Goal: Task Accomplishment & Management: Manage account settings

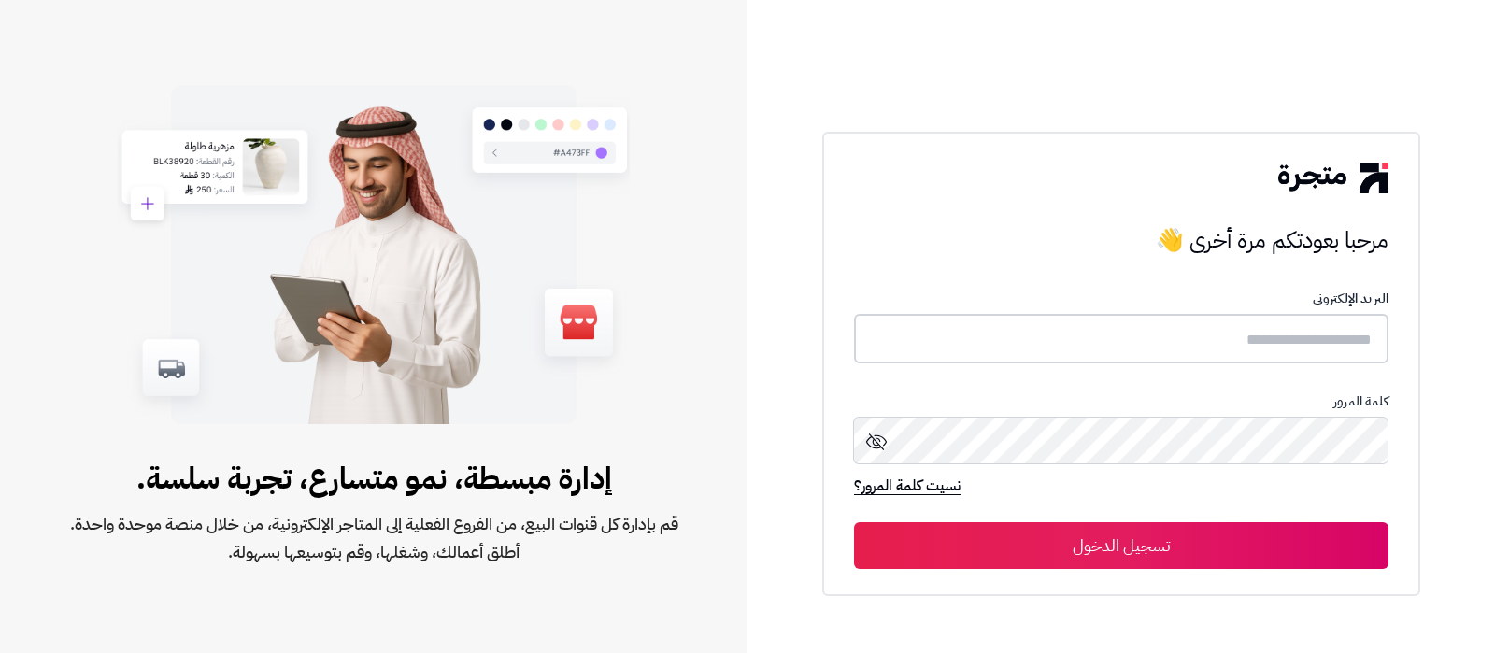
click at [1234, 343] on input "text" at bounding box center [1121, 339] width 534 height 50
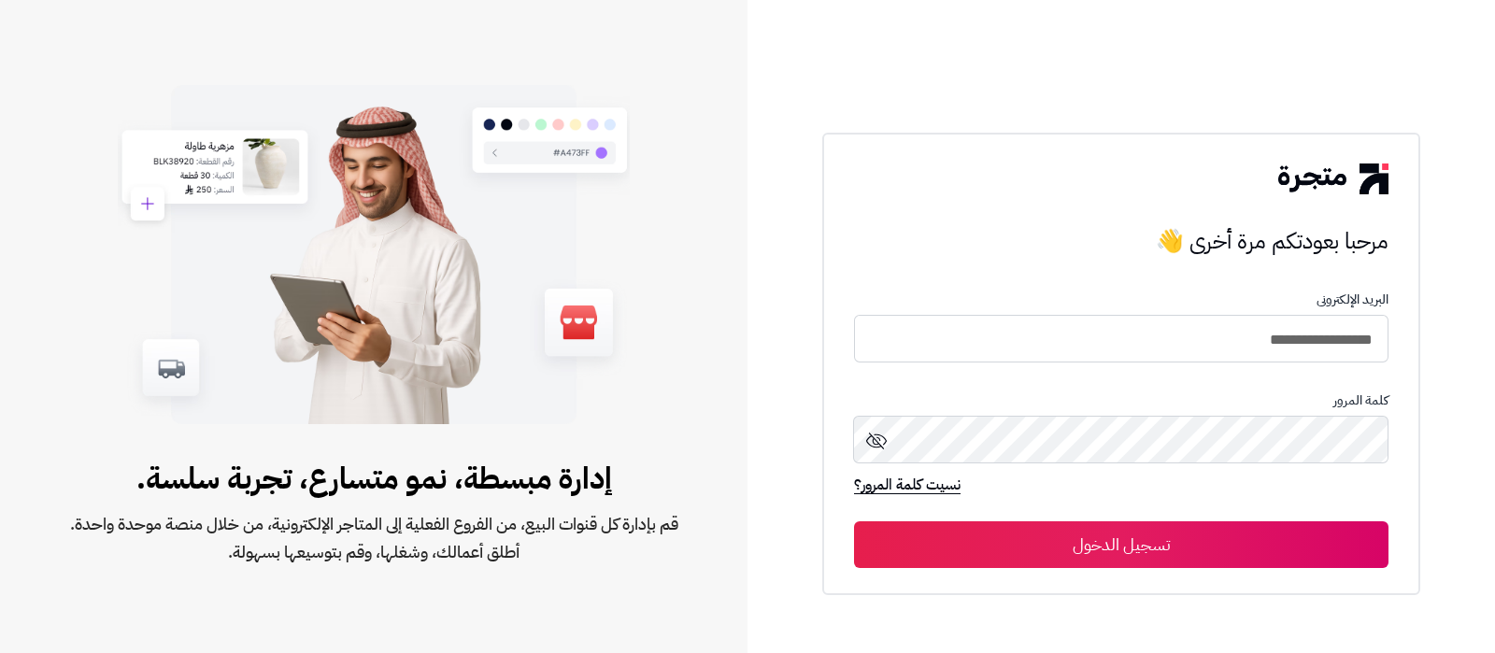
click at [1186, 334] on input "**********" at bounding box center [1121, 339] width 534 height 48
type input "**********"
click at [1163, 541] on button "تسجيل الدخول" at bounding box center [1121, 544] width 534 height 47
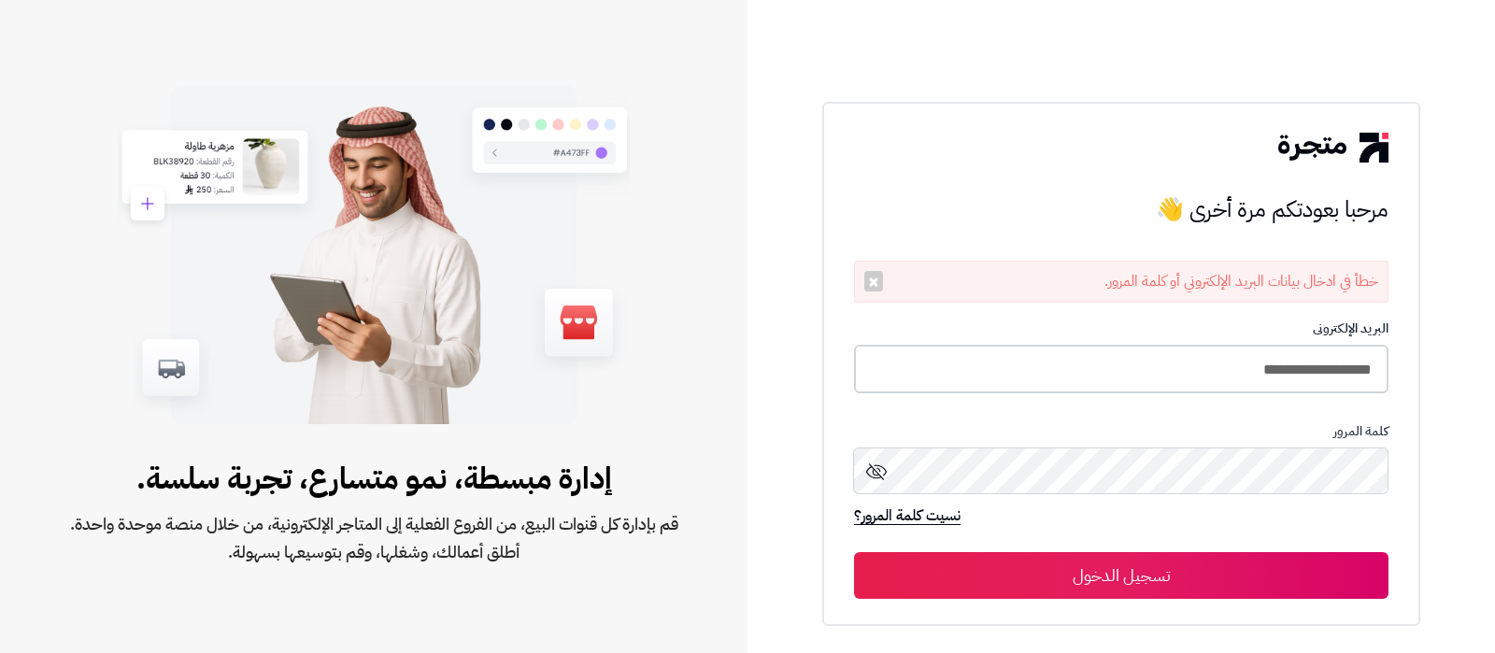
drag, startPoint x: 1185, startPoint y: 369, endPoint x: 1152, endPoint y: 371, distance: 32.8
click at [1185, 369] on input "**********" at bounding box center [1121, 370] width 534 height 50
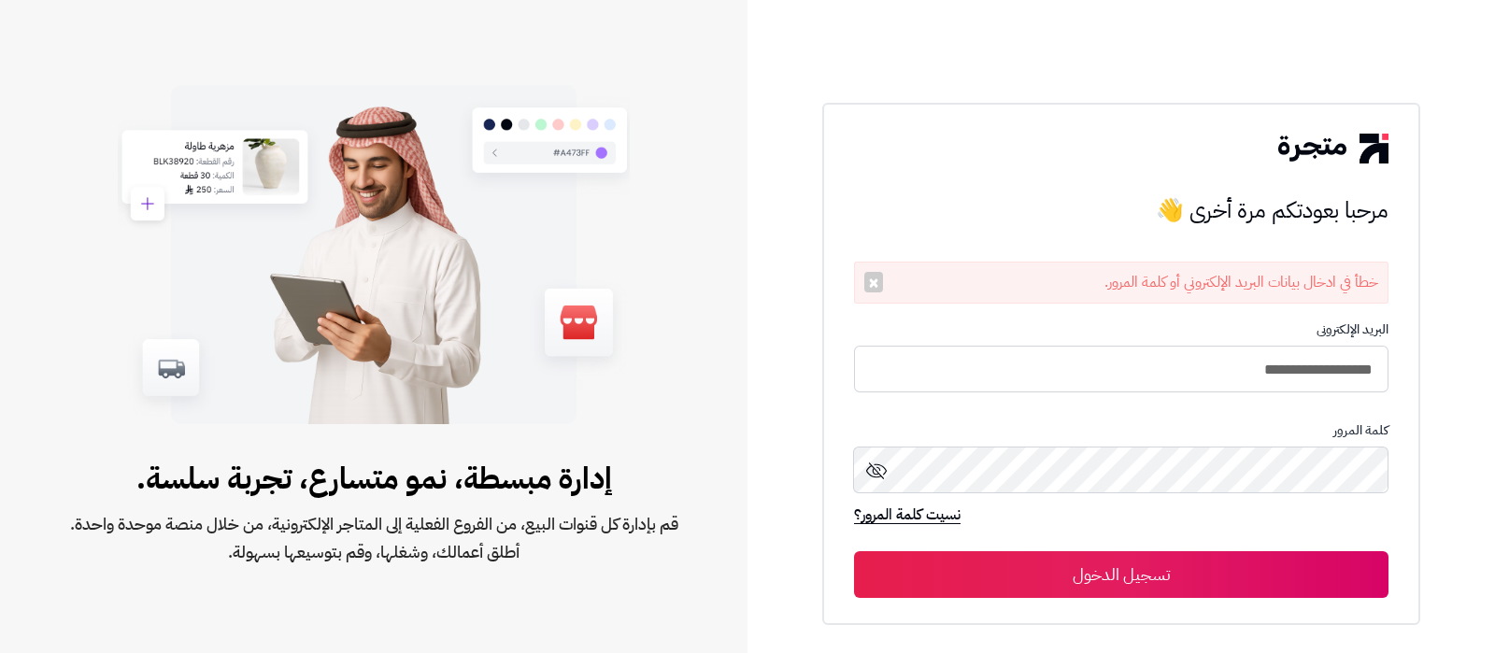
type input "**********"
click at [854, 551] on button "تسجيل الدخول" at bounding box center [1121, 574] width 534 height 47
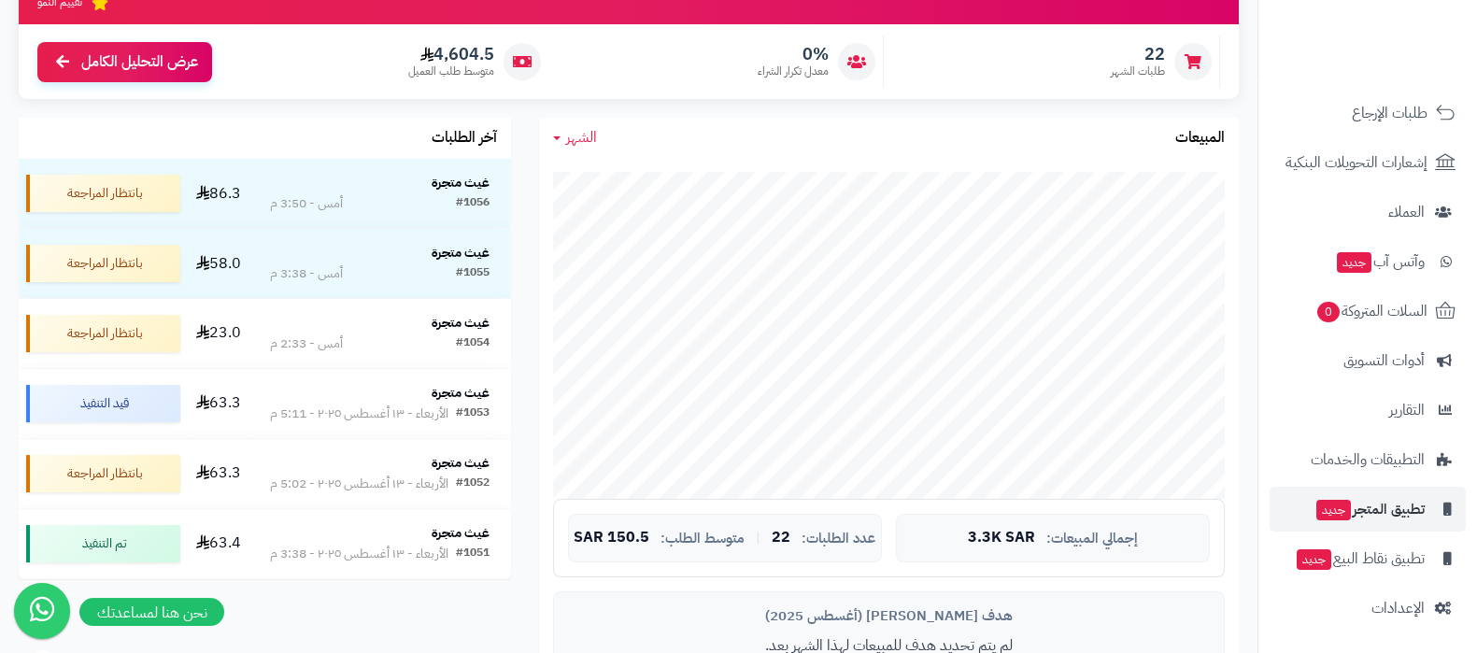
scroll to position [233, 0]
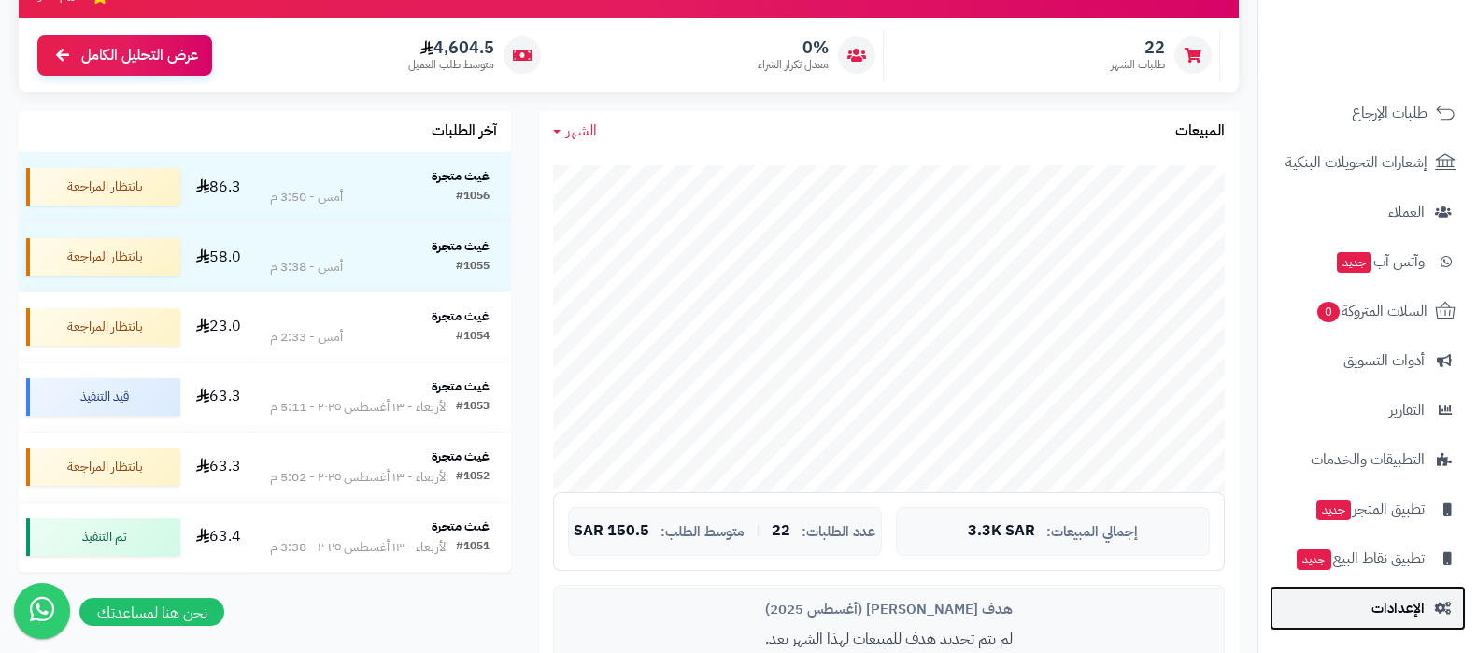
click at [1359, 607] on link "الإعدادات" at bounding box center [1368, 608] width 196 height 45
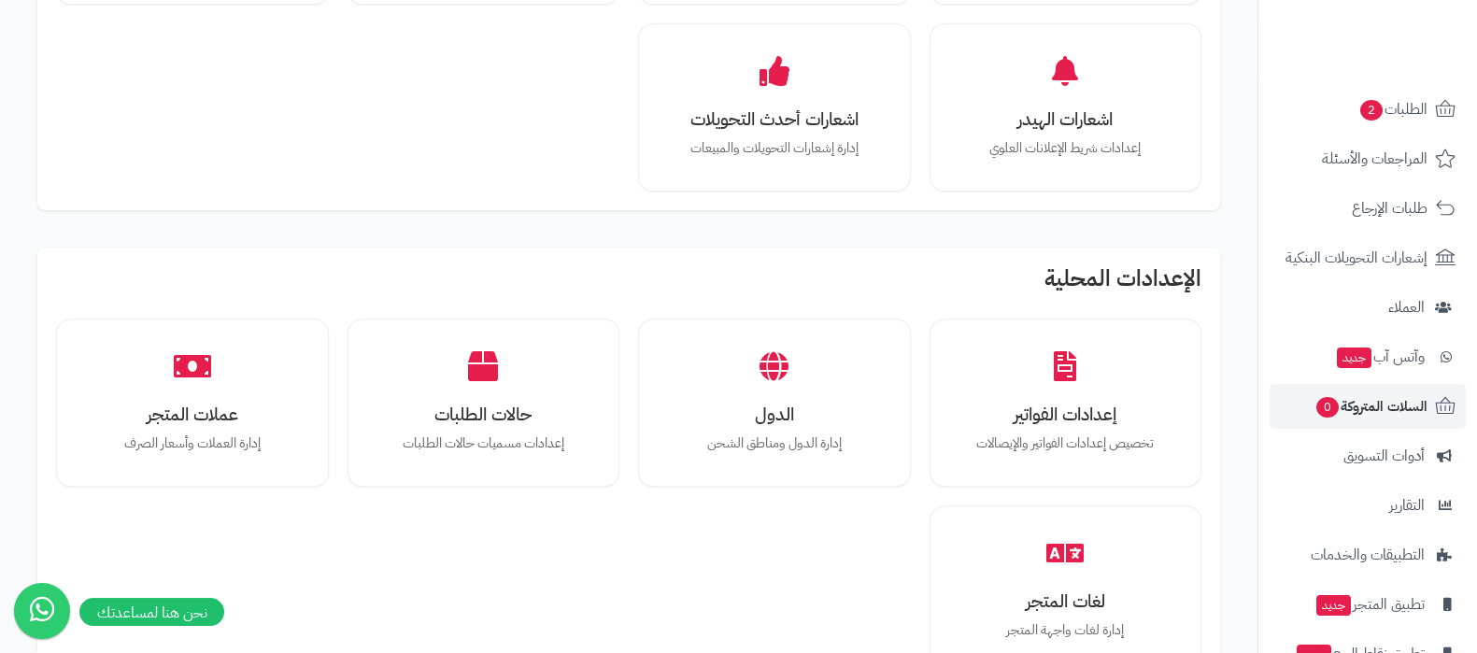
scroll to position [201, 0]
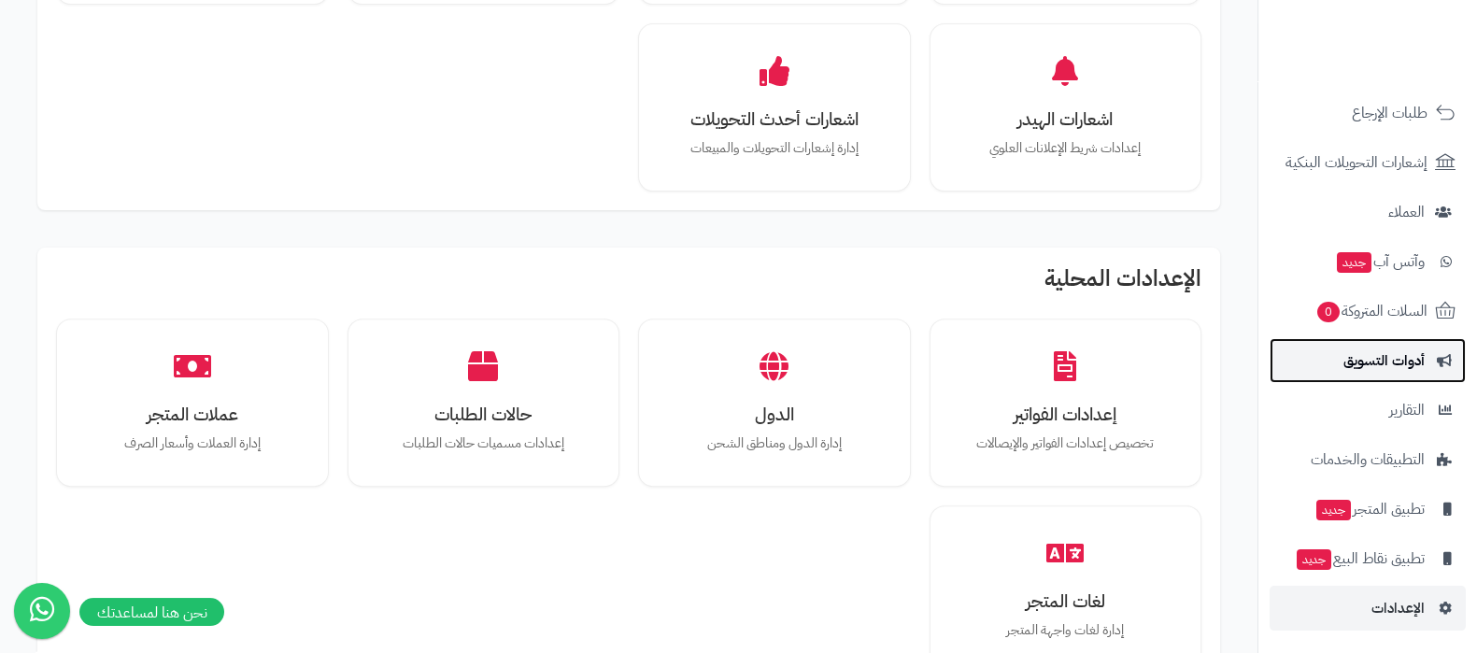
click at [1383, 362] on span "أدوات التسويق" at bounding box center [1384, 361] width 81 height 26
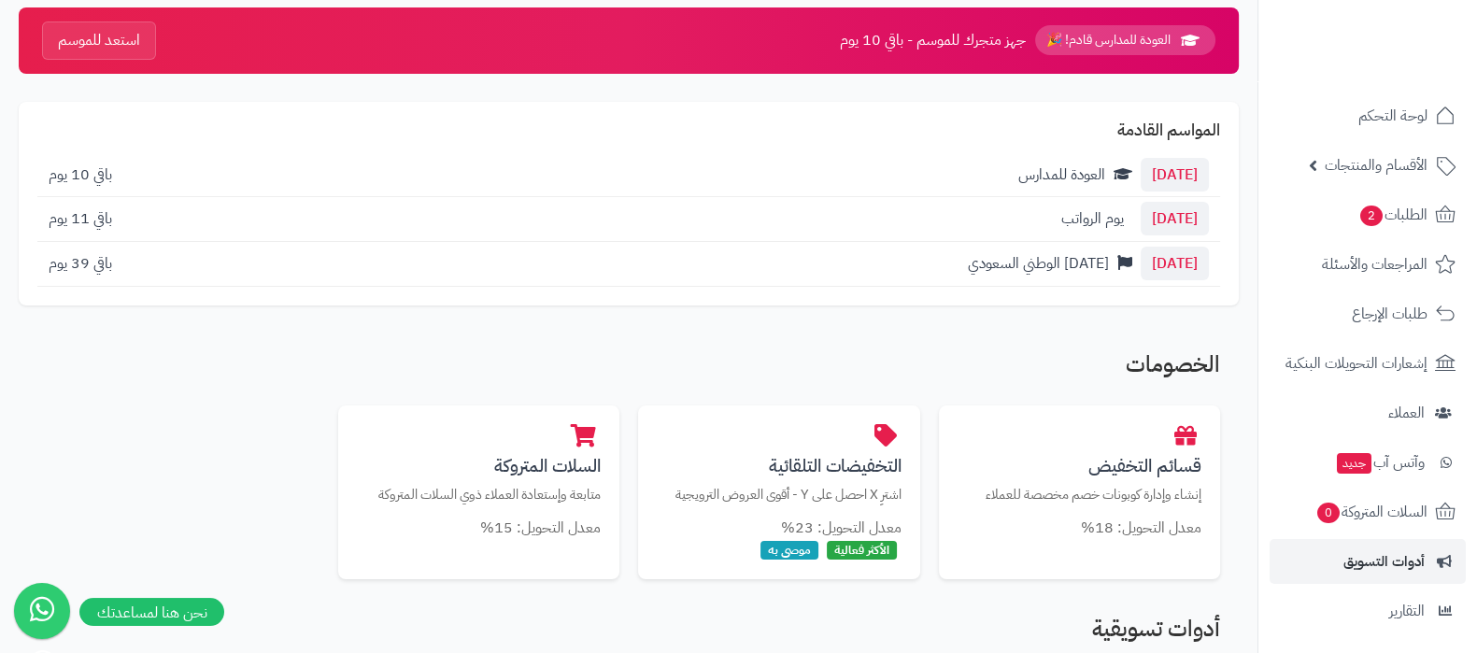
scroll to position [233, 0]
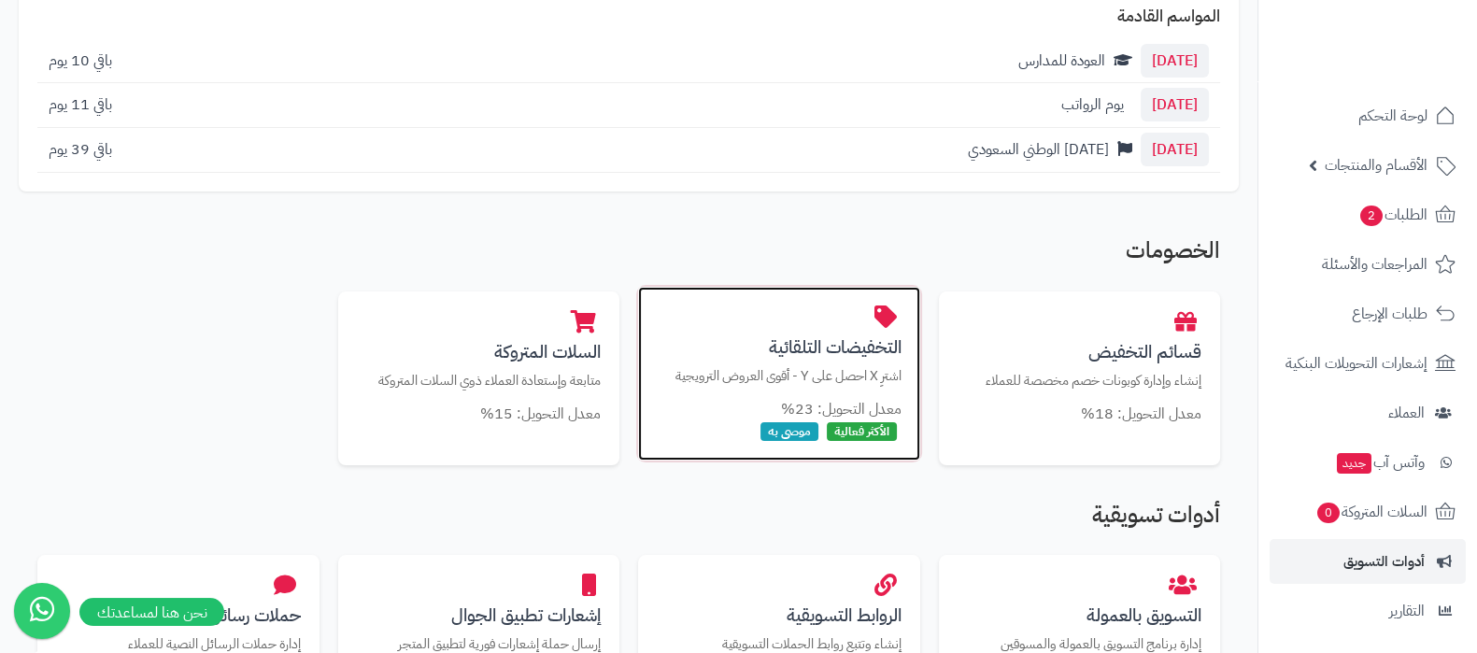
click at [832, 349] on h3 "التخفيضات التلقائية" at bounding box center [779, 347] width 245 height 20
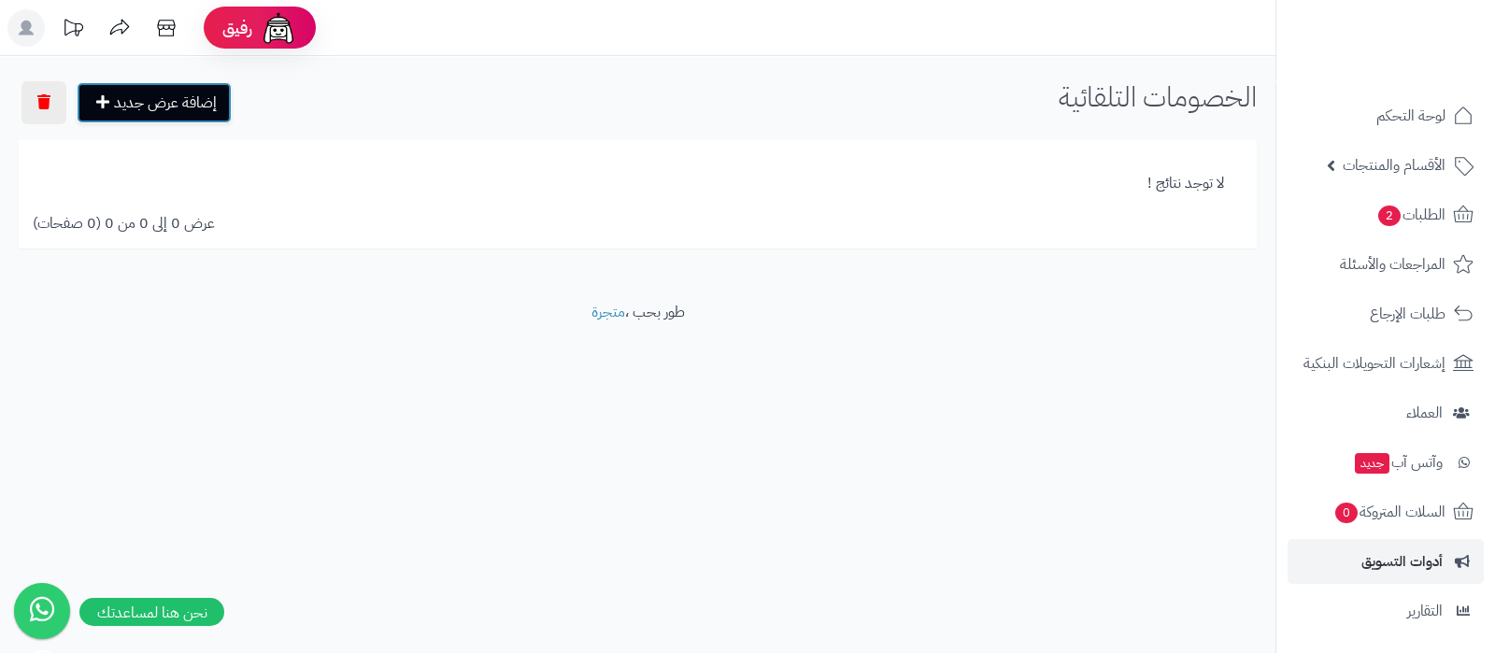
click at [170, 102] on link "إضافة عرض جديد" at bounding box center [154, 102] width 155 height 41
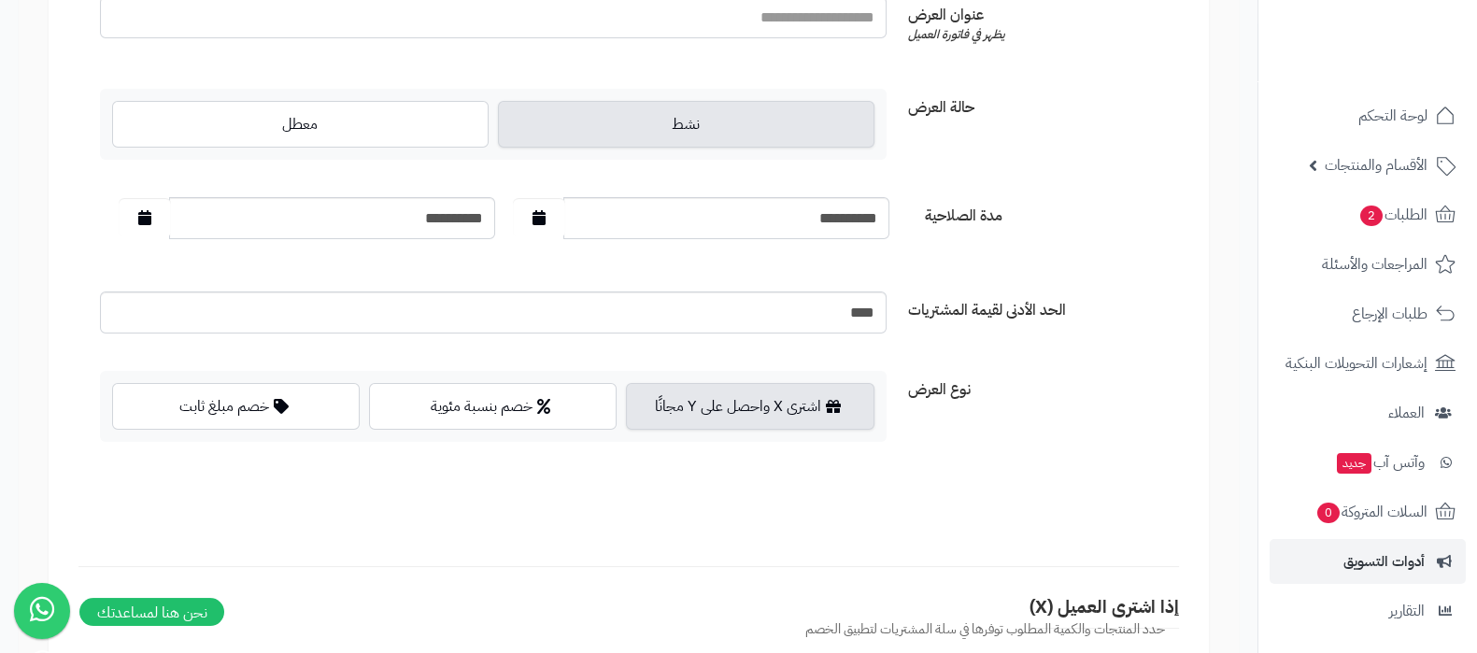
scroll to position [350, 0]
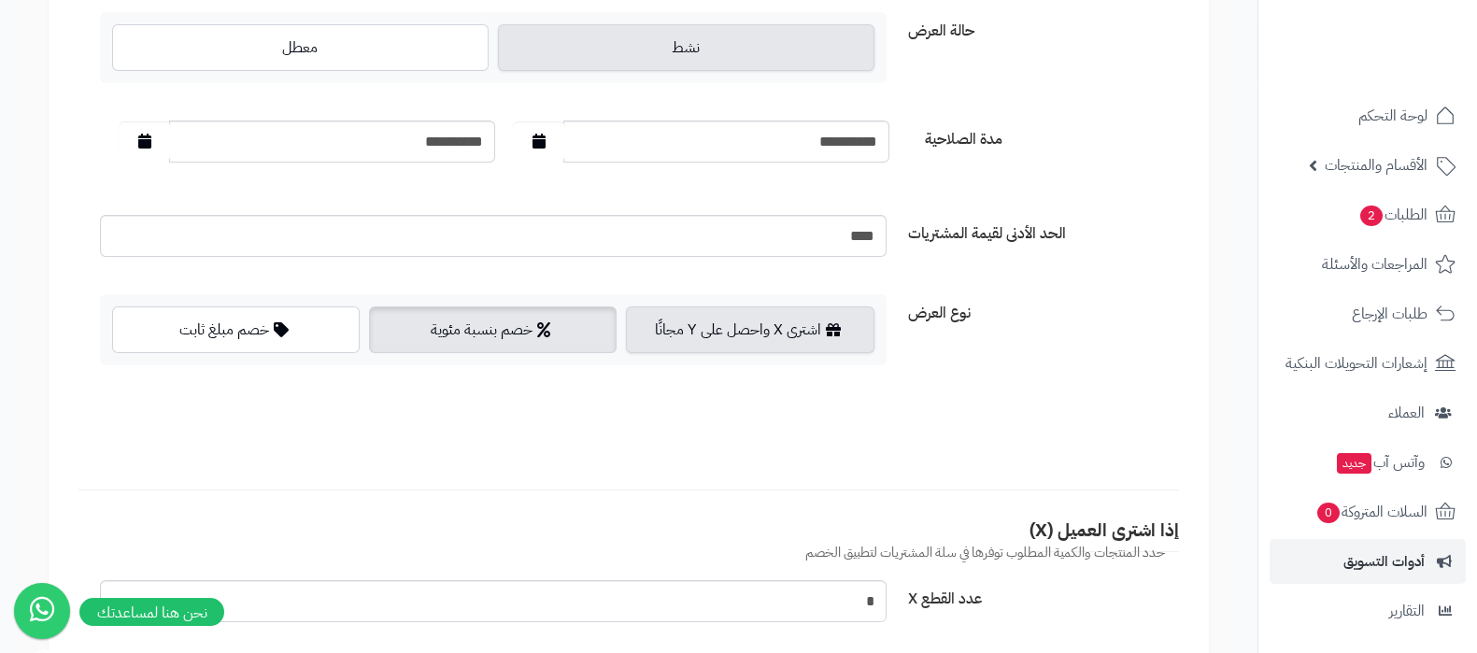
click at [475, 328] on label "خصم بنسبة مئوية" at bounding box center [493, 329] width 248 height 47
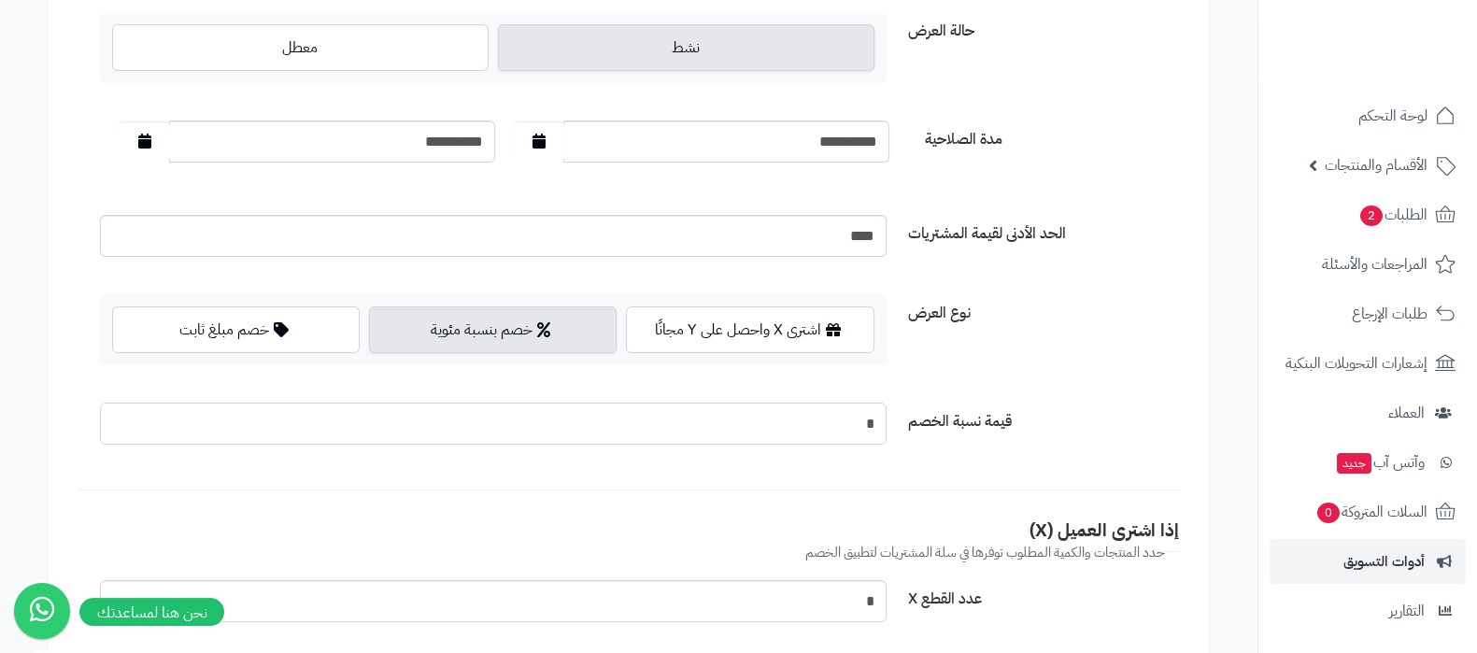
drag, startPoint x: 823, startPoint y: 418, endPoint x: 936, endPoint y: 412, distance: 113.2
click at [936, 403] on div "قيمة نسبة الخصم *" at bounding box center [629, 403] width 1086 height 0
type input "**"
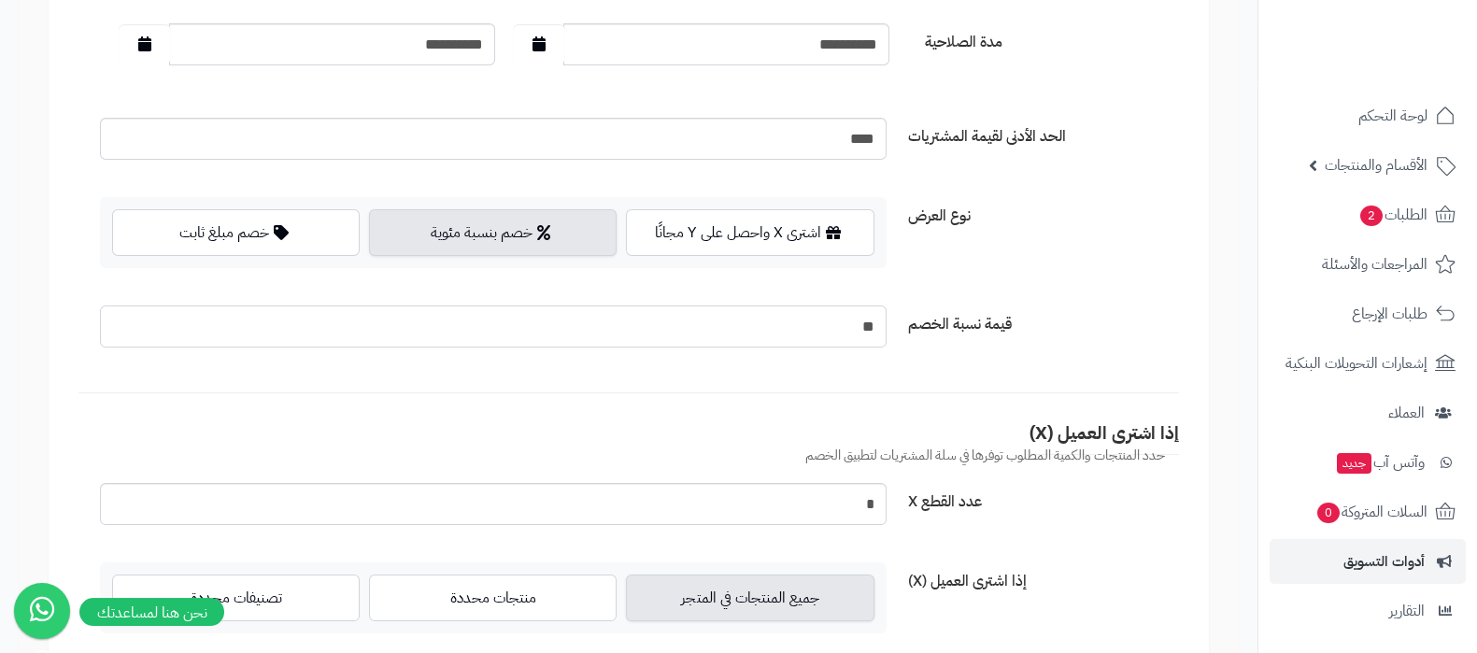
scroll to position [584, 0]
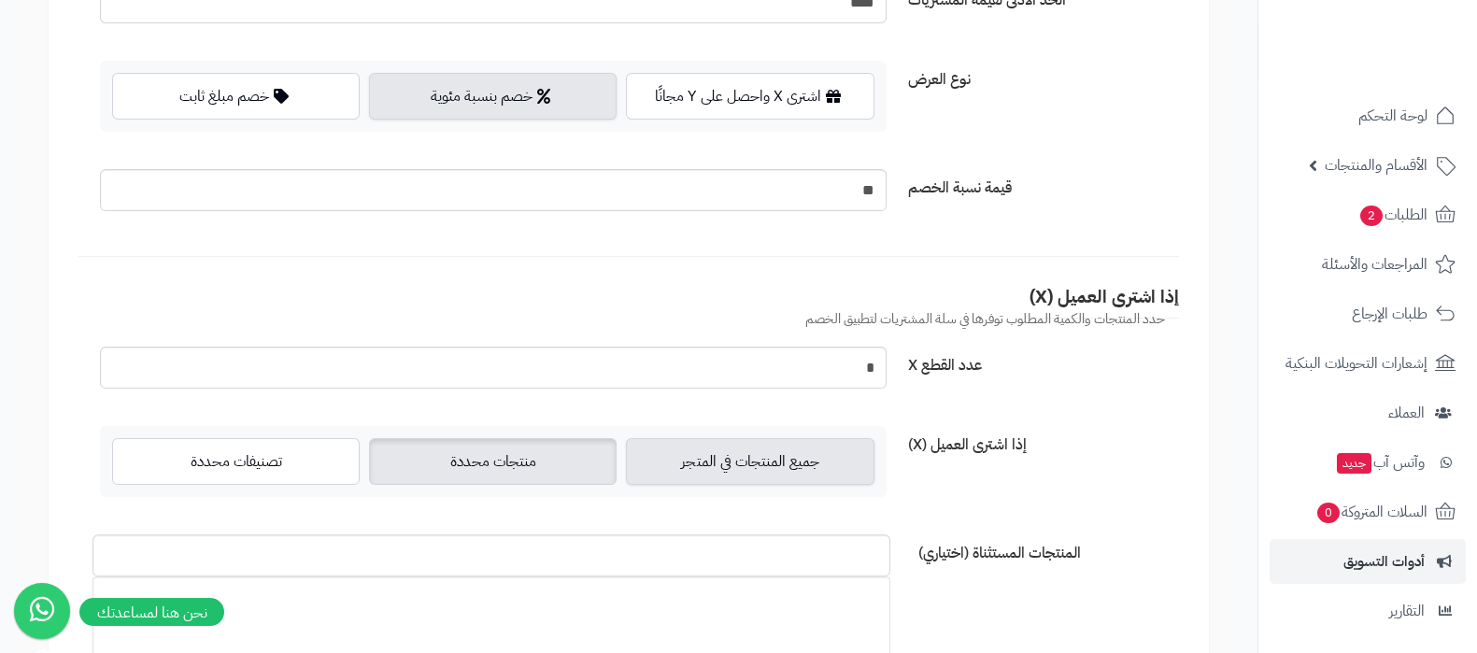
click at [510, 462] on label "منتجات محددة" at bounding box center [493, 461] width 248 height 47
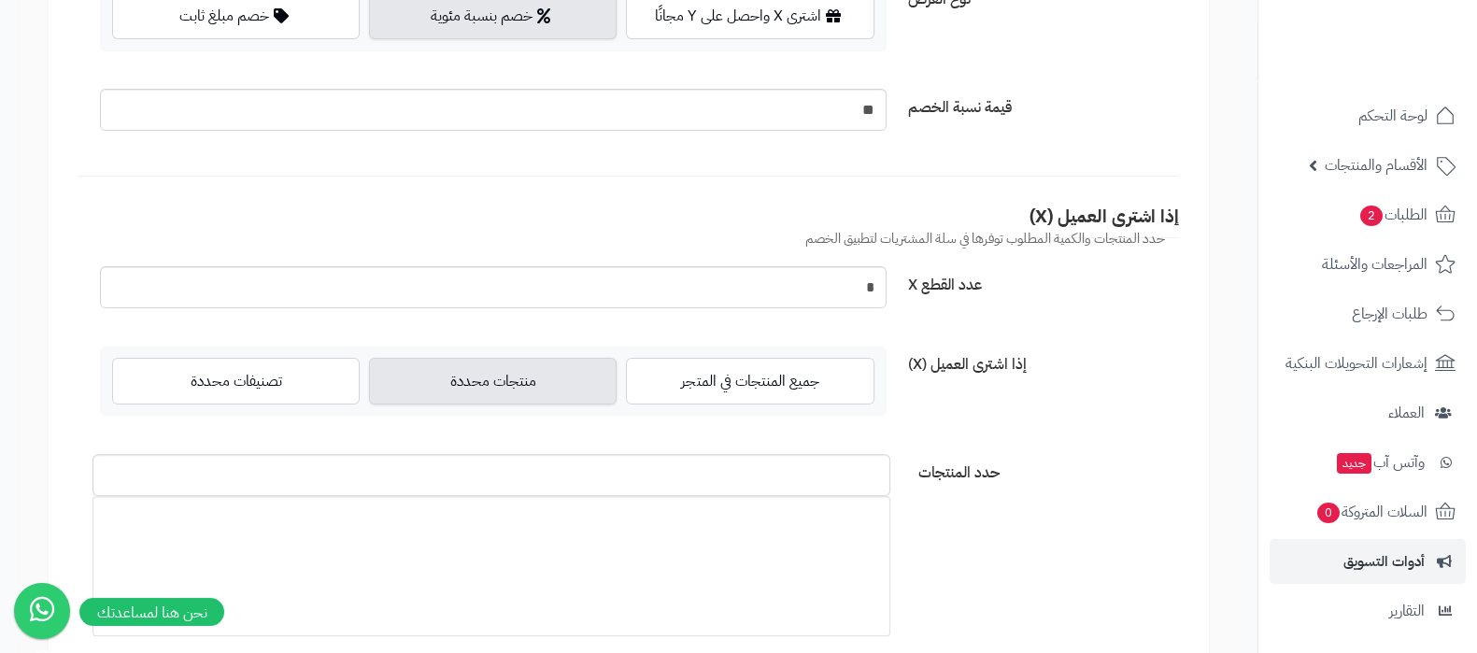
scroll to position [701, 0]
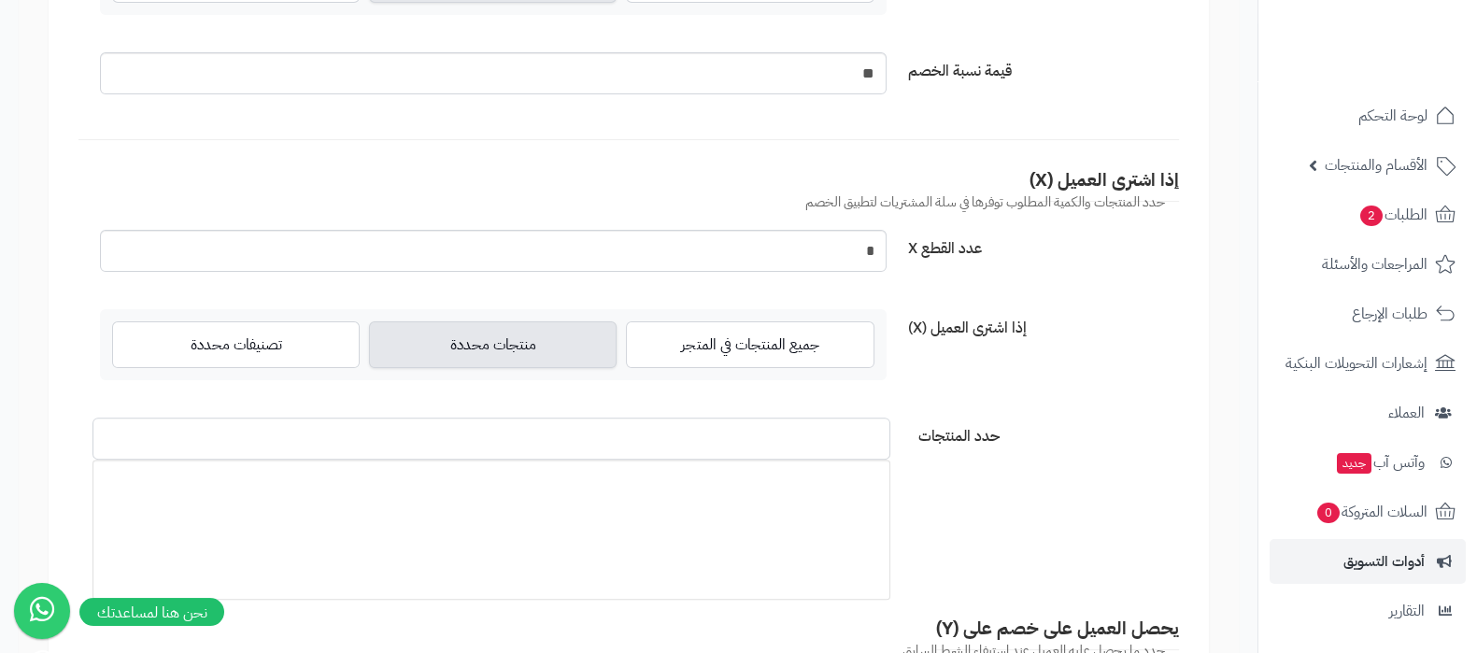
click at [523, 440] on input "حدد المنتجات" at bounding box center [491, 439] width 798 height 42
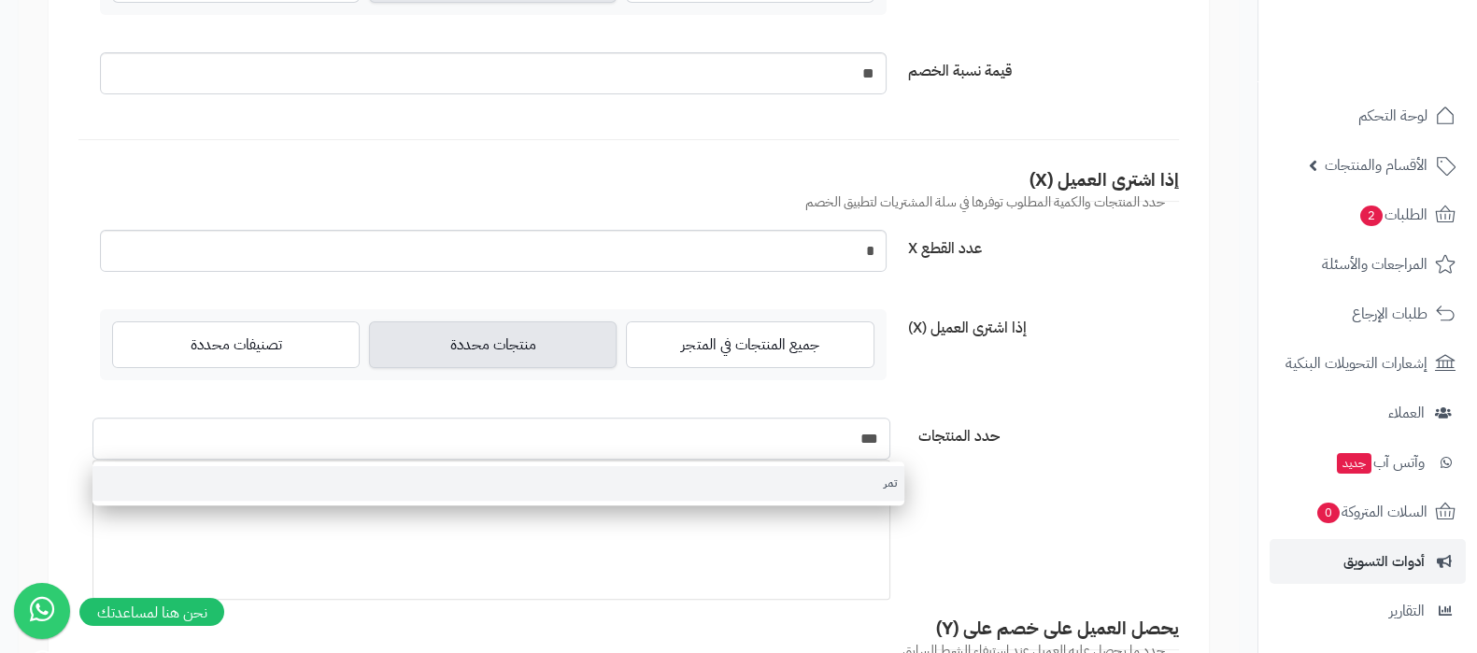
type input "***"
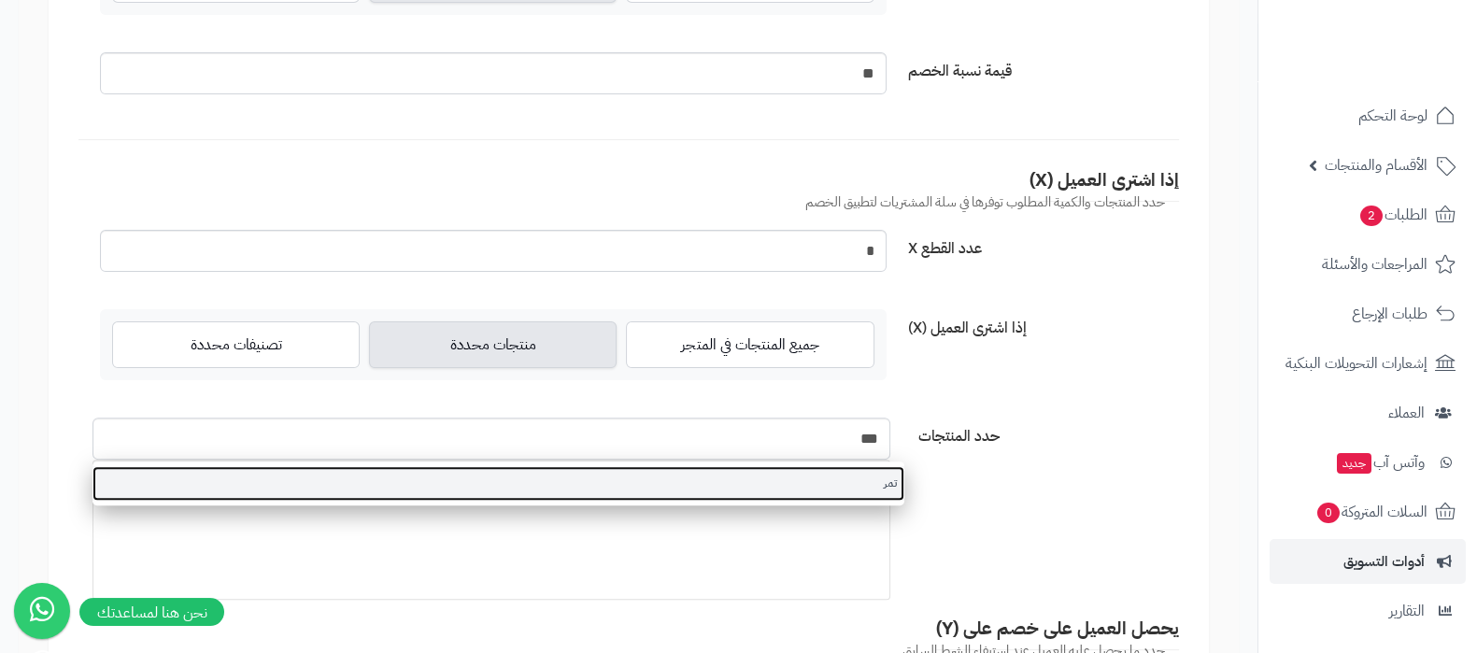
click at [761, 481] on link "تمر" at bounding box center [498, 483] width 812 height 35
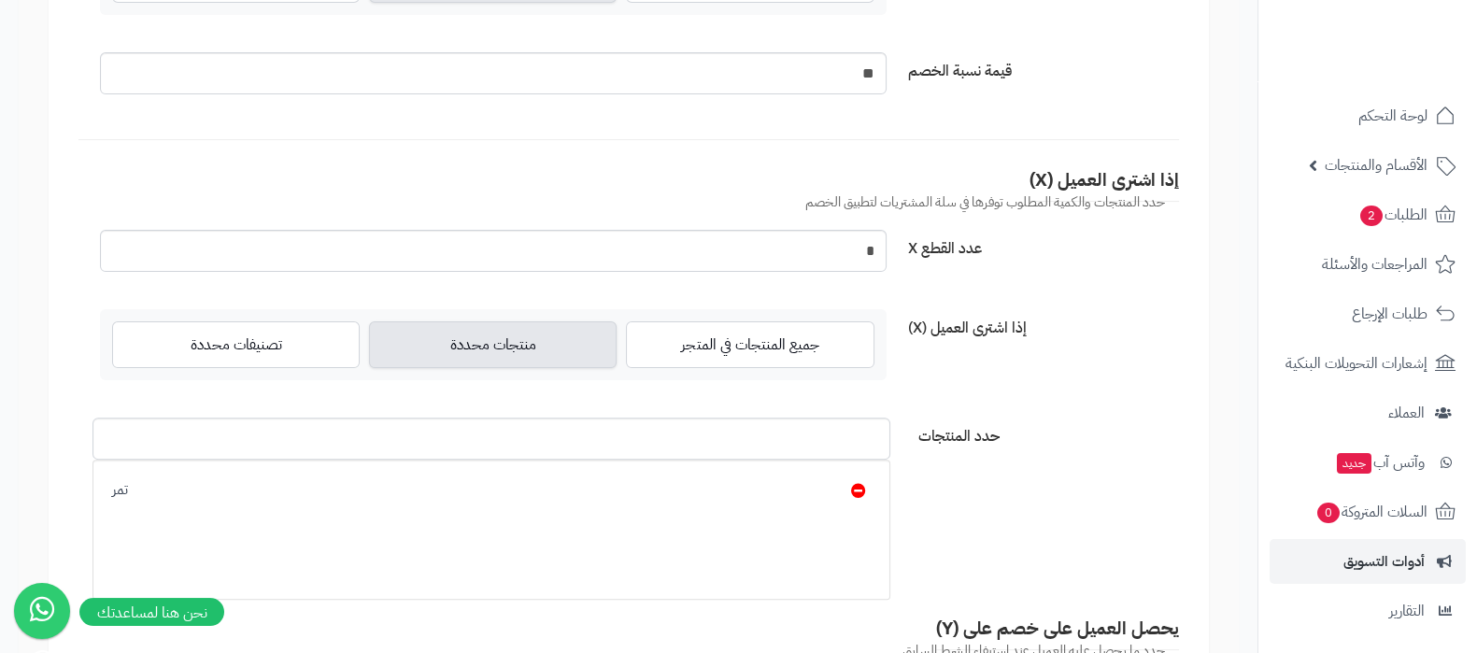
click at [1183, 500] on form "**********" at bounding box center [629, 456] width 1160 height 1975
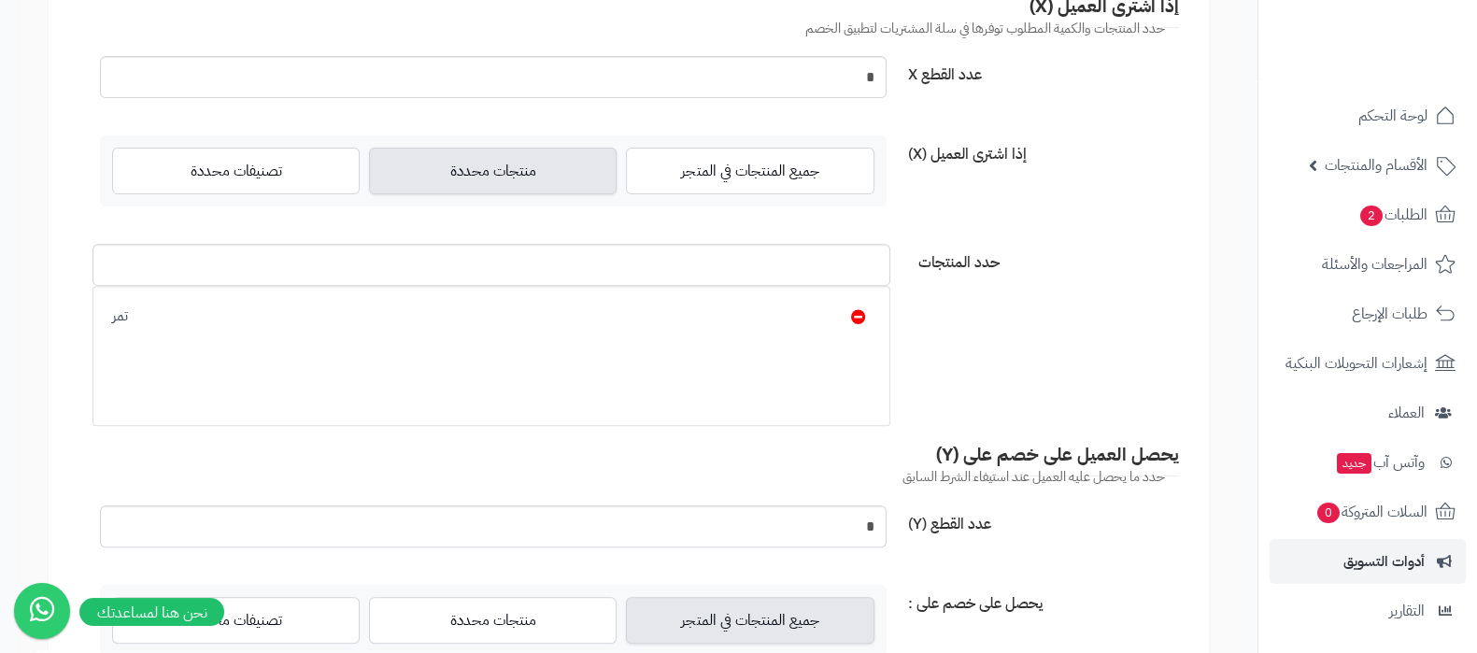
scroll to position [1051, 0]
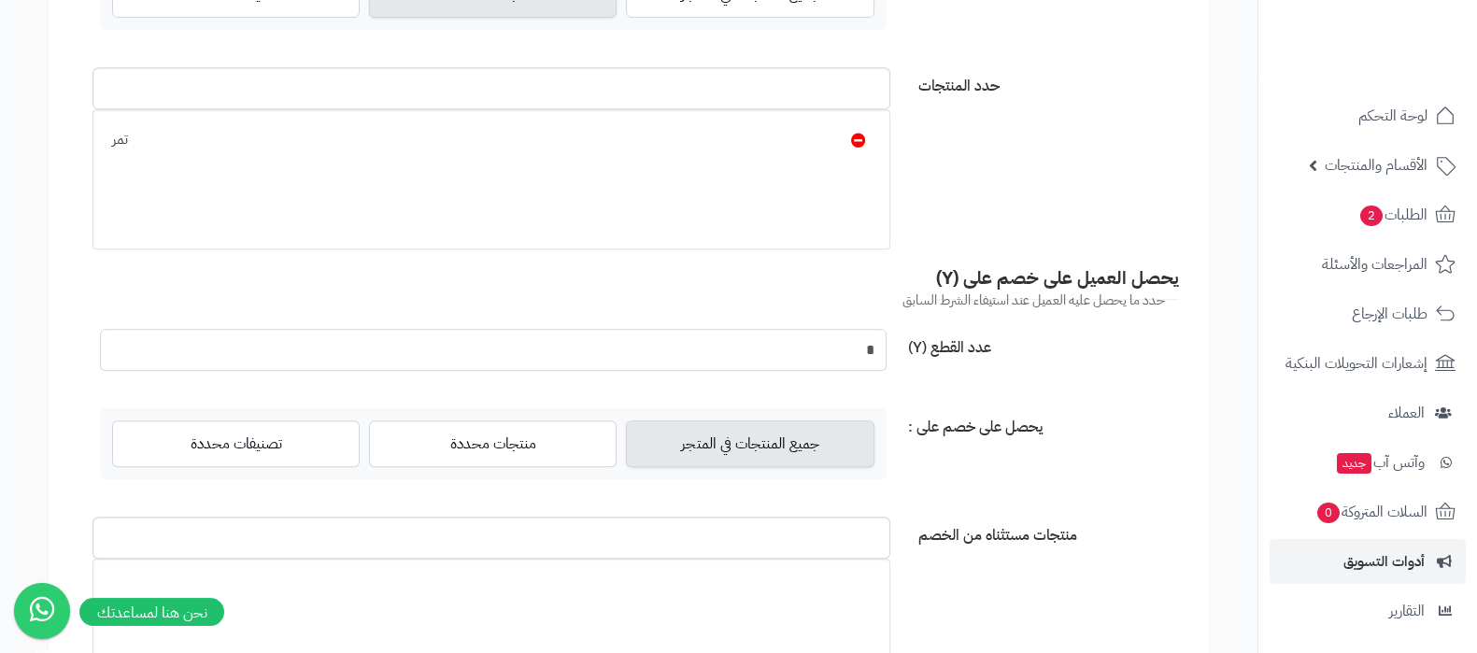
drag, startPoint x: 857, startPoint y: 343, endPoint x: 891, endPoint y: 341, distance: 34.6
click at [891, 341] on div "*" at bounding box center [493, 350] width 815 height 42
click at [1135, 362] on div "عدد القطع (Y) *" at bounding box center [629, 357] width 1116 height 57
click at [499, 445] on label "منتجات محددة" at bounding box center [493, 443] width 248 height 47
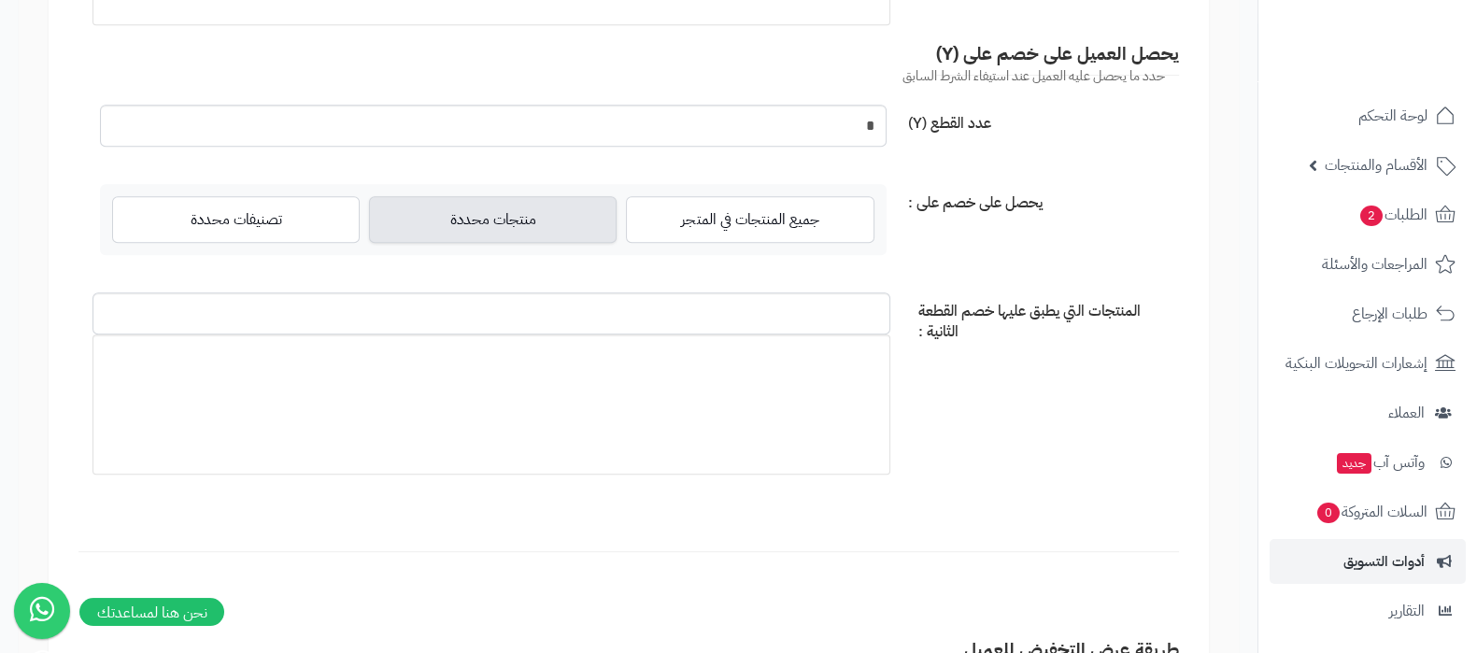
scroll to position [1285, 0]
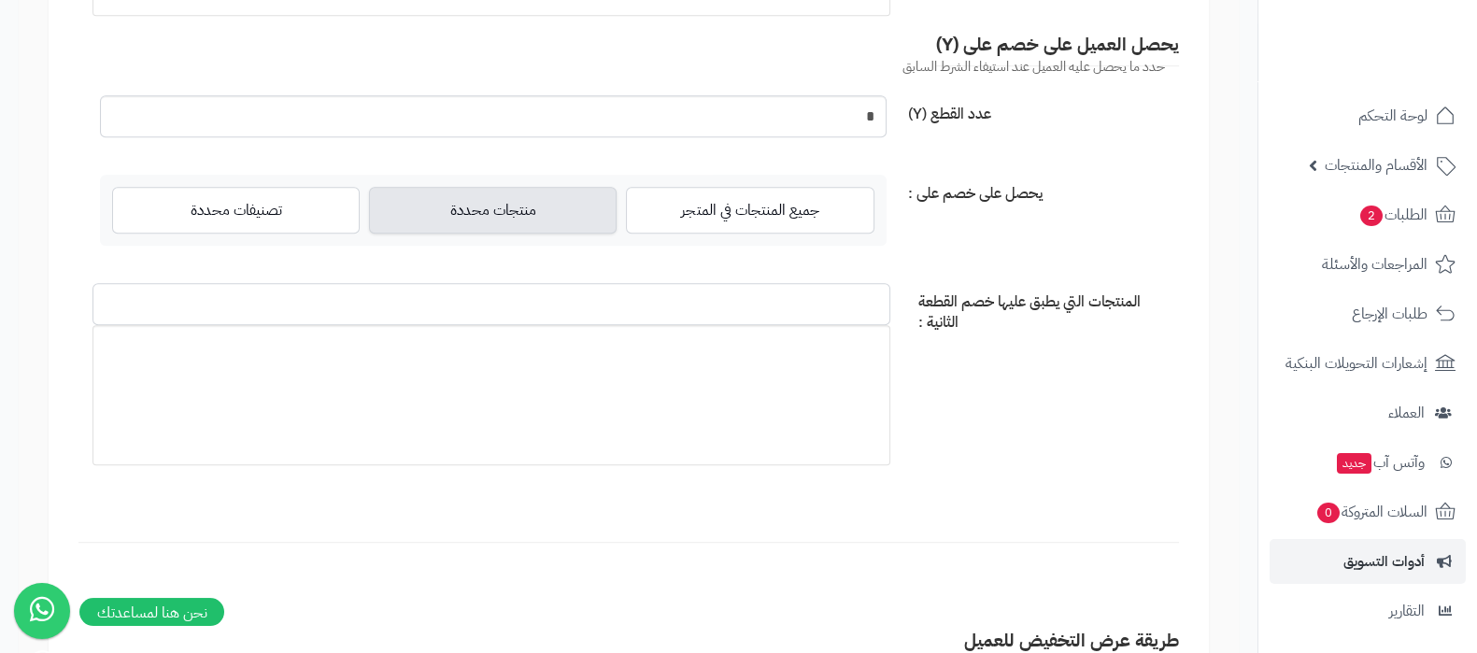
click at [604, 292] on input "المنتجات التي يطبق عليها خصم القطعة الثانية :" at bounding box center [491, 304] width 798 height 42
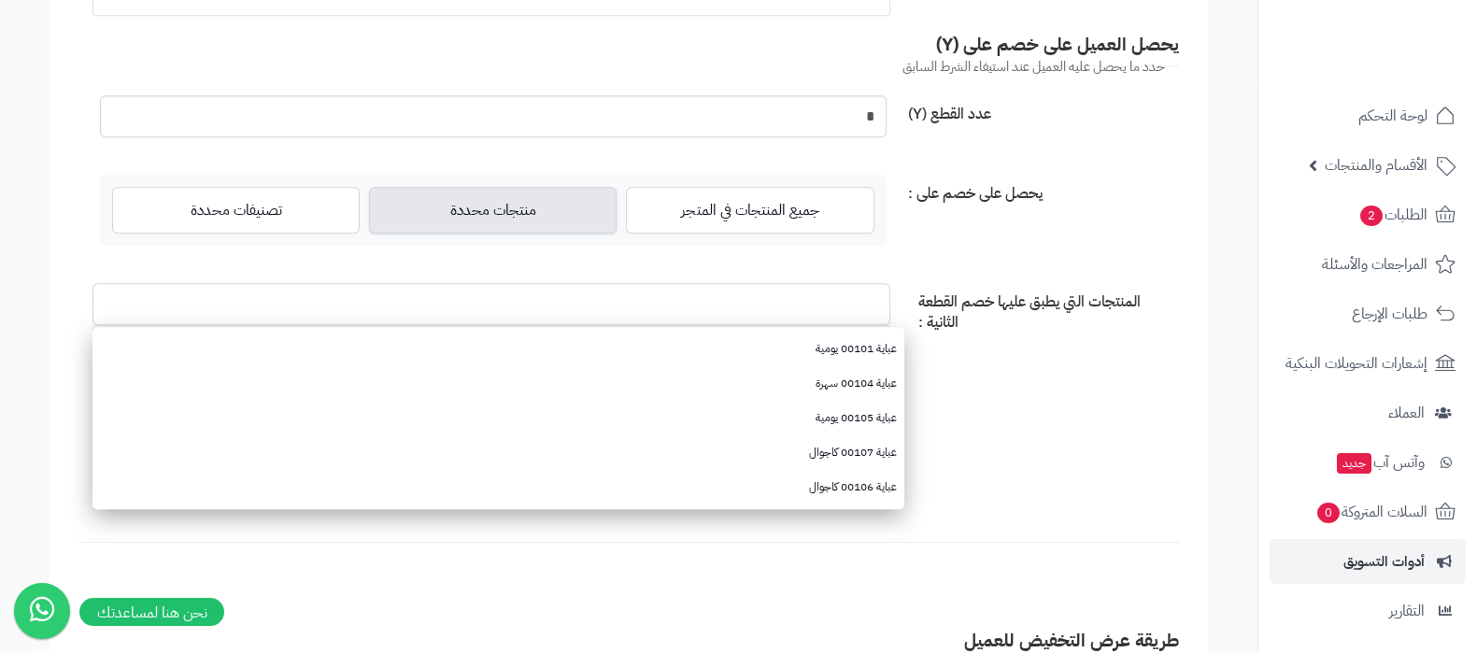
click at [841, 306] on input "المنتجات التي يطبق عليها خصم القطعة الثانية :" at bounding box center [491, 304] width 798 height 42
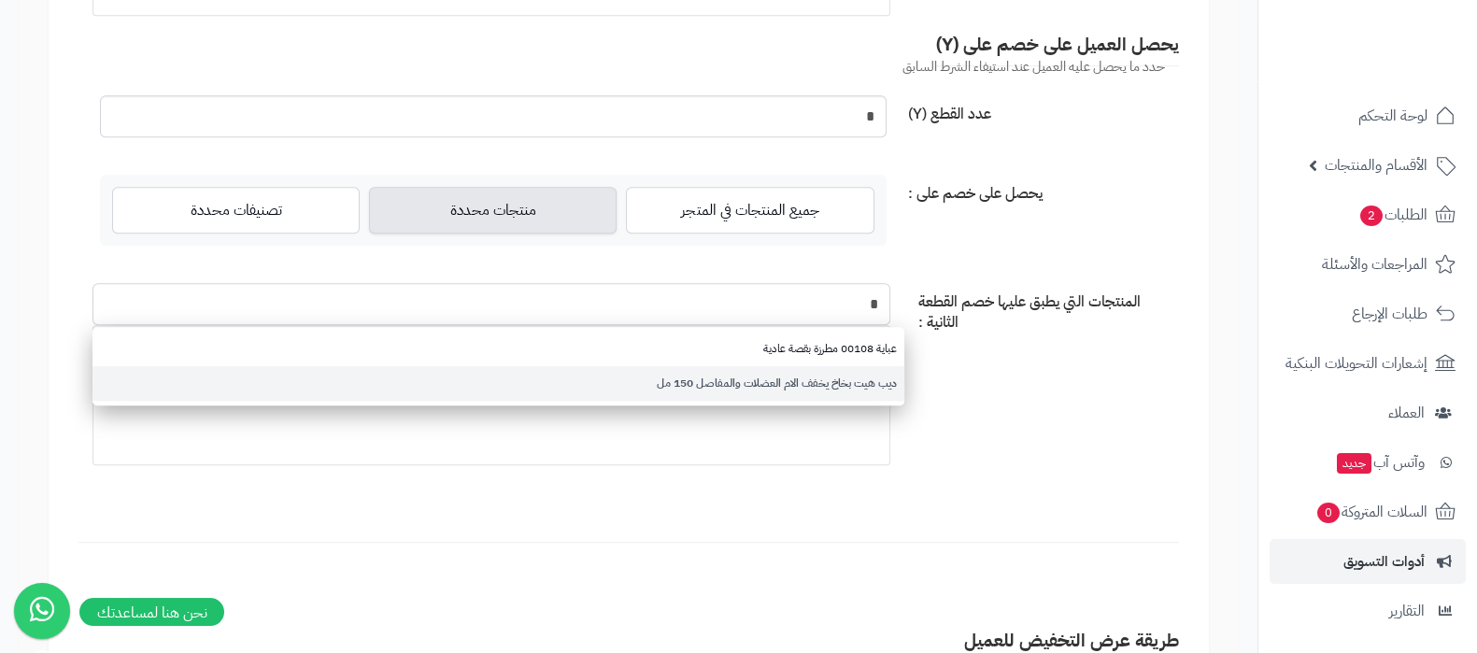
type input "*"
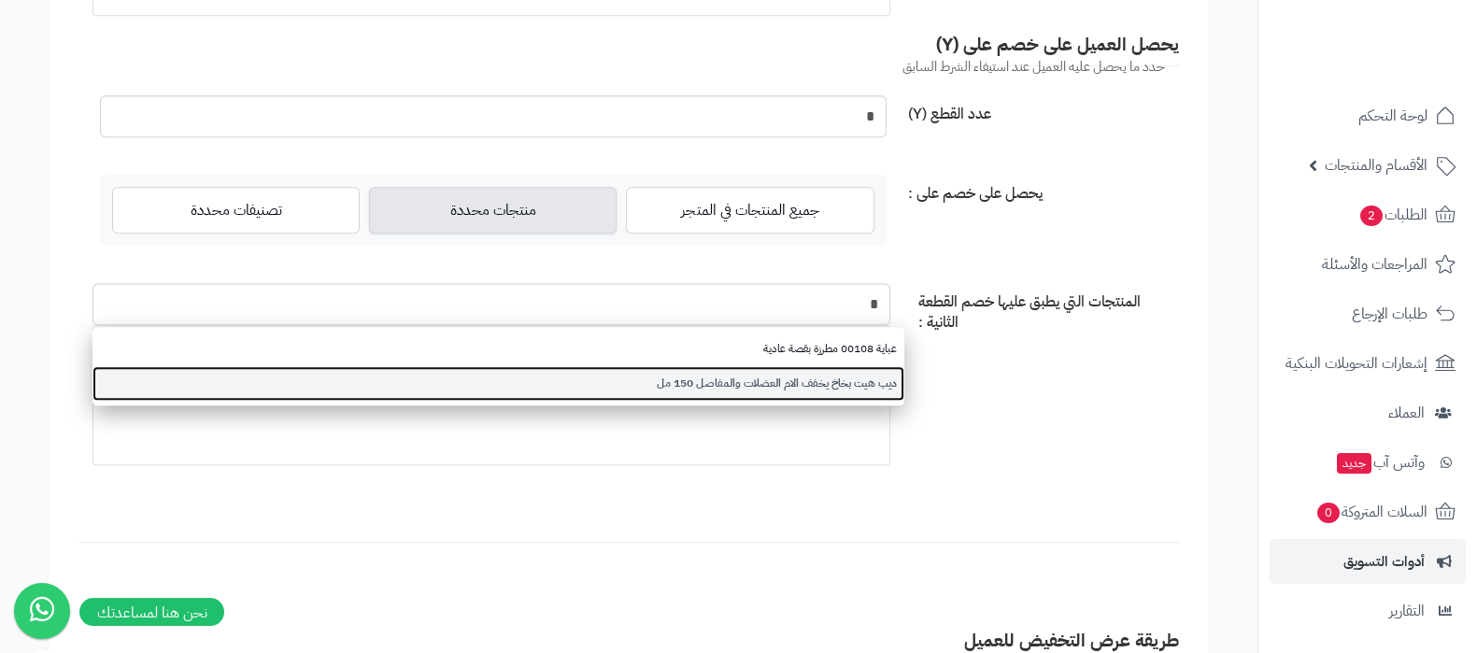
click at [853, 387] on link "ديب هيت بخاخ يخفف الام العضلات والمفاصل 150 مل" at bounding box center [498, 383] width 812 height 35
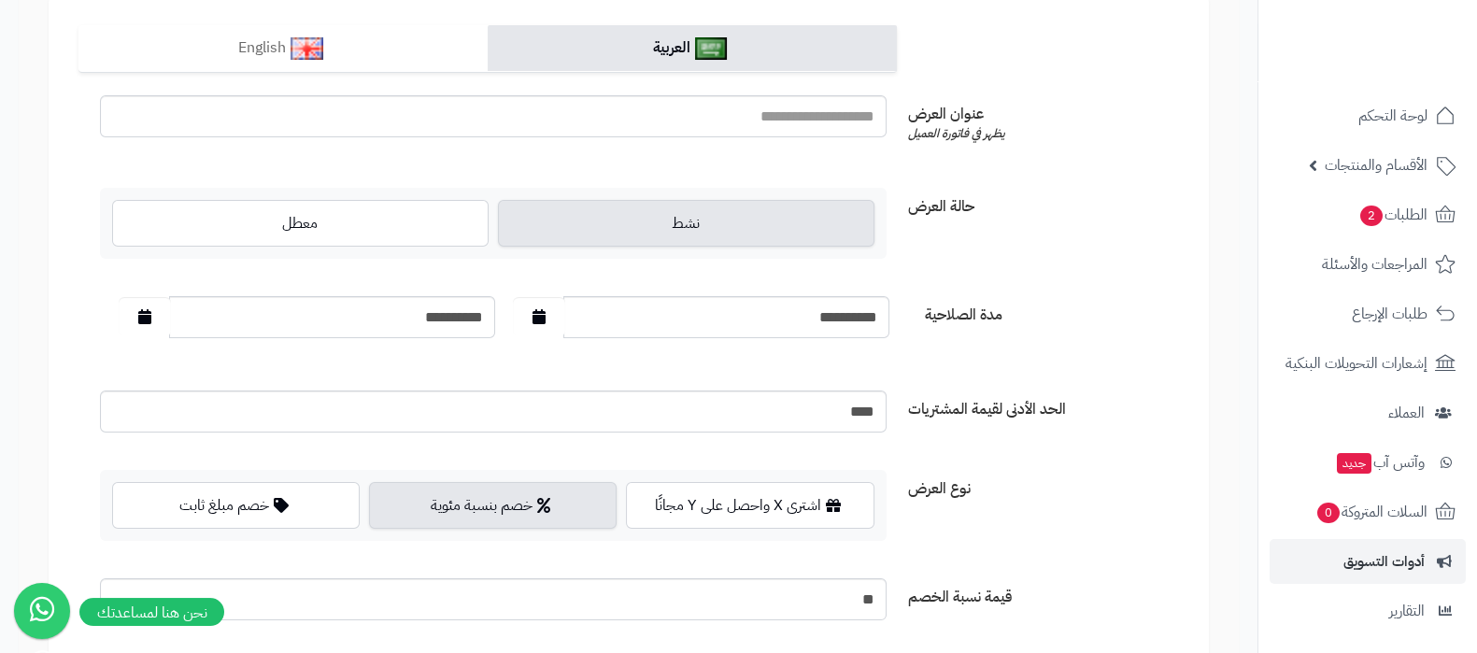
scroll to position [0, 0]
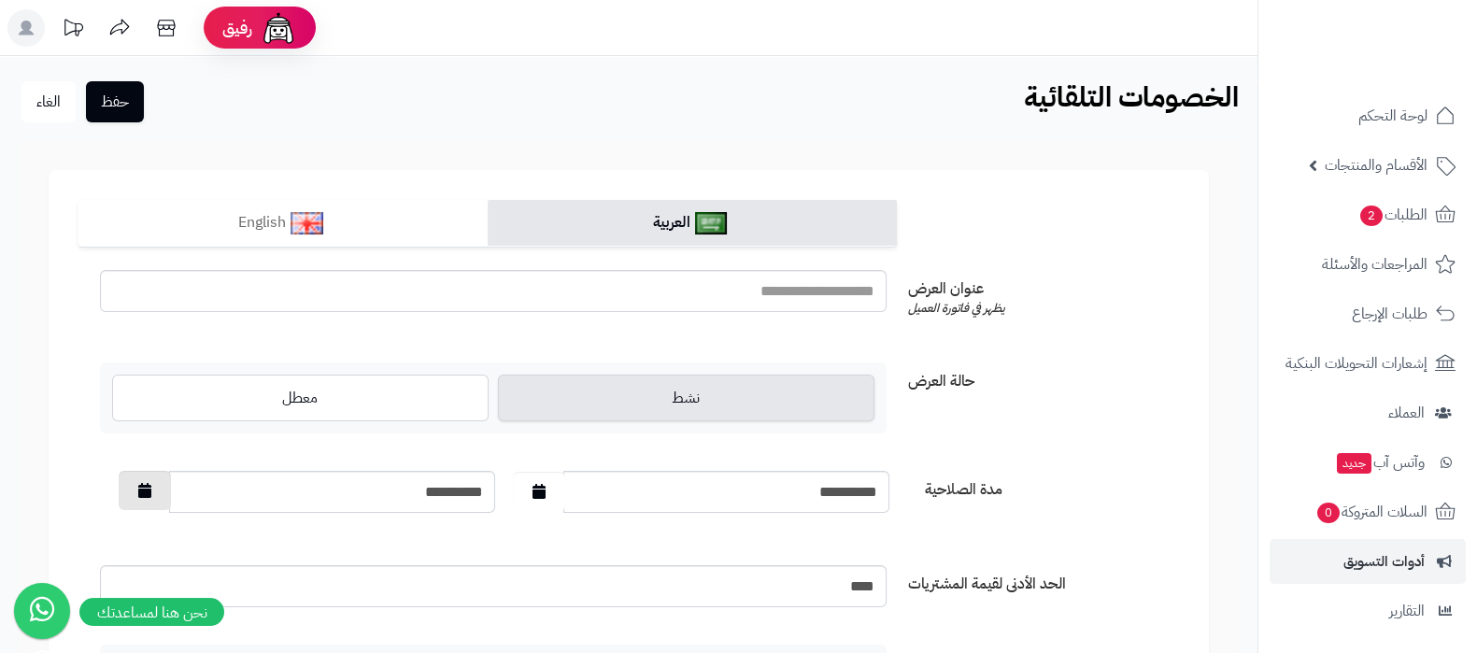
click at [121, 490] on button "button" at bounding box center [145, 490] width 52 height 39
click at [337, 446] on td "31" at bounding box center [333, 448] width 34 height 28
type input "**********"
drag, startPoint x: 827, startPoint y: 290, endPoint x: 828, endPoint y: 299, distance: 9.4
click at [827, 291] on input "text" at bounding box center [493, 291] width 787 height 42
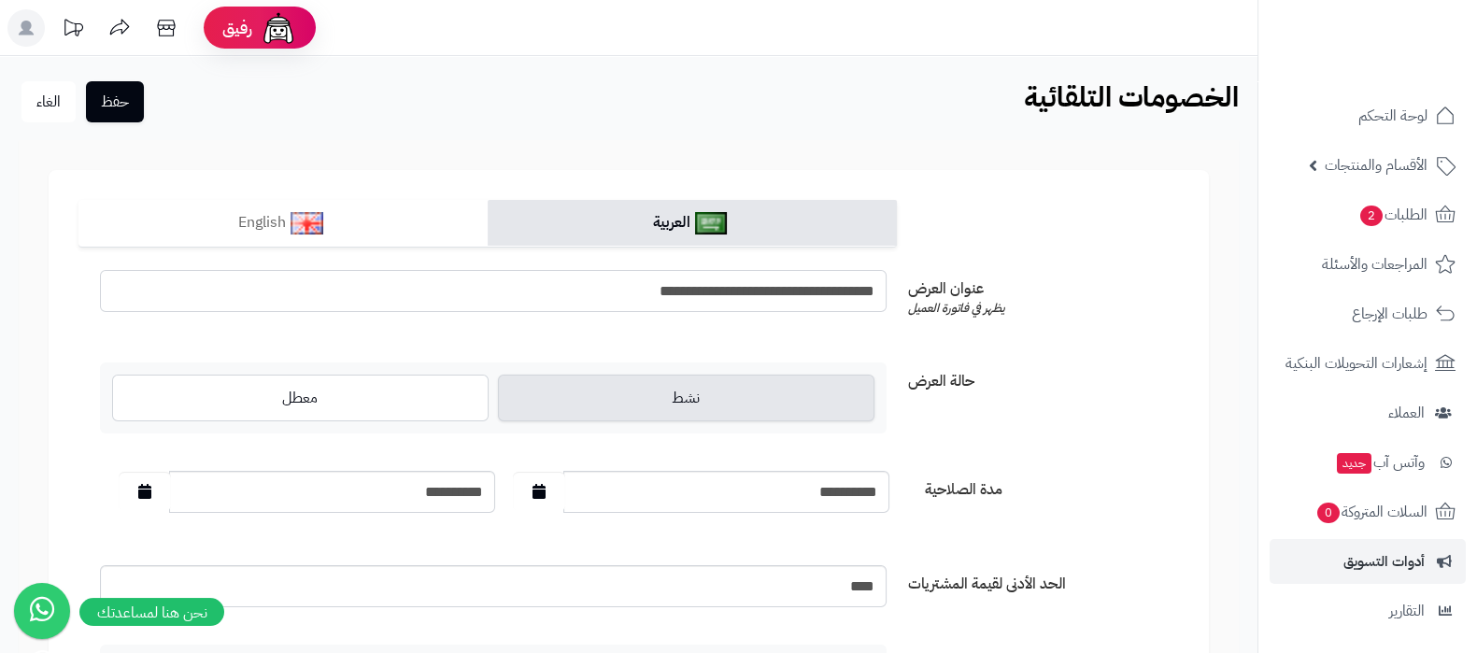
click at [828, 299] on input "**********" at bounding box center [493, 291] width 787 height 42
type input "**********"
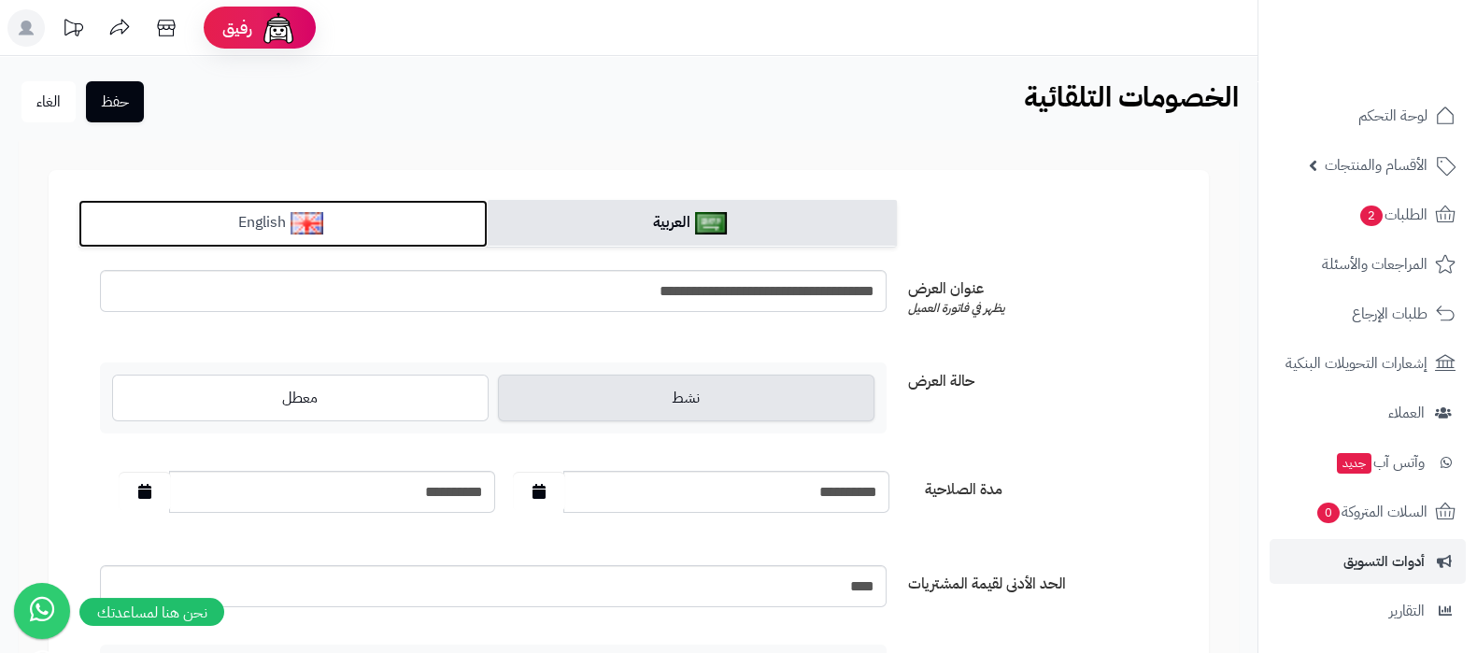
click at [402, 206] on link "English" at bounding box center [282, 224] width 409 height 48
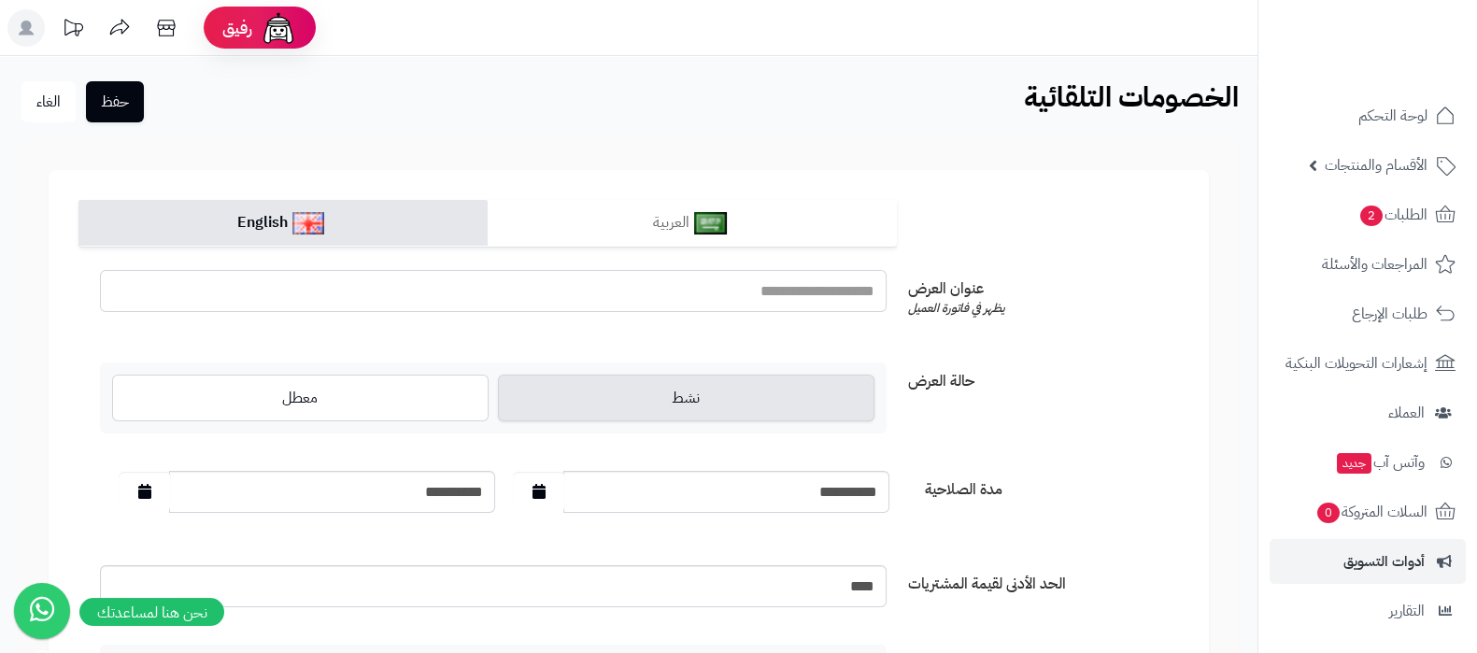
click at [804, 300] on input "text" at bounding box center [493, 291] width 787 height 42
paste input "**********"
type input "**********"
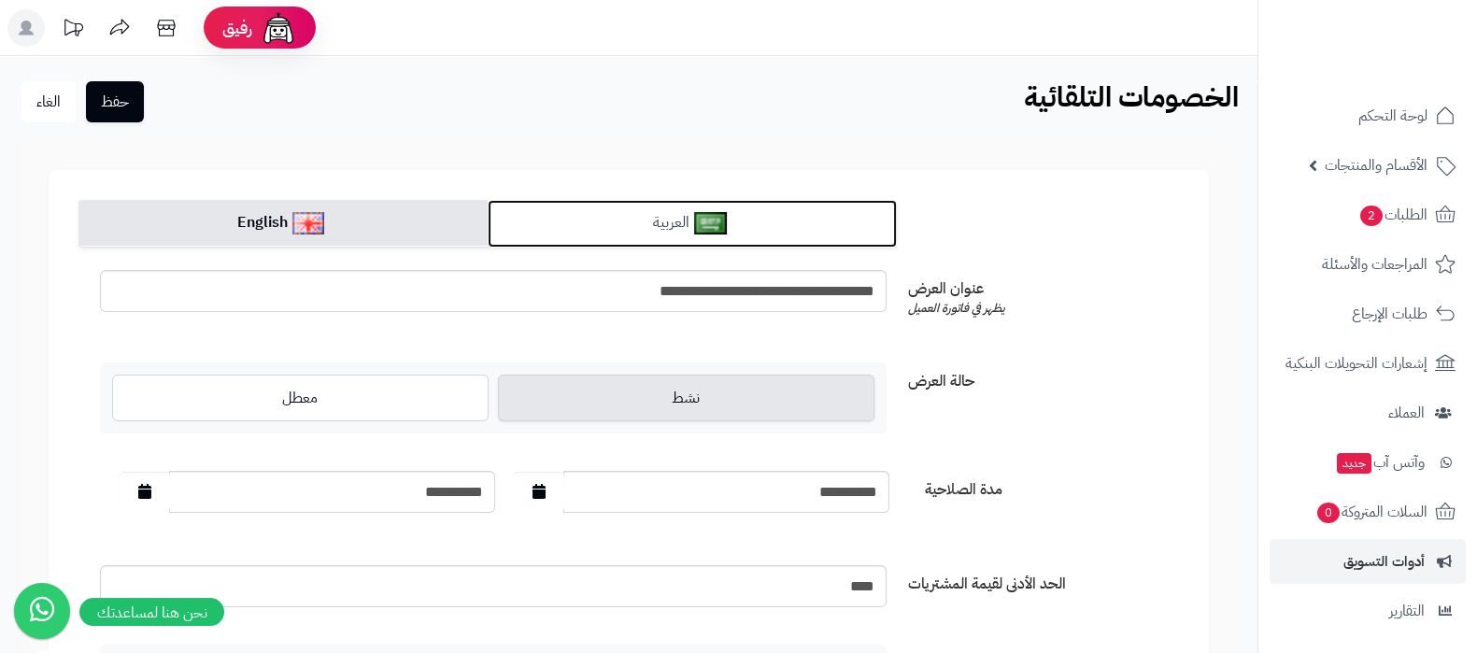
click at [797, 228] on link "العربية" at bounding box center [692, 224] width 409 height 48
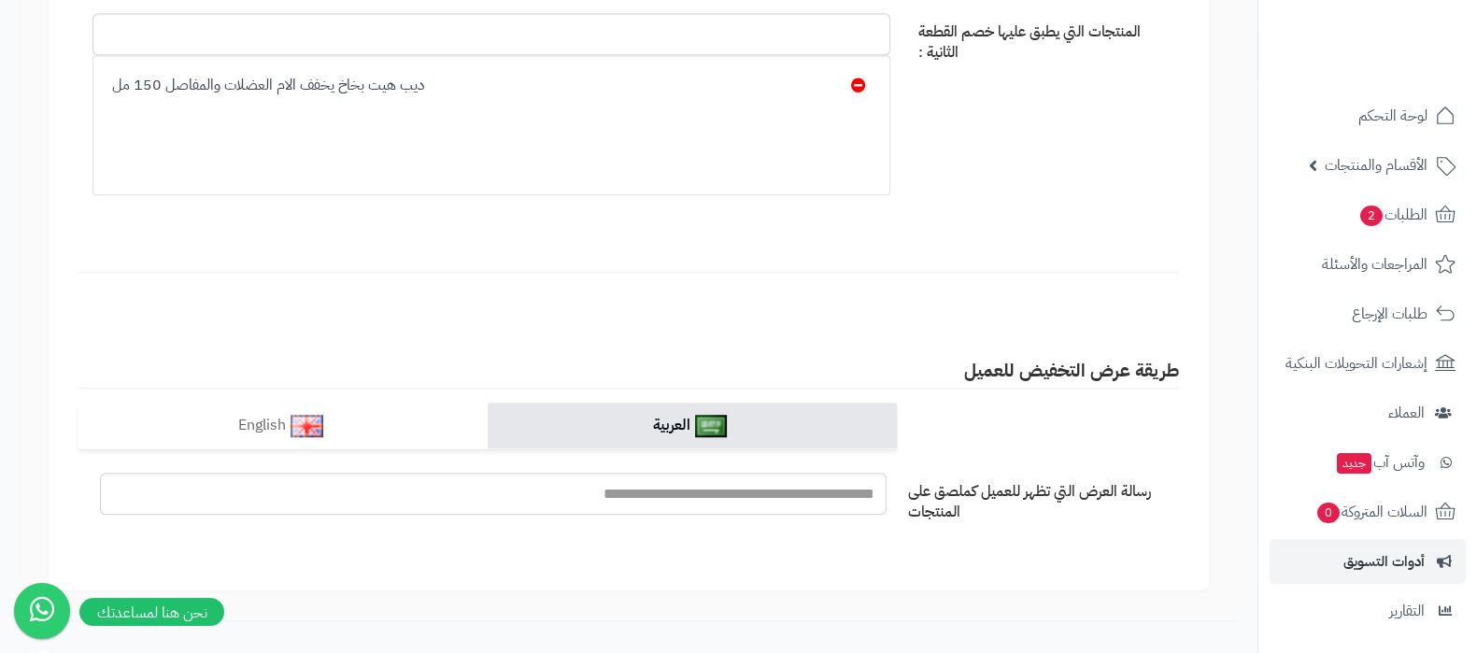
scroll to position [1662, 0]
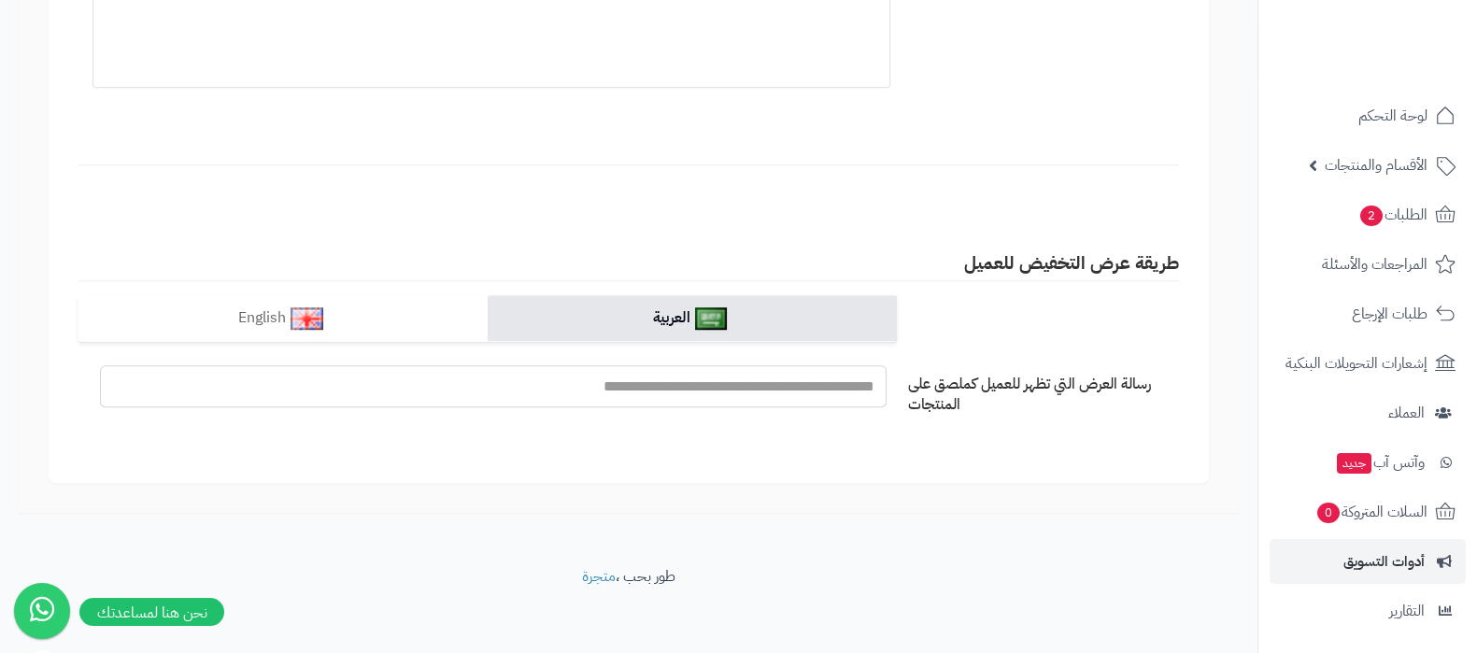
click at [743, 380] on input "رسالة العرض التي تظهر للعميل كملصق على المنتجات" at bounding box center [493, 386] width 787 height 42
paste input "**********"
type input "**********"
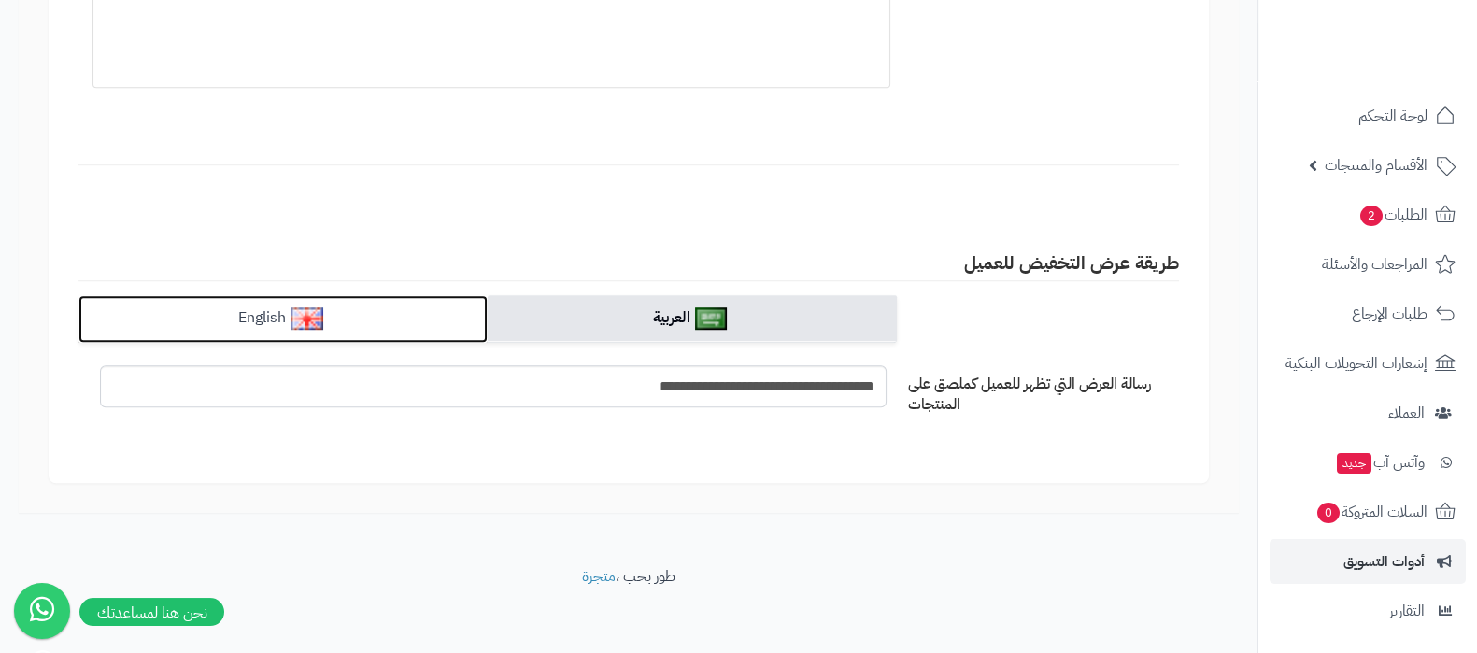
click at [420, 310] on link "English" at bounding box center [282, 319] width 409 height 48
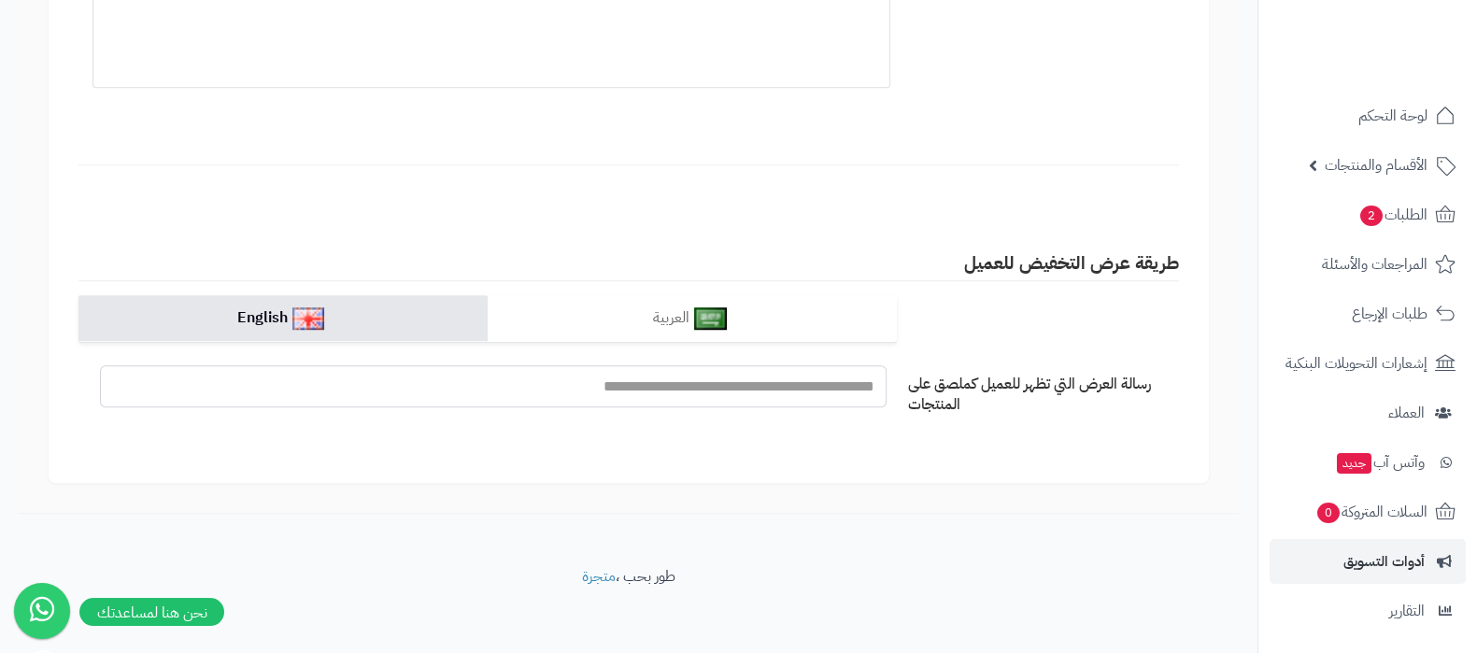
click at [705, 378] on input "رسالة العرض التي تظهر للعميل كملصق على المنتجات" at bounding box center [493, 386] width 787 height 42
paste input "**********"
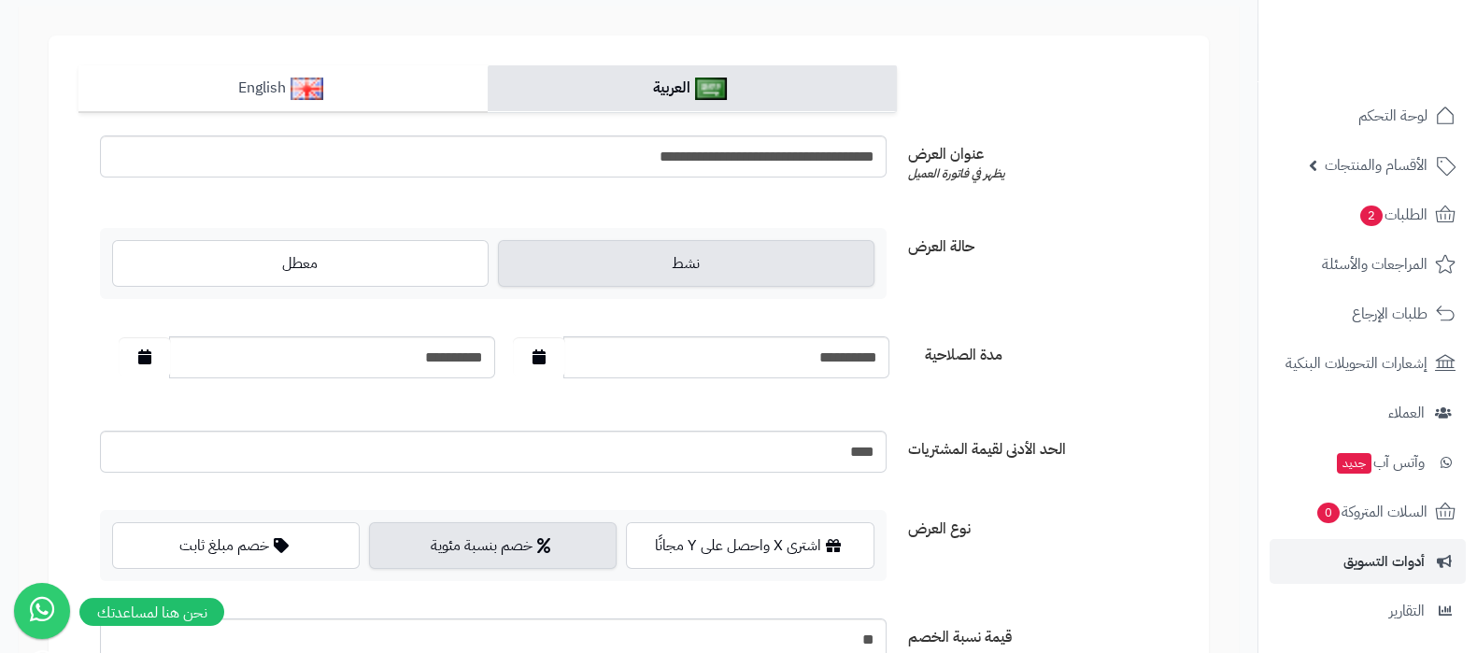
scroll to position [0, 0]
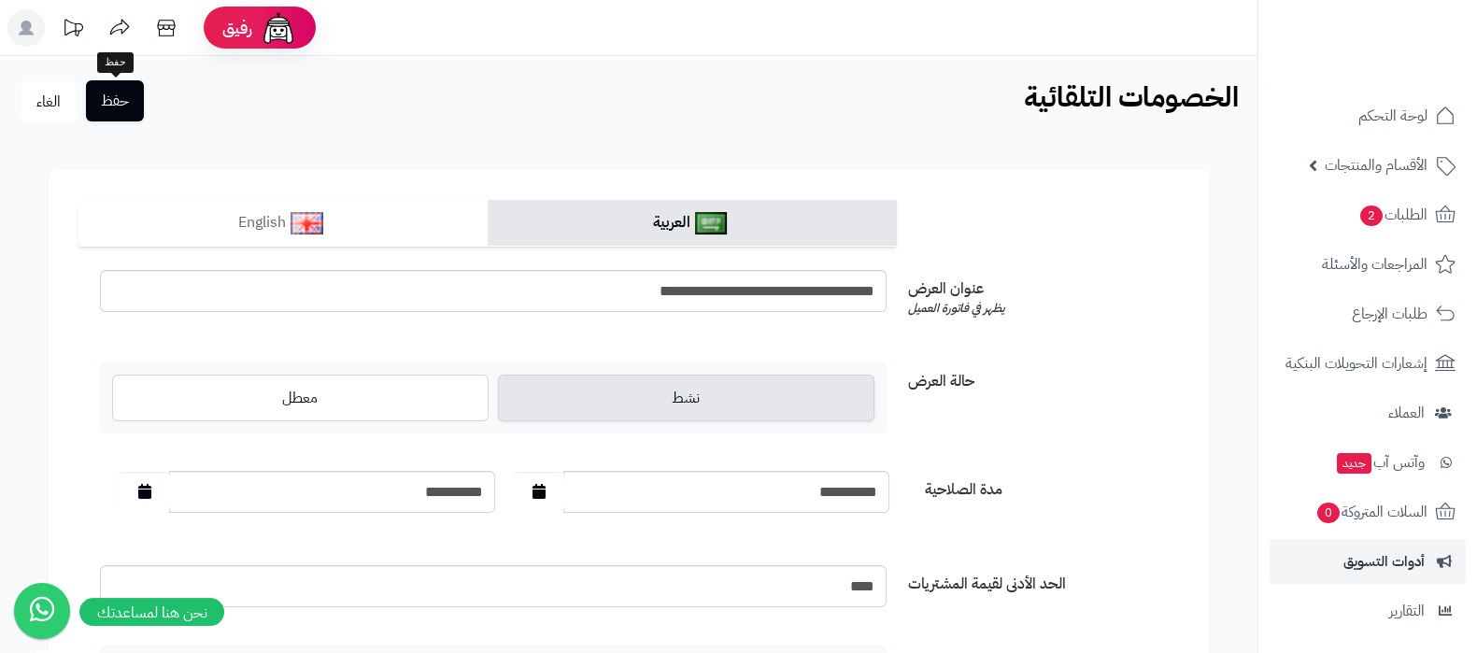
type input "**********"
click at [121, 105] on button "حفظ" at bounding box center [115, 100] width 58 height 41
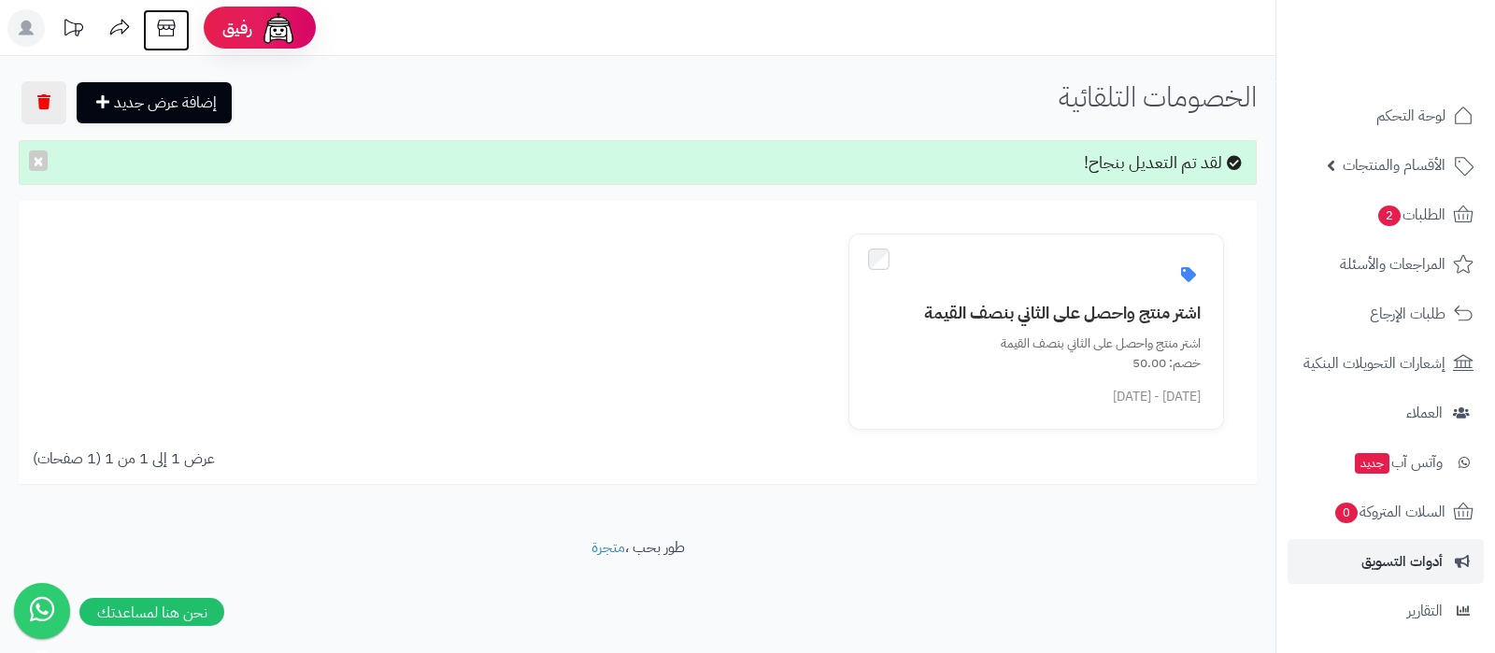
click at [171, 31] on icon at bounding box center [166, 27] width 37 height 37
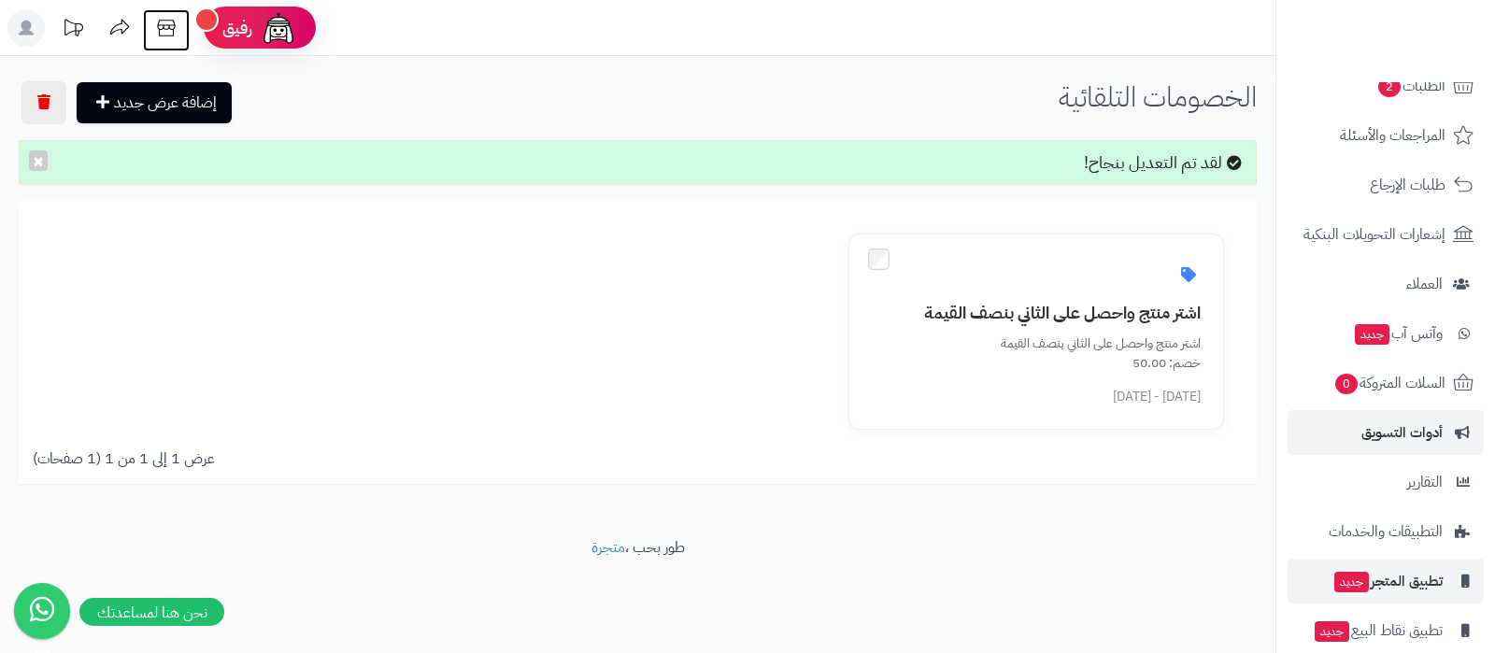
scroll to position [201, 0]
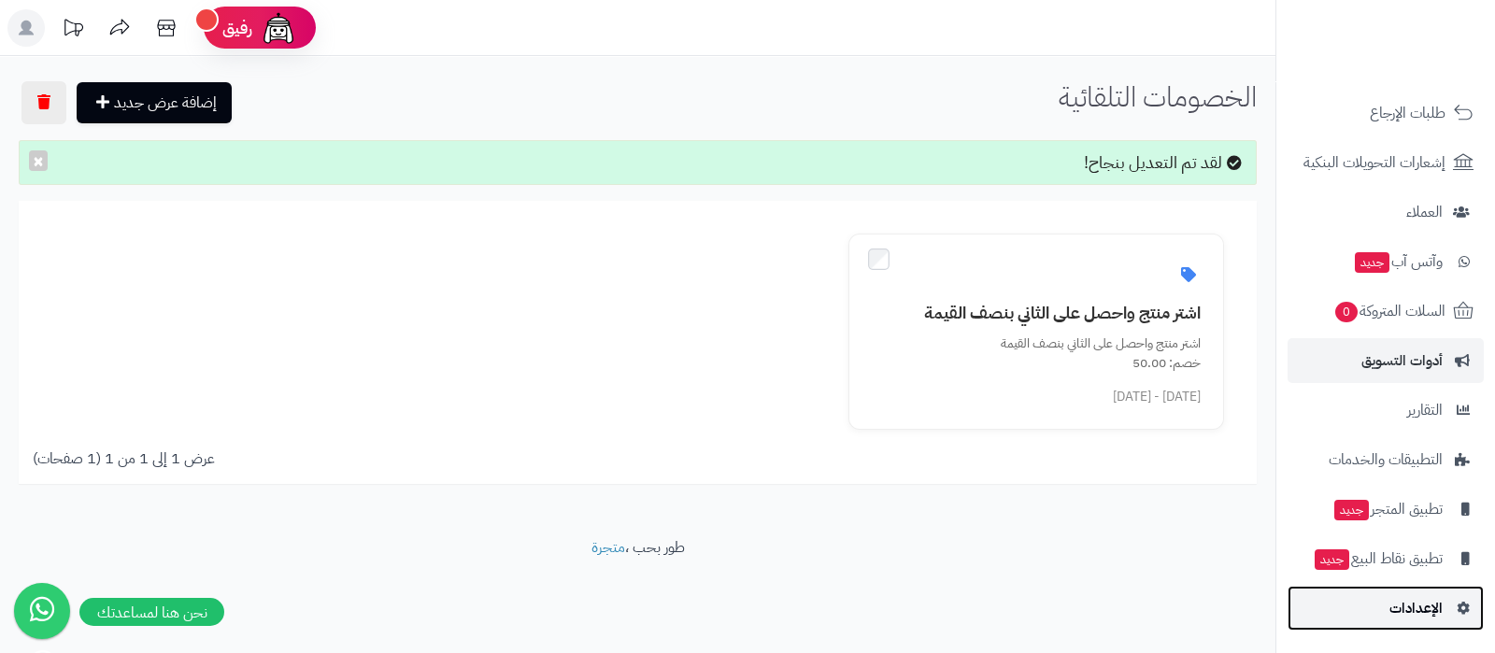
click at [1359, 603] on link "الإعدادات" at bounding box center [1386, 608] width 196 height 45
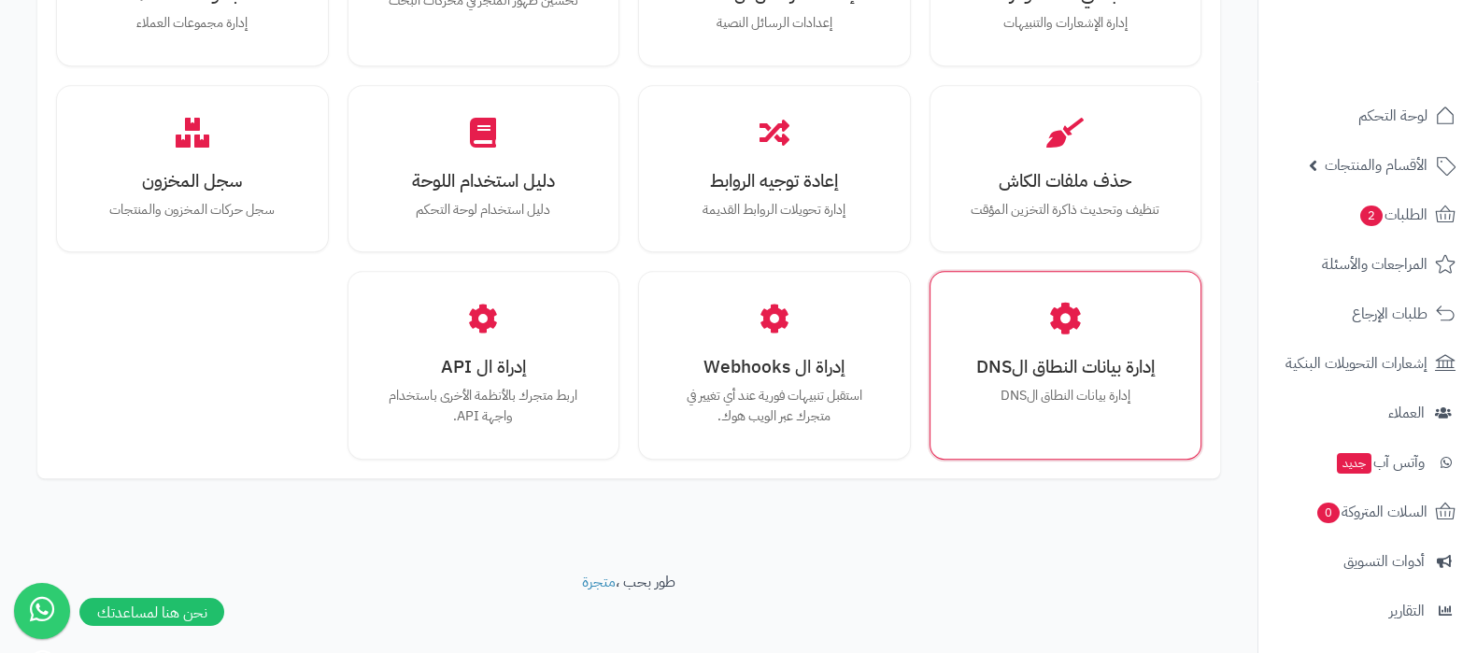
scroll to position [1728, 0]
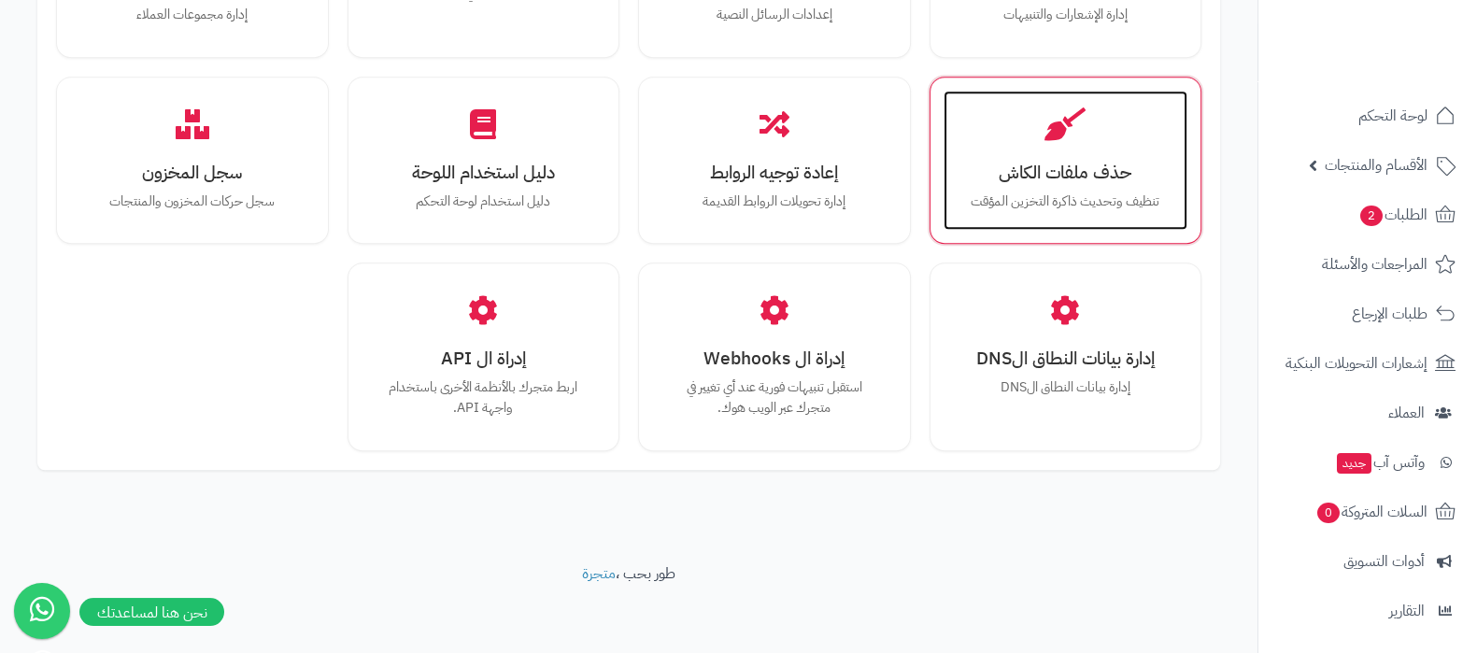
click at [1116, 192] on p "تنظيف وتحديث ذاكرة التخزين المؤقت" at bounding box center [1065, 202] width 207 height 21
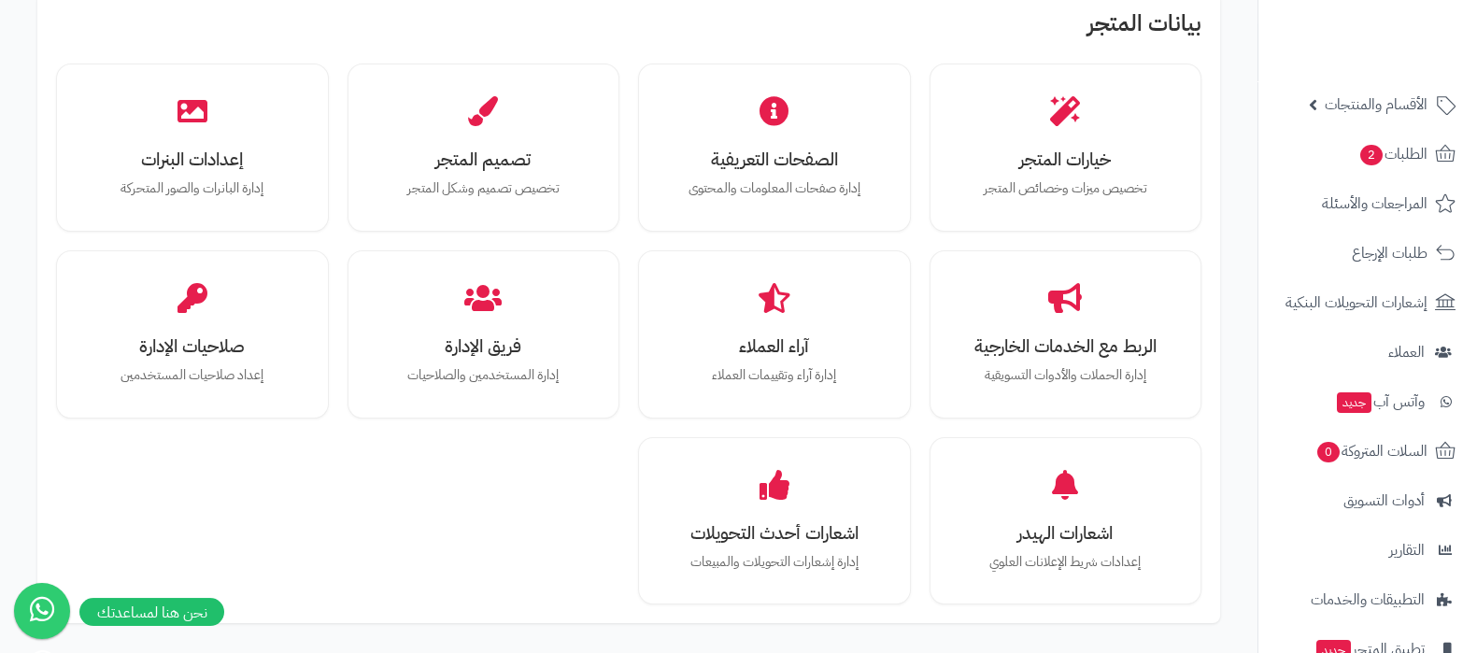
scroll to position [201, 0]
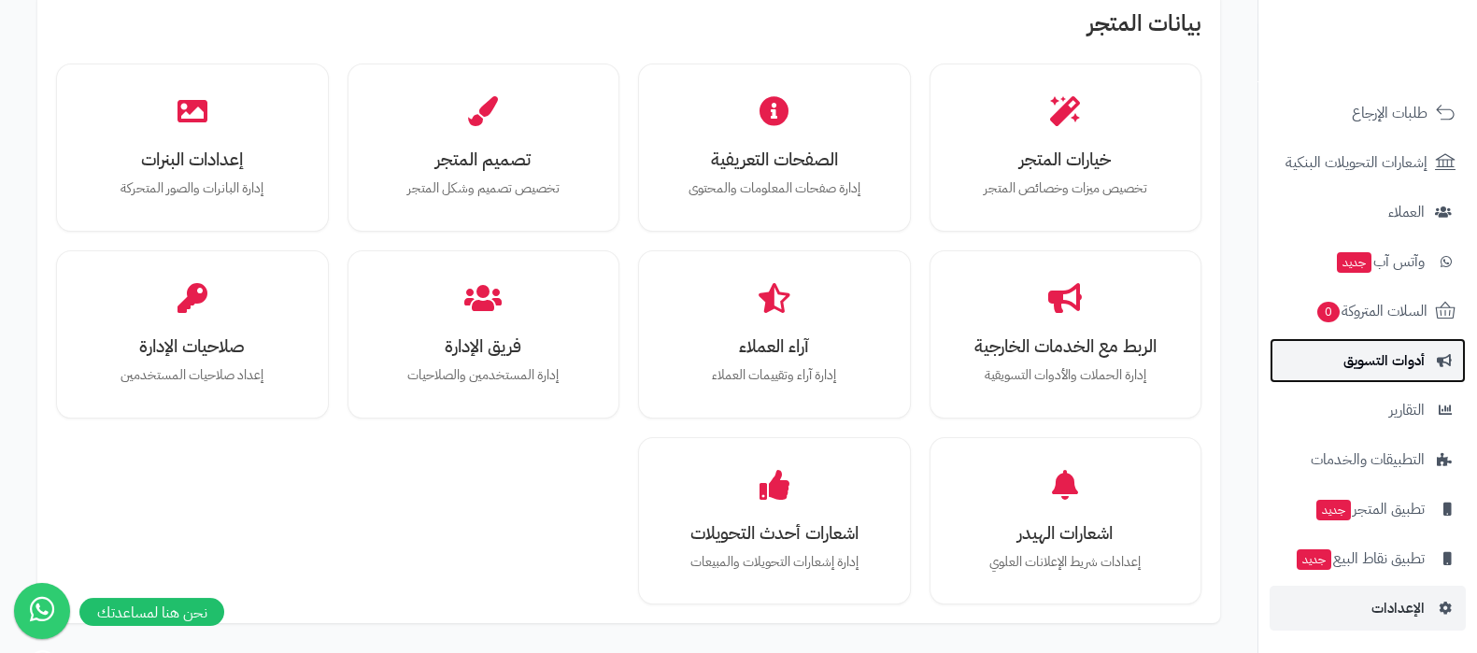
click at [1356, 363] on span "أدوات التسويق" at bounding box center [1384, 361] width 81 height 26
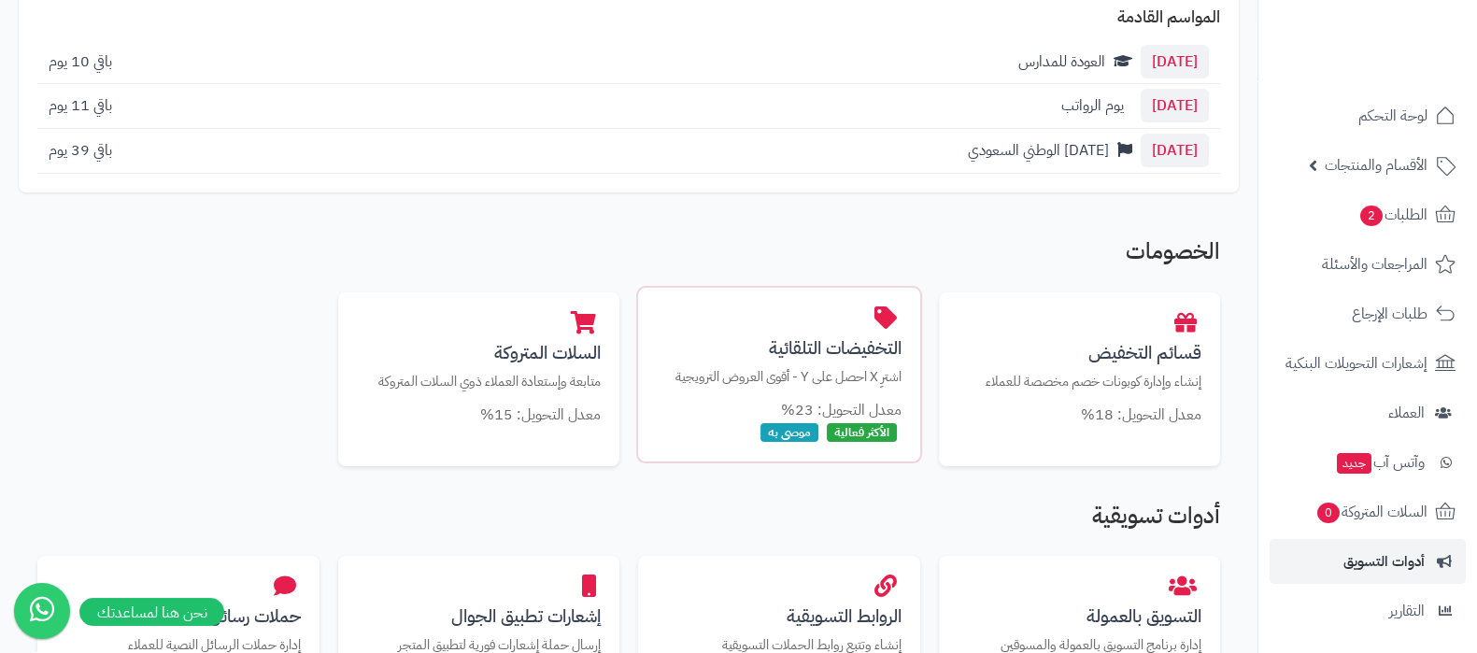
scroll to position [233, 0]
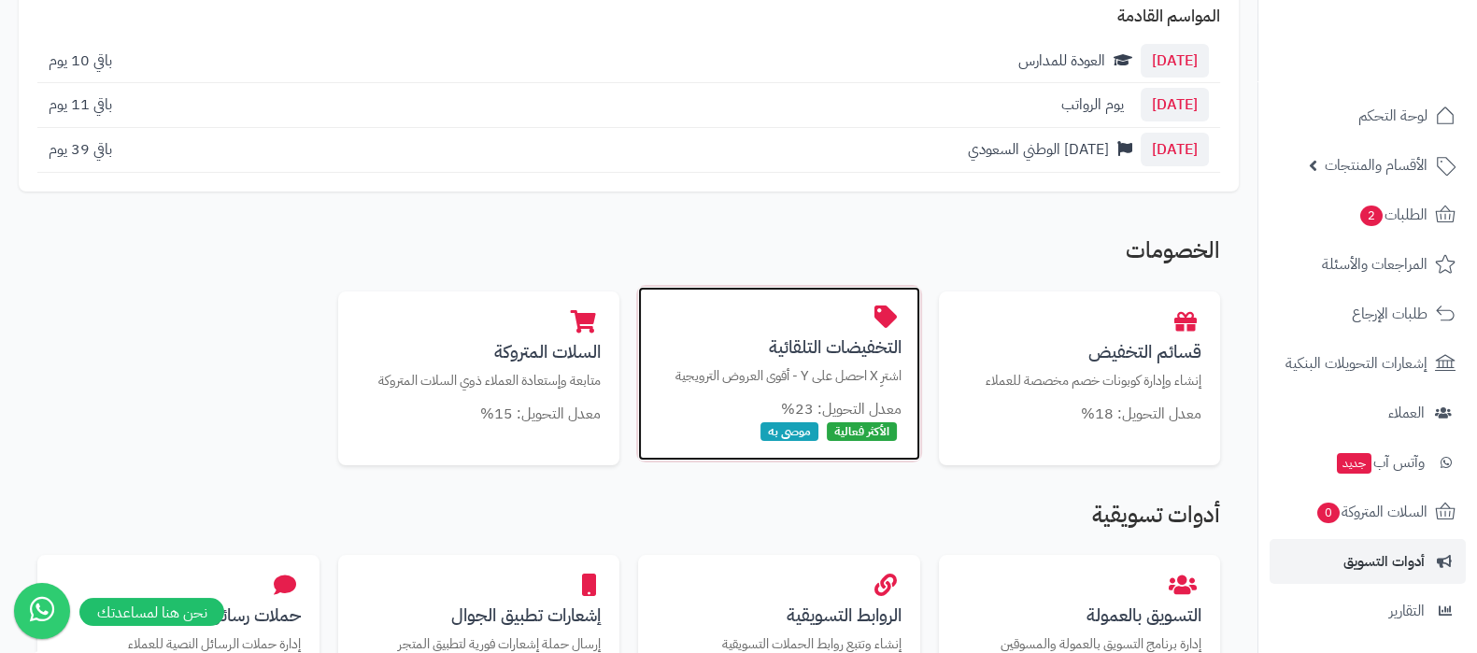
click at [814, 355] on h3 "التخفيضات التلقائية" at bounding box center [779, 347] width 245 height 20
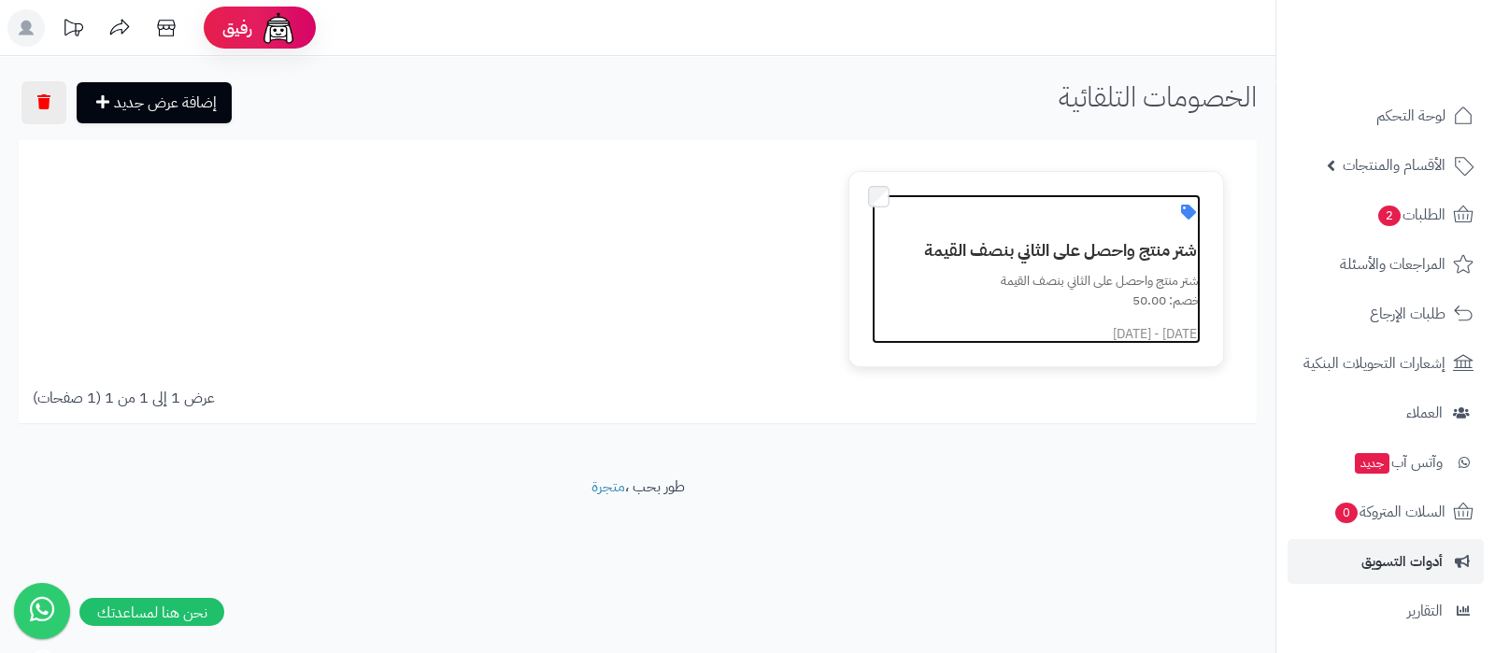
click at [1142, 221] on div at bounding box center [1047, 210] width 306 height 32
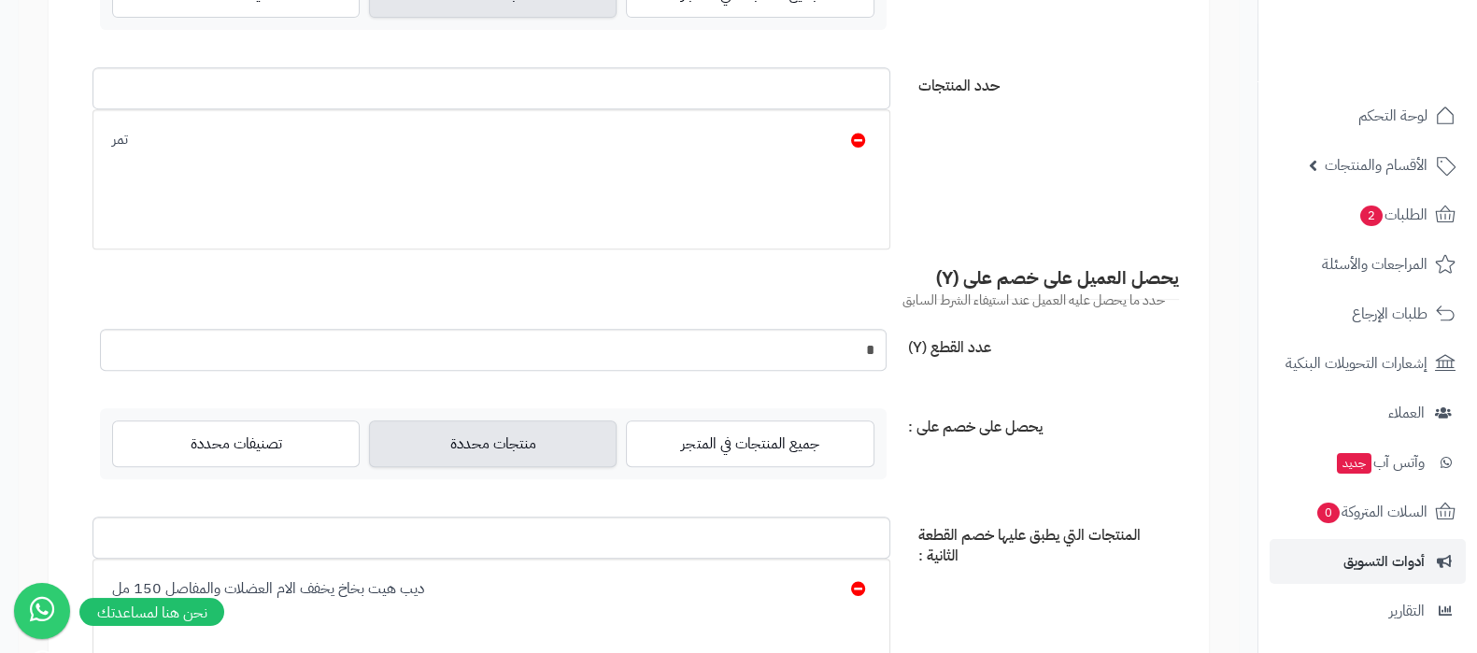
scroll to position [701, 0]
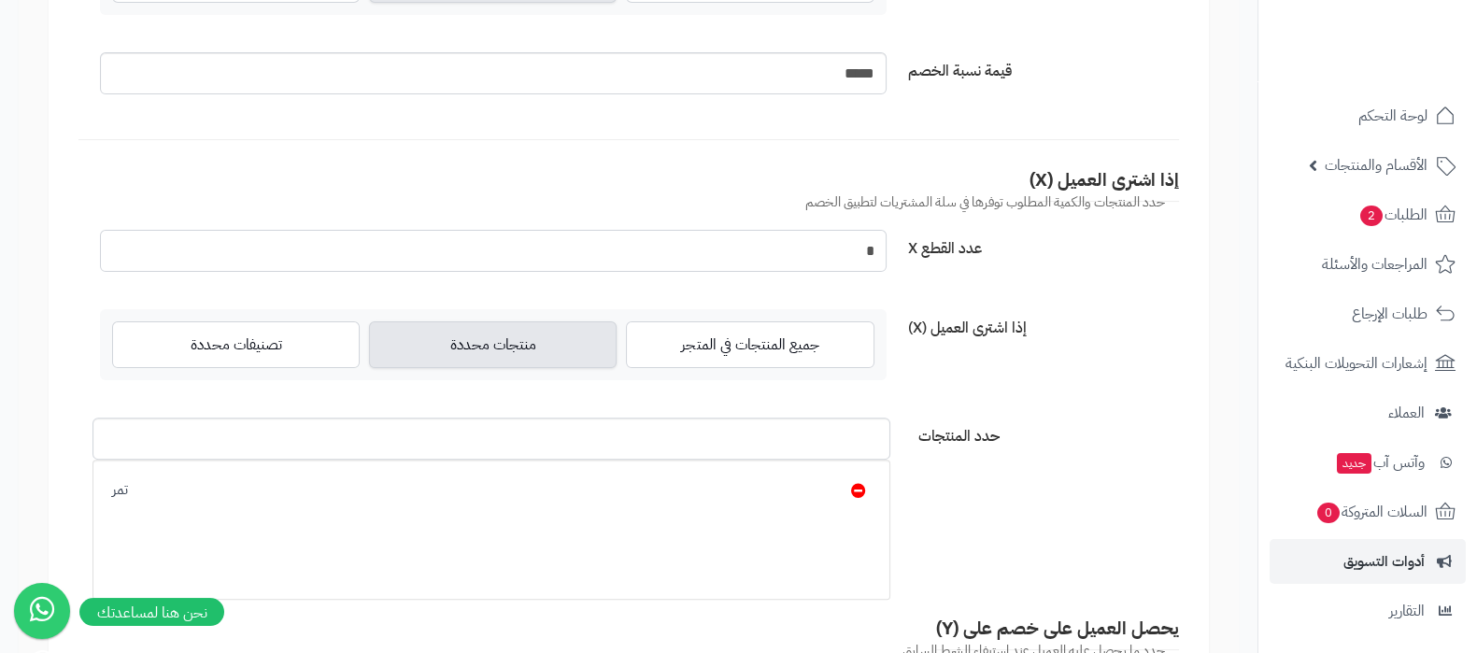
drag, startPoint x: 864, startPoint y: 244, endPoint x: 878, endPoint y: 244, distance: 14.0
click at [878, 244] on input "*" at bounding box center [493, 251] width 787 height 42
type input "*"
click at [1121, 279] on div "عدد القطع X *" at bounding box center [629, 258] width 1116 height 57
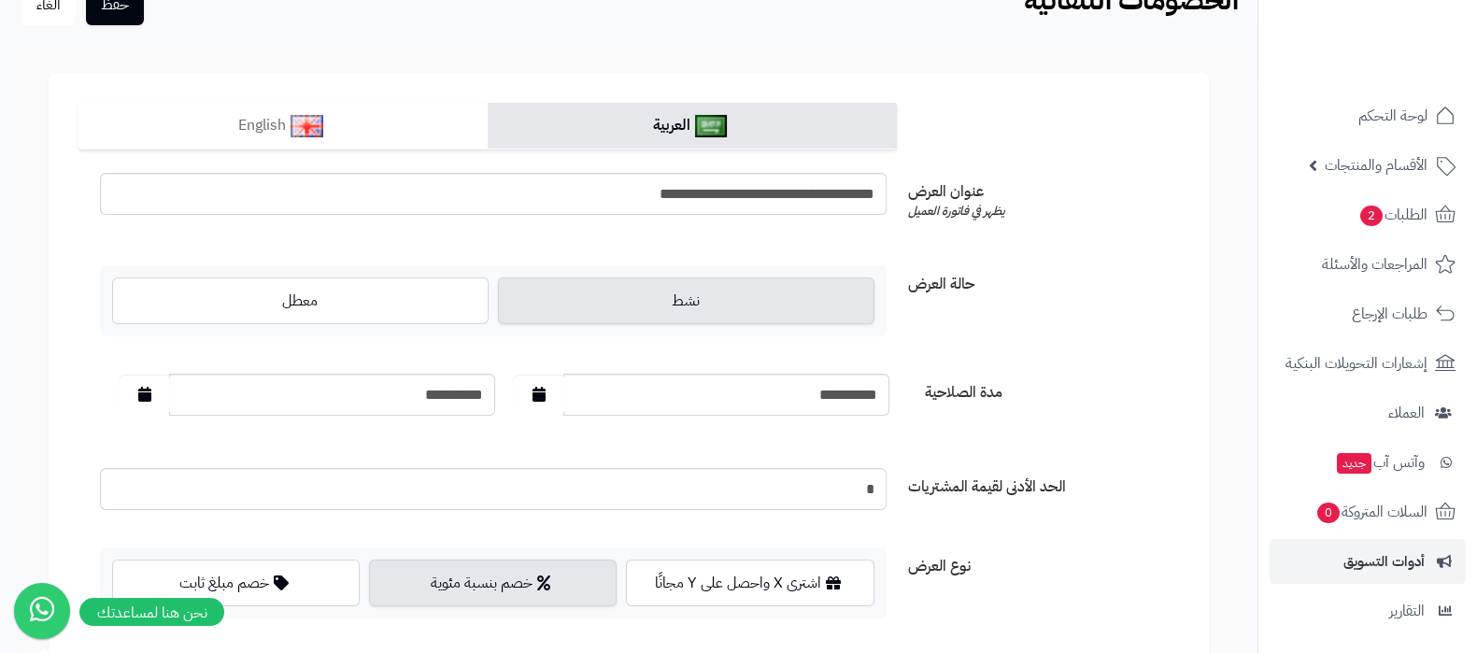
scroll to position [0, 0]
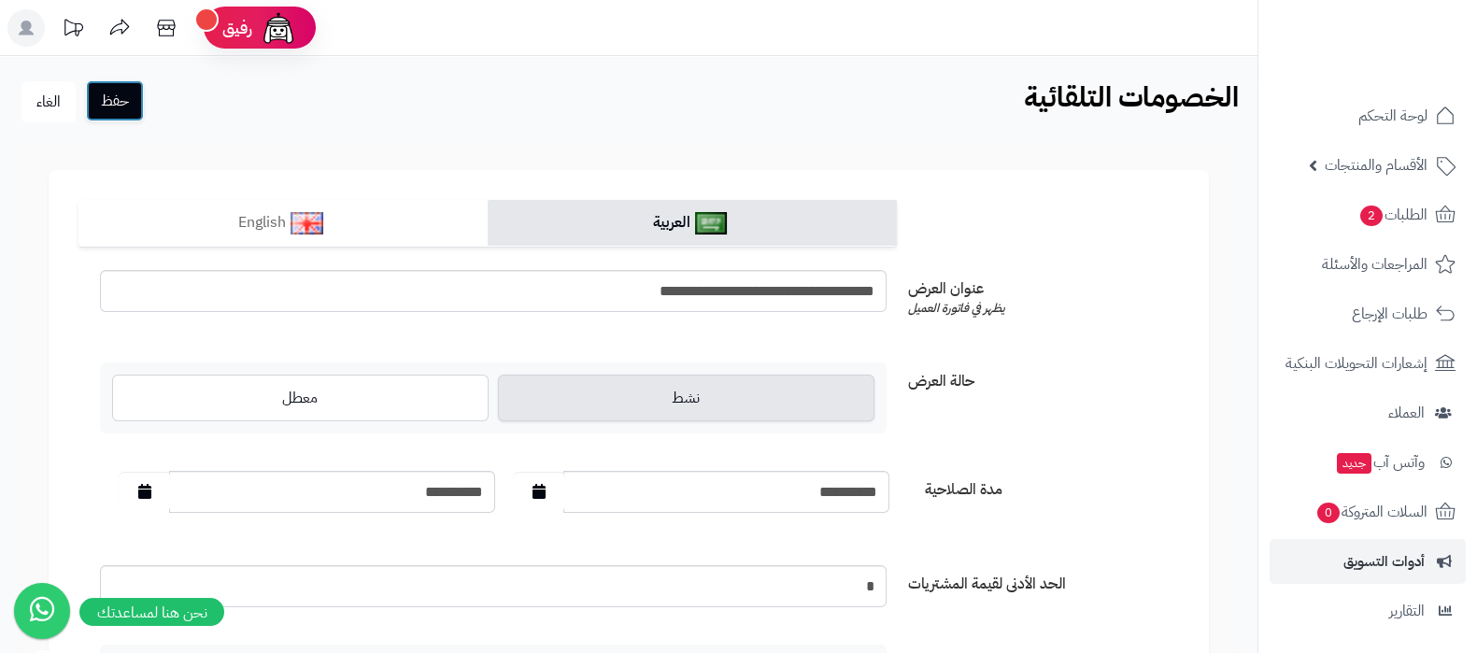
click at [120, 97] on button "حفظ" at bounding box center [115, 100] width 58 height 41
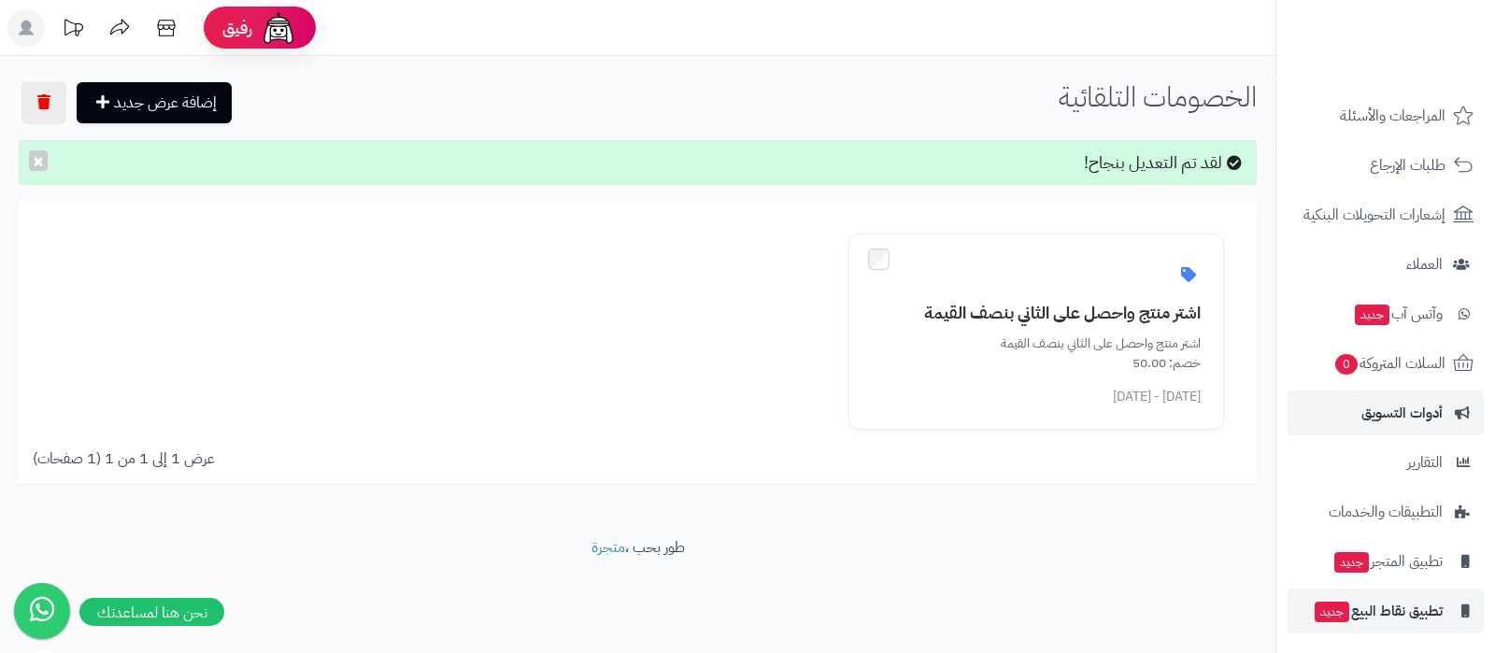
scroll to position [201, 0]
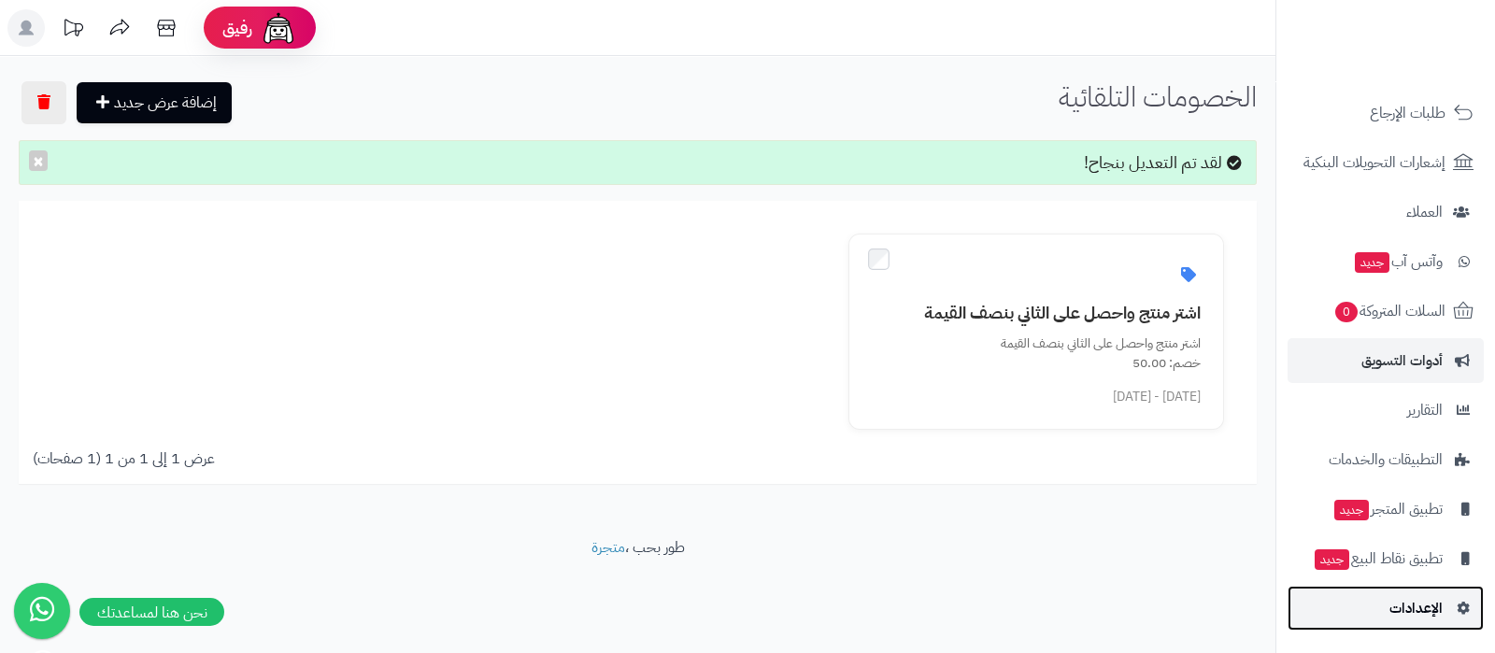
click at [1408, 596] on span "الإعدادات" at bounding box center [1415, 608] width 53 height 26
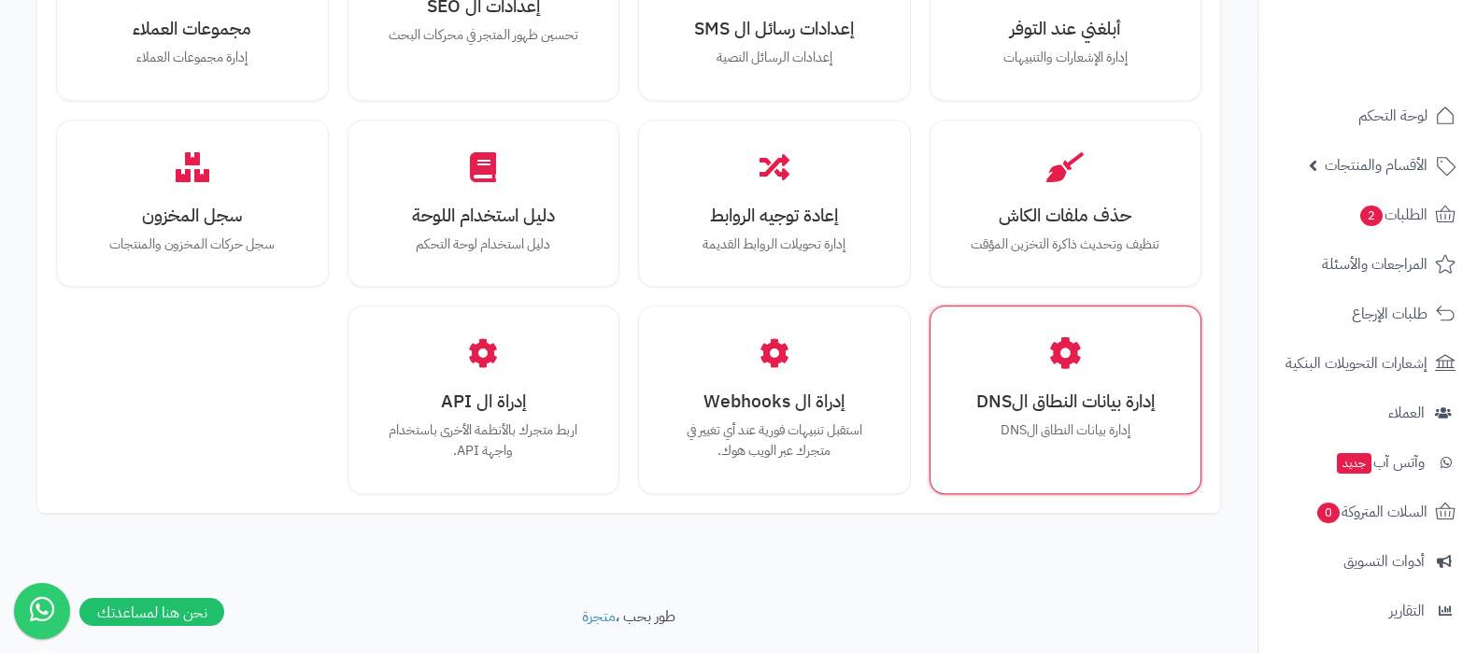
scroll to position [1728, 0]
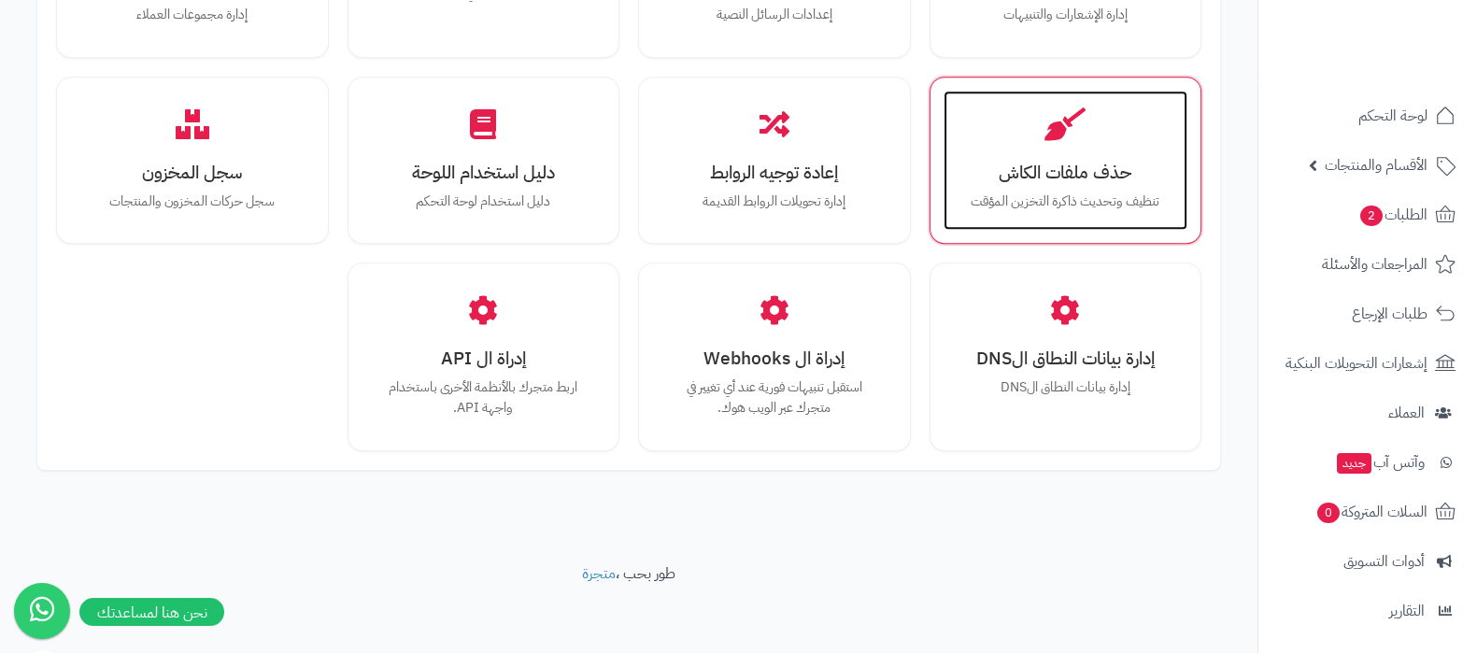
click at [1058, 169] on h3 "حذف ملفات الكاش" at bounding box center [1065, 173] width 207 height 20
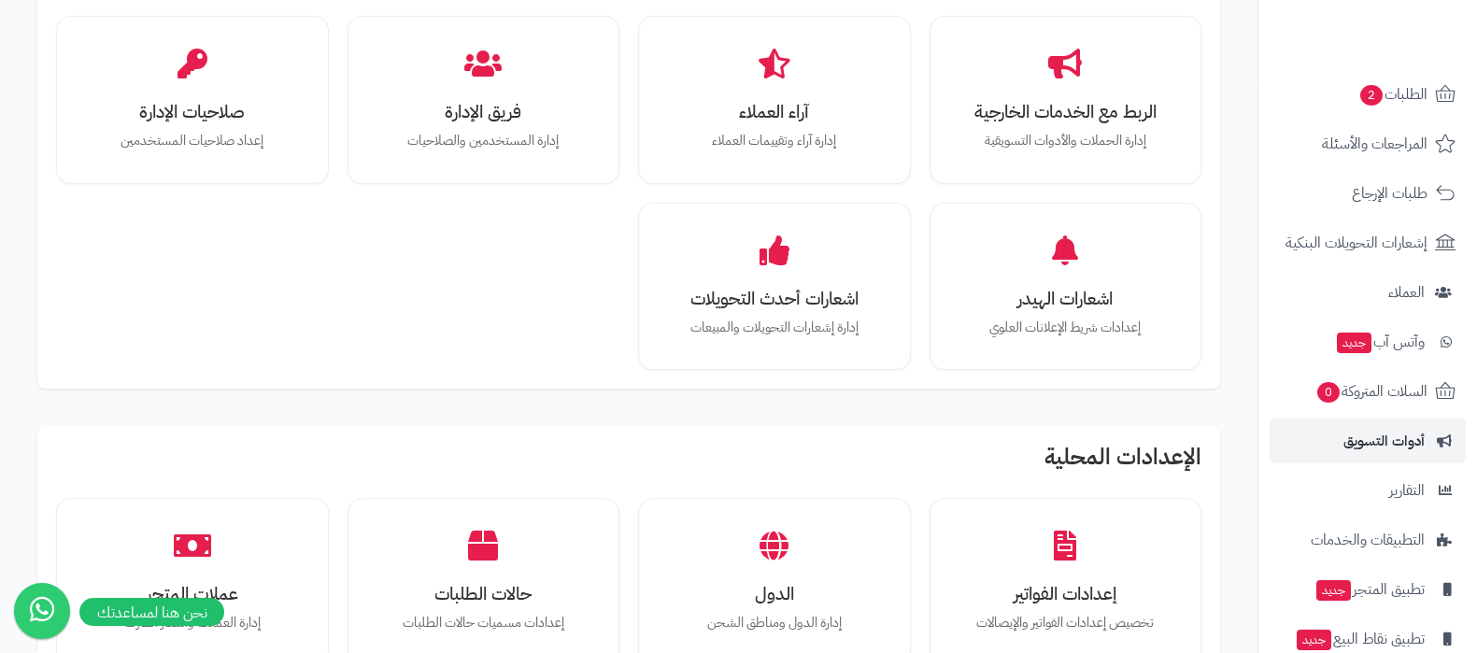
scroll to position [201, 0]
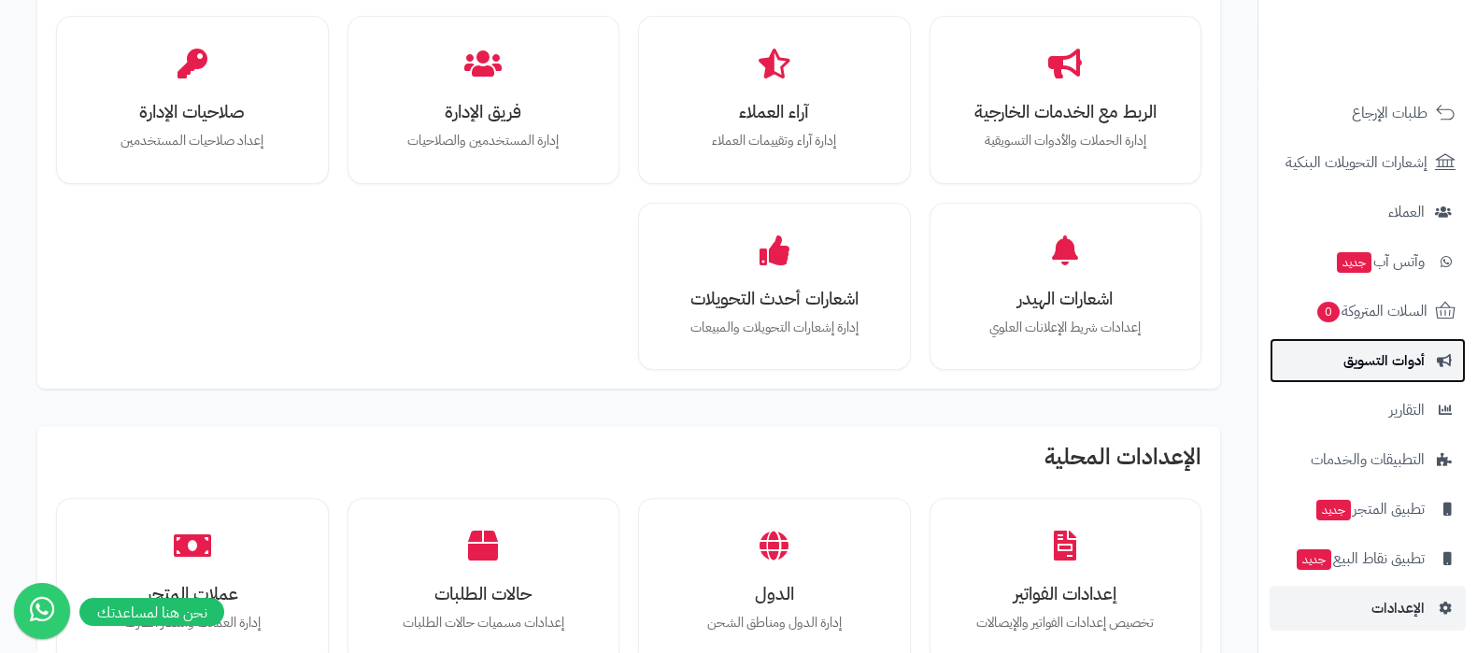
click at [1363, 370] on span "أدوات التسويق" at bounding box center [1384, 361] width 81 height 26
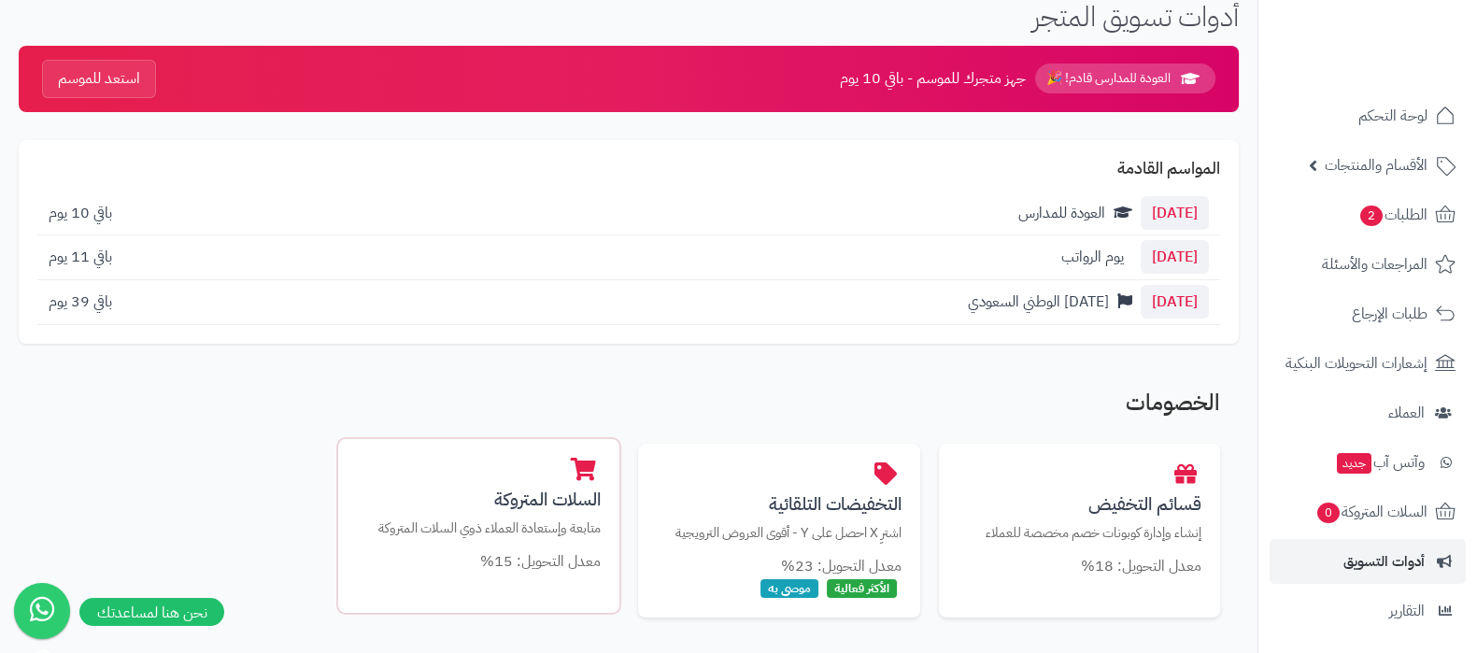
scroll to position [116, 0]
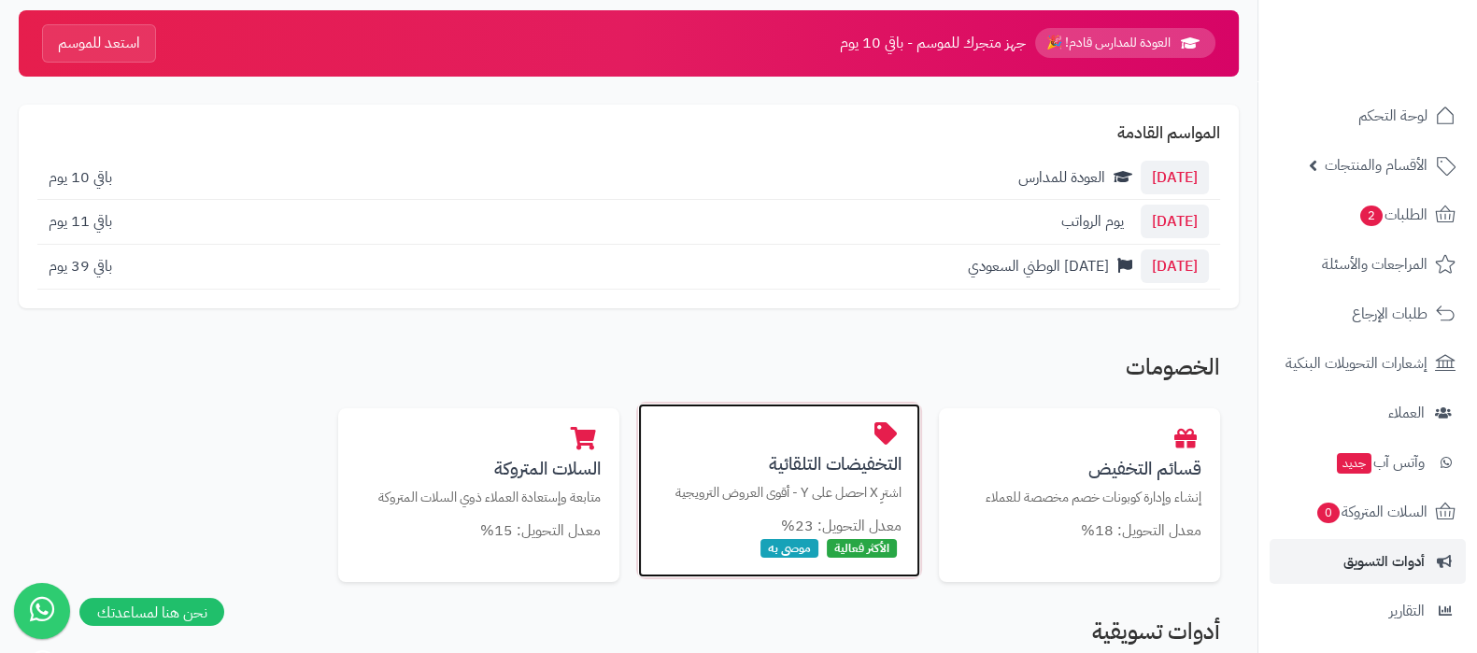
click at [766, 492] on p "اشترِ X احصل على Y - أقوى العروض الترويجية" at bounding box center [779, 493] width 245 height 20
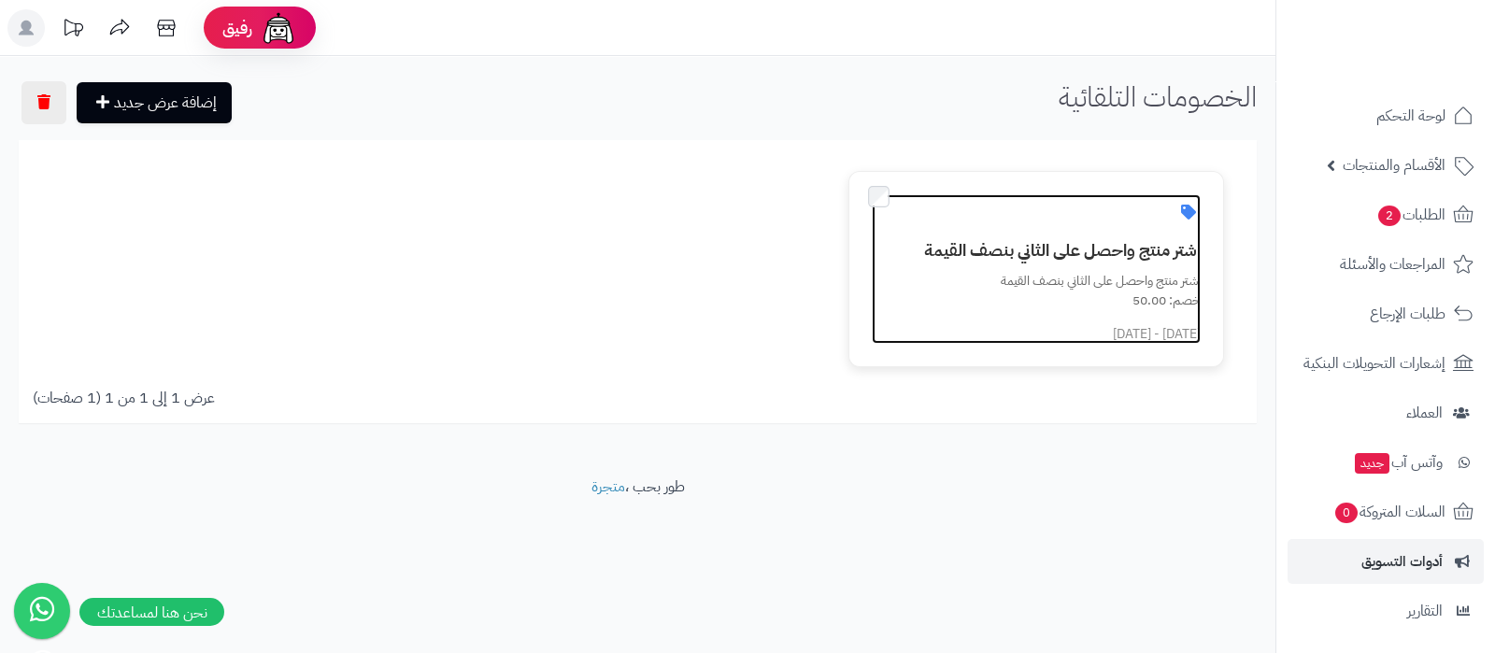
click at [1046, 241] on h3 "اشتر منتج واحصل على الثاني بنصف القيمة" at bounding box center [1047, 250] width 306 height 19
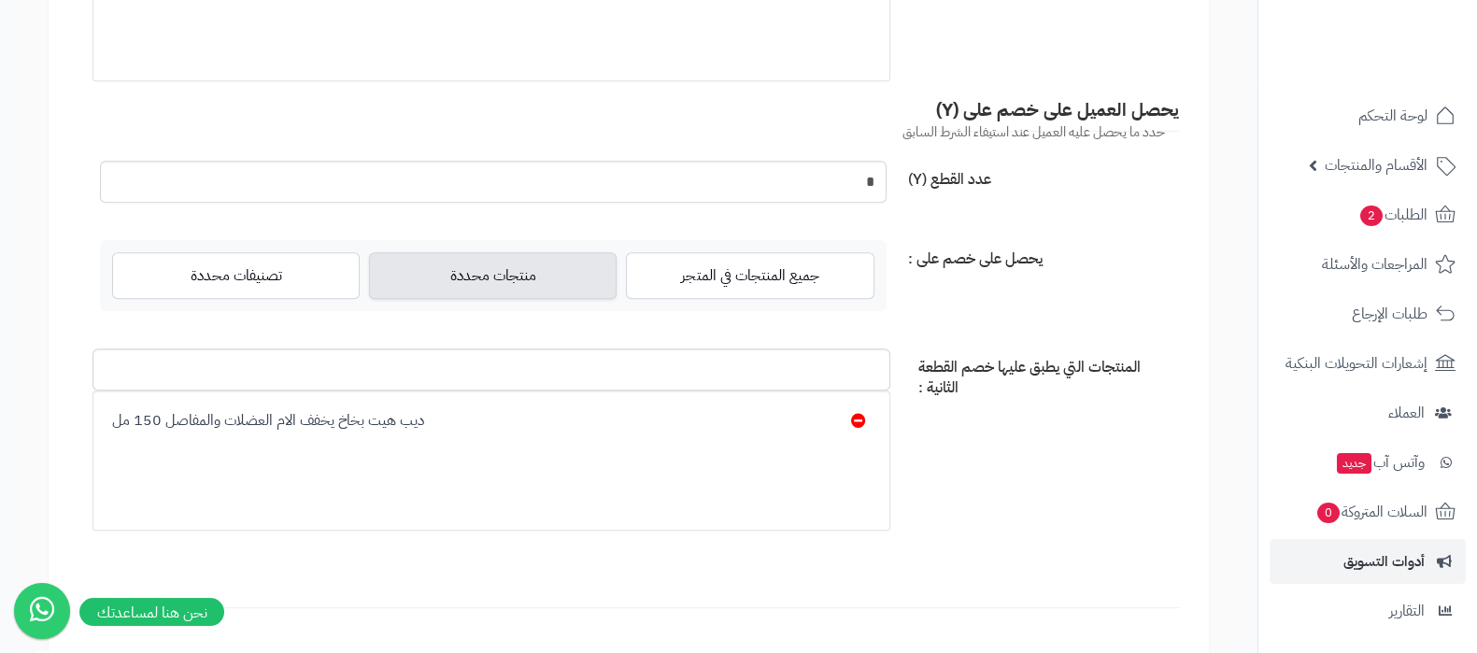
scroll to position [1079, 0]
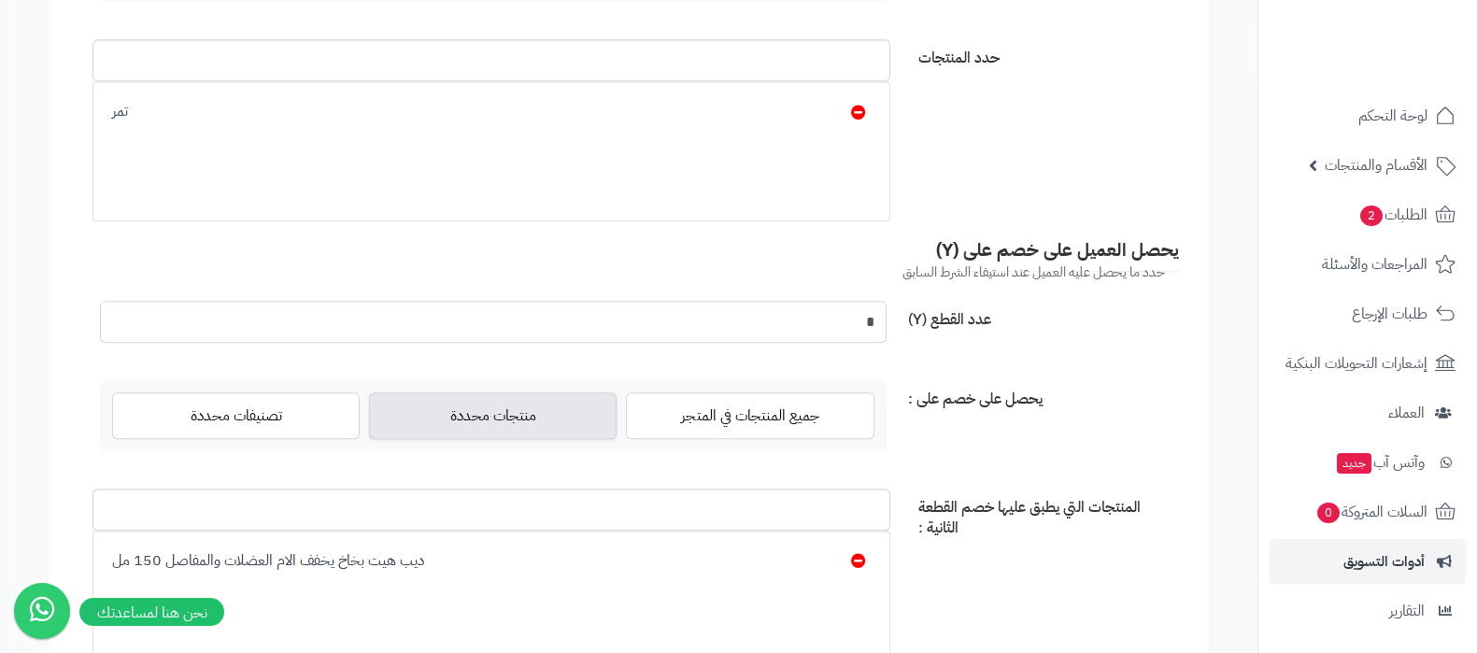
drag, startPoint x: 846, startPoint y: 321, endPoint x: 926, endPoint y: 324, distance: 80.4
click at [926, 324] on div "عدد القطع (Y) *" at bounding box center [629, 329] width 1116 height 57
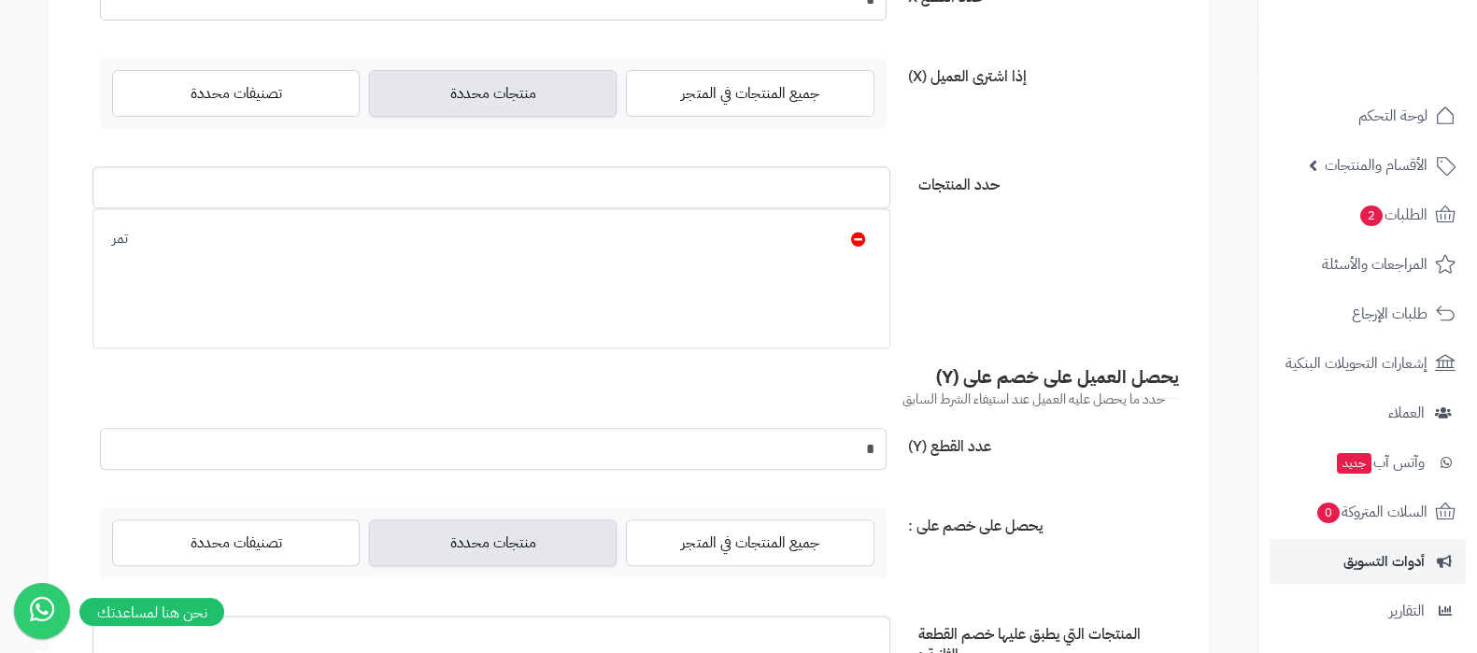
scroll to position [845, 0]
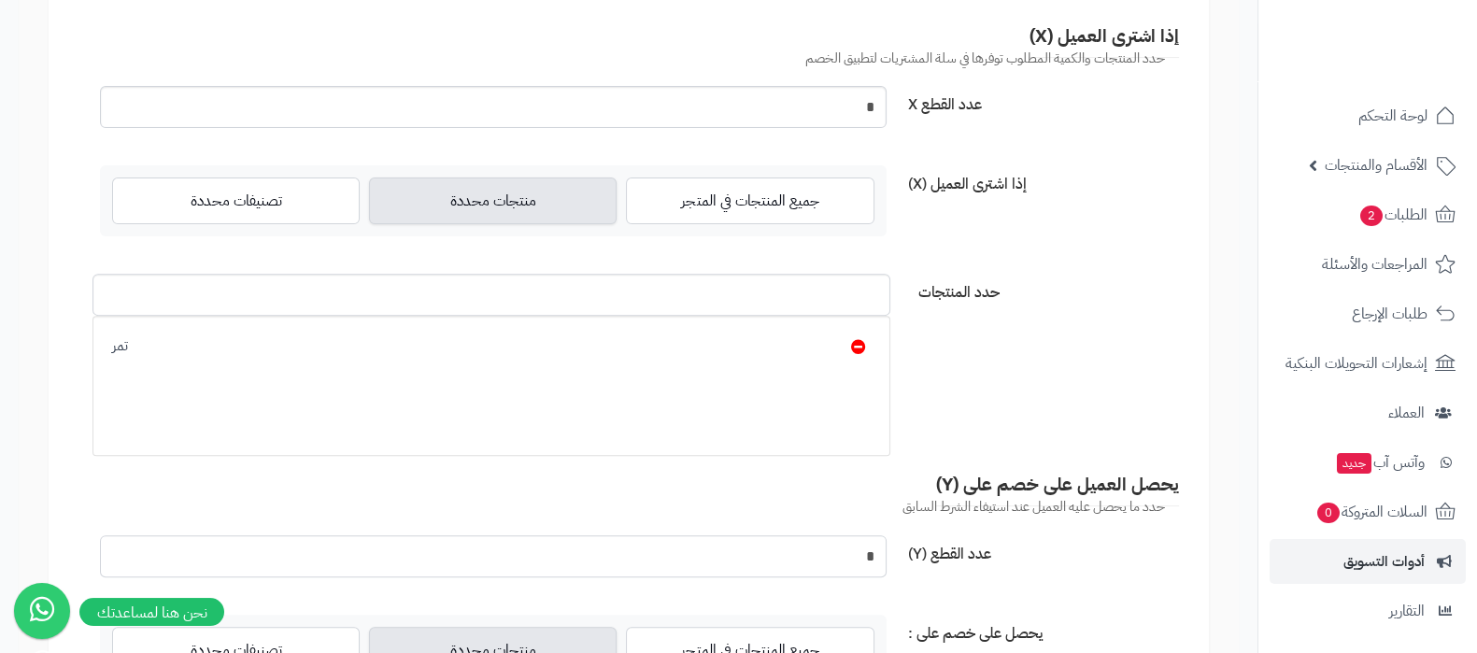
type input "*"
drag, startPoint x: 840, startPoint y: 100, endPoint x: 891, endPoint y: 94, distance: 51.7
click at [891, 94] on div "*" at bounding box center [493, 107] width 815 height 42
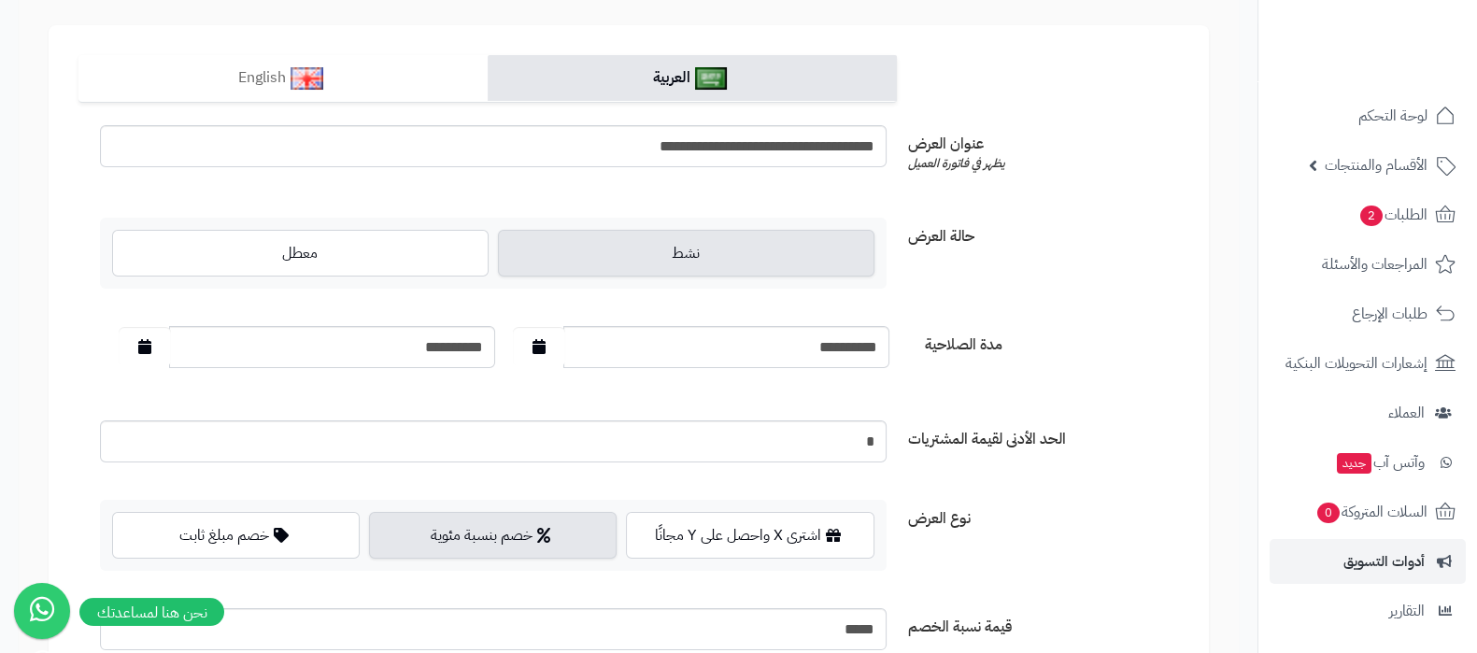
scroll to position [0, 0]
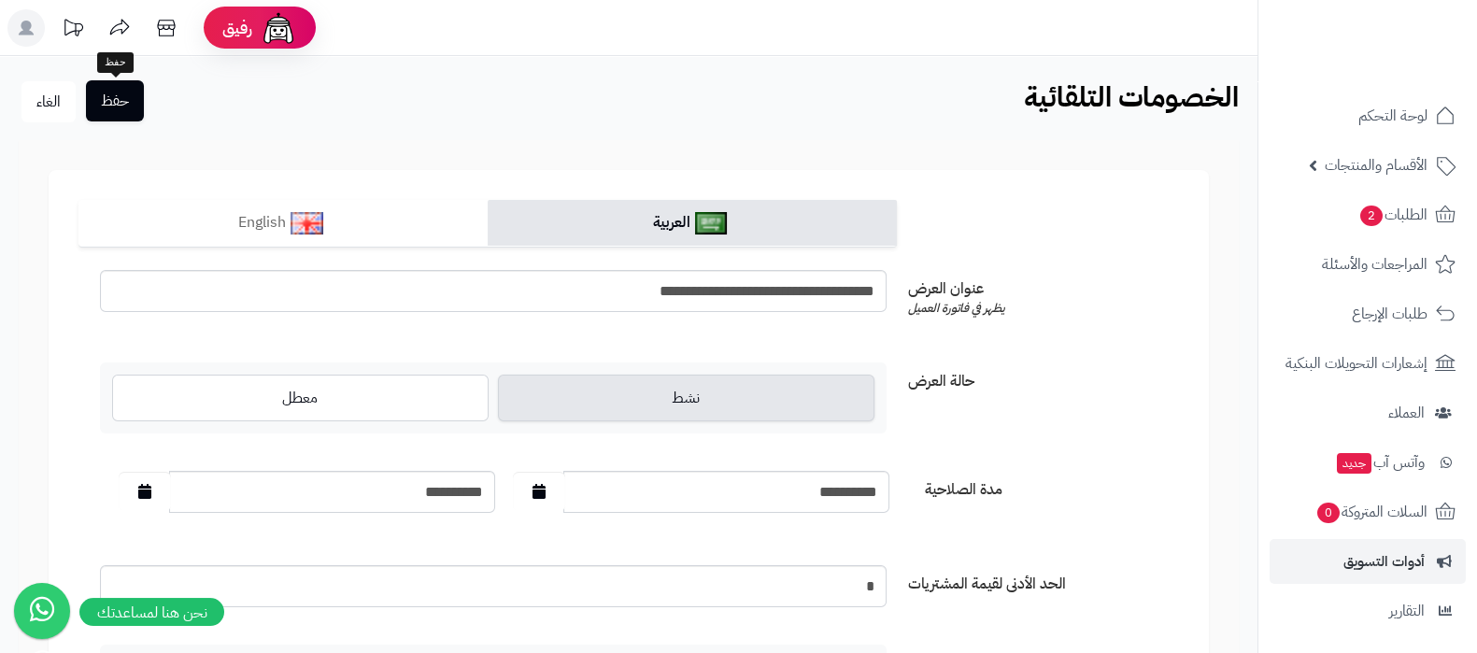
type input "*"
click at [99, 98] on button "حفظ" at bounding box center [115, 100] width 58 height 41
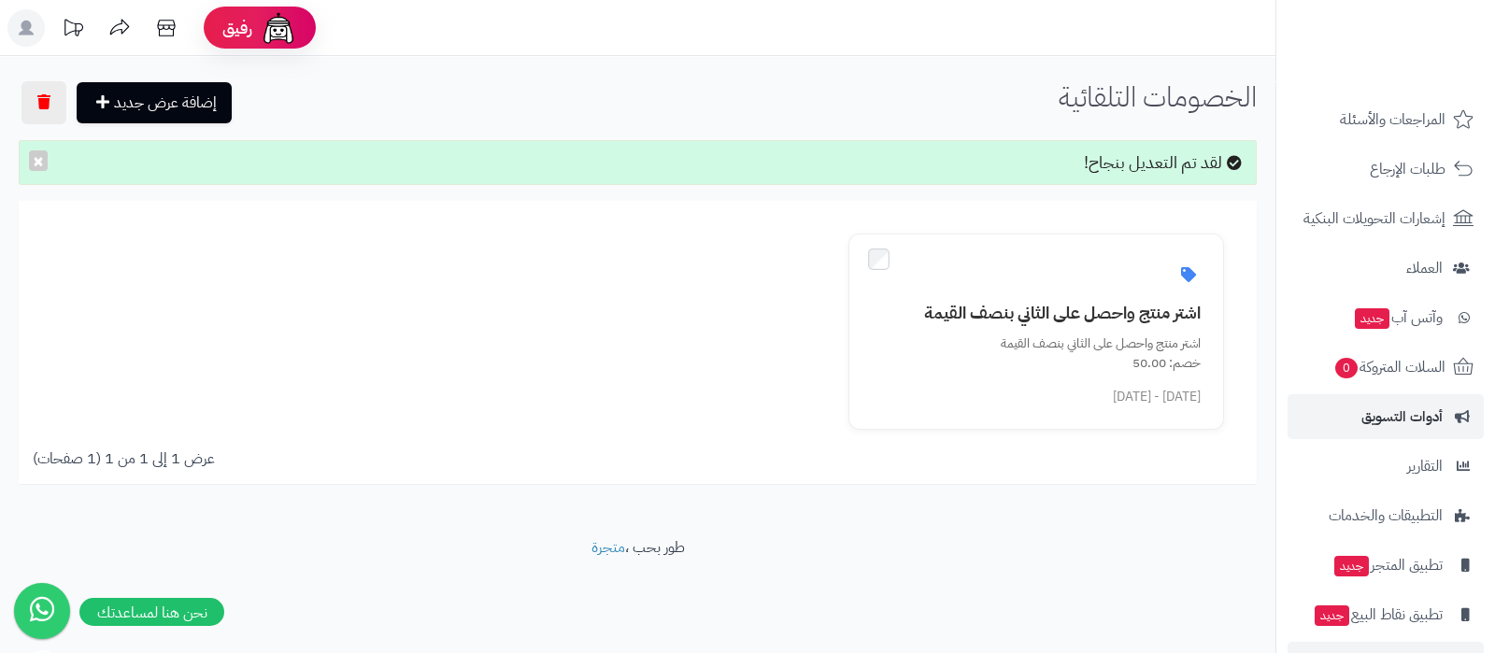
scroll to position [201, 0]
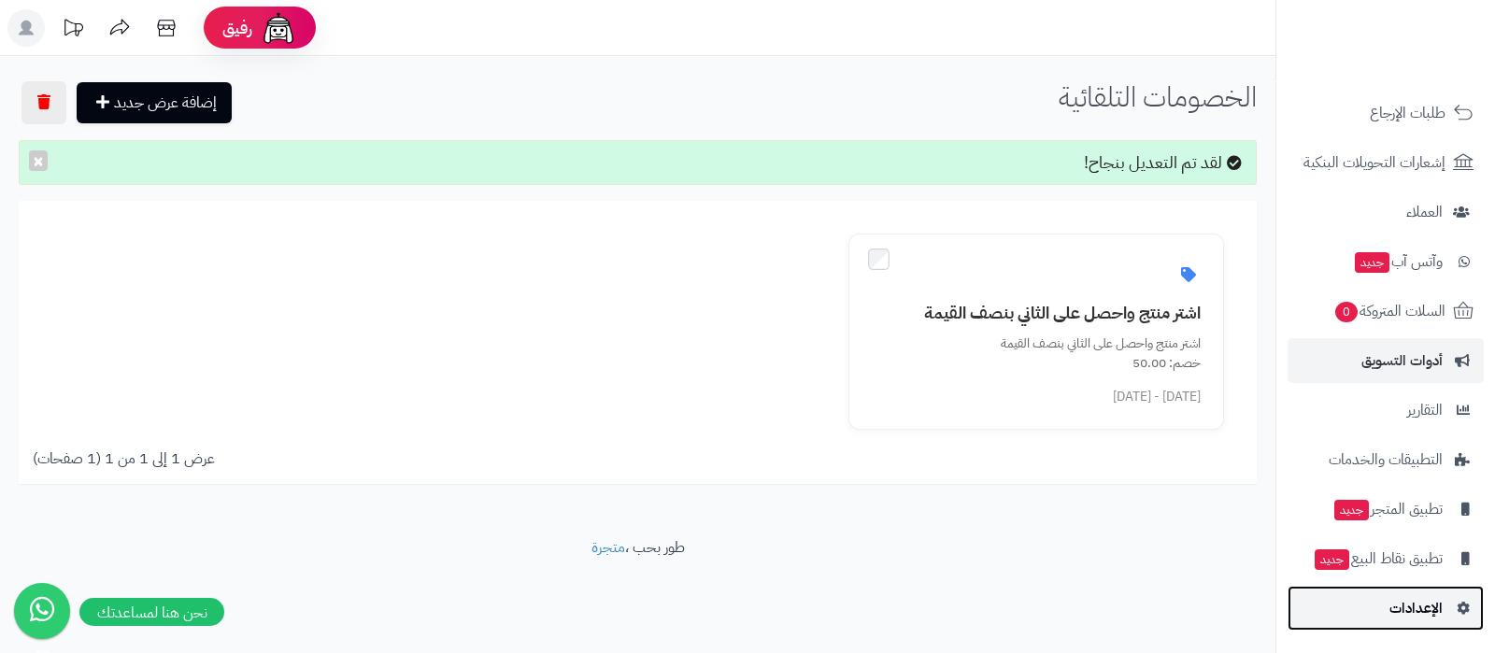
click at [1388, 591] on link "الإعدادات" at bounding box center [1386, 608] width 196 height 45
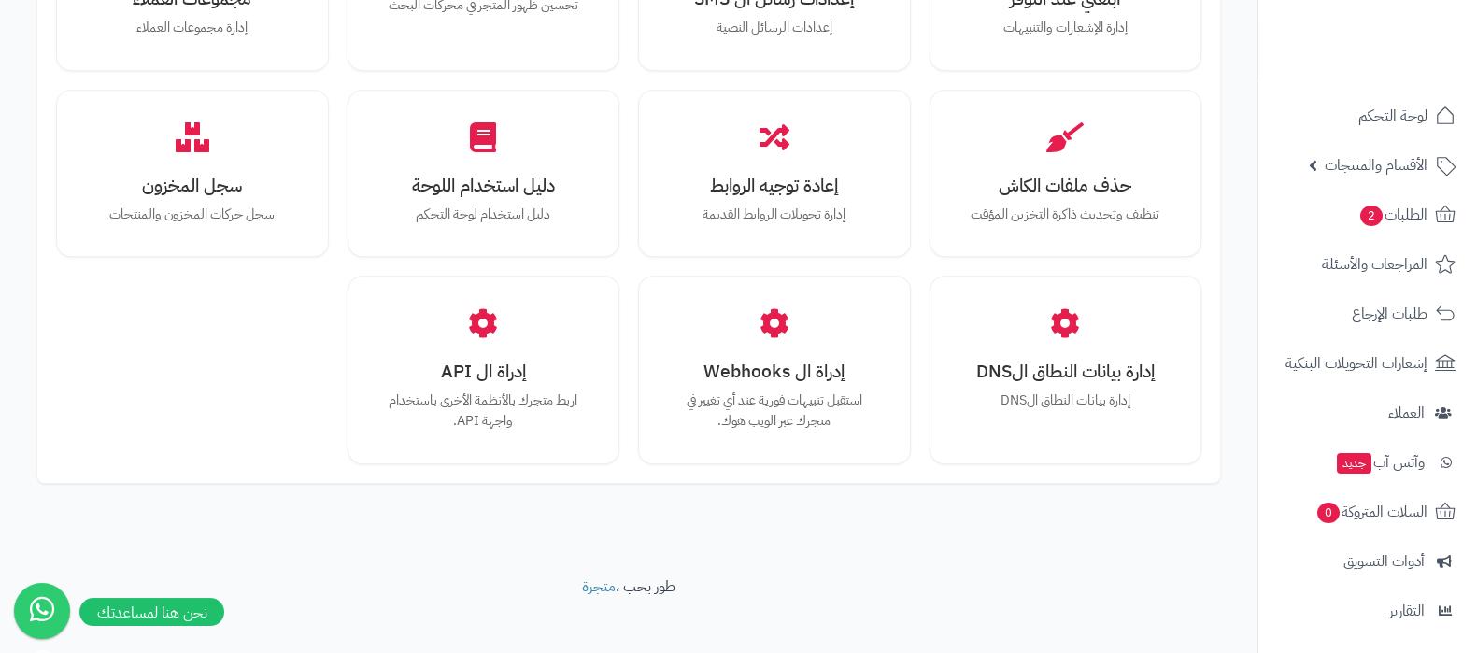
scroll to position [1728, 0]
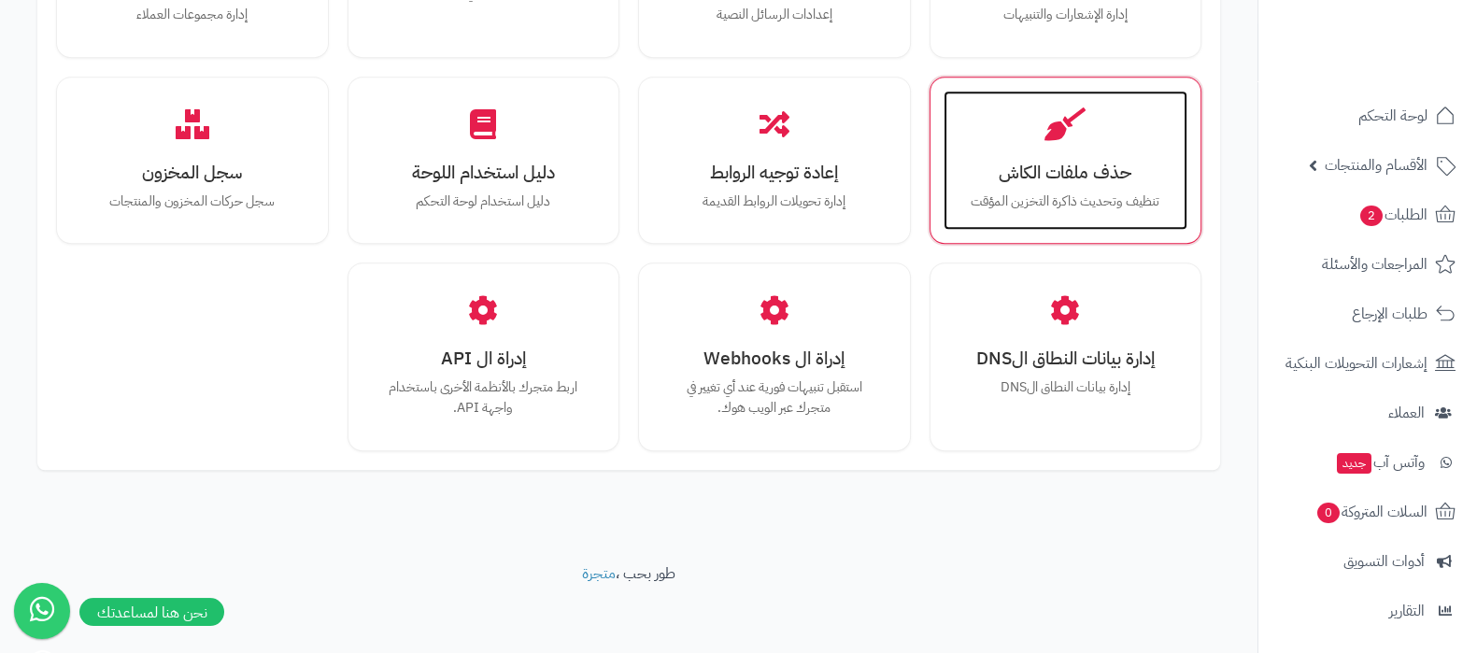
click at [1057, 186] on div "حذف ملفات الكاش تنظيف وتحديث ذاكرة التخزين المؤقت" at bounding box center [1066, 161] width 245 height 140
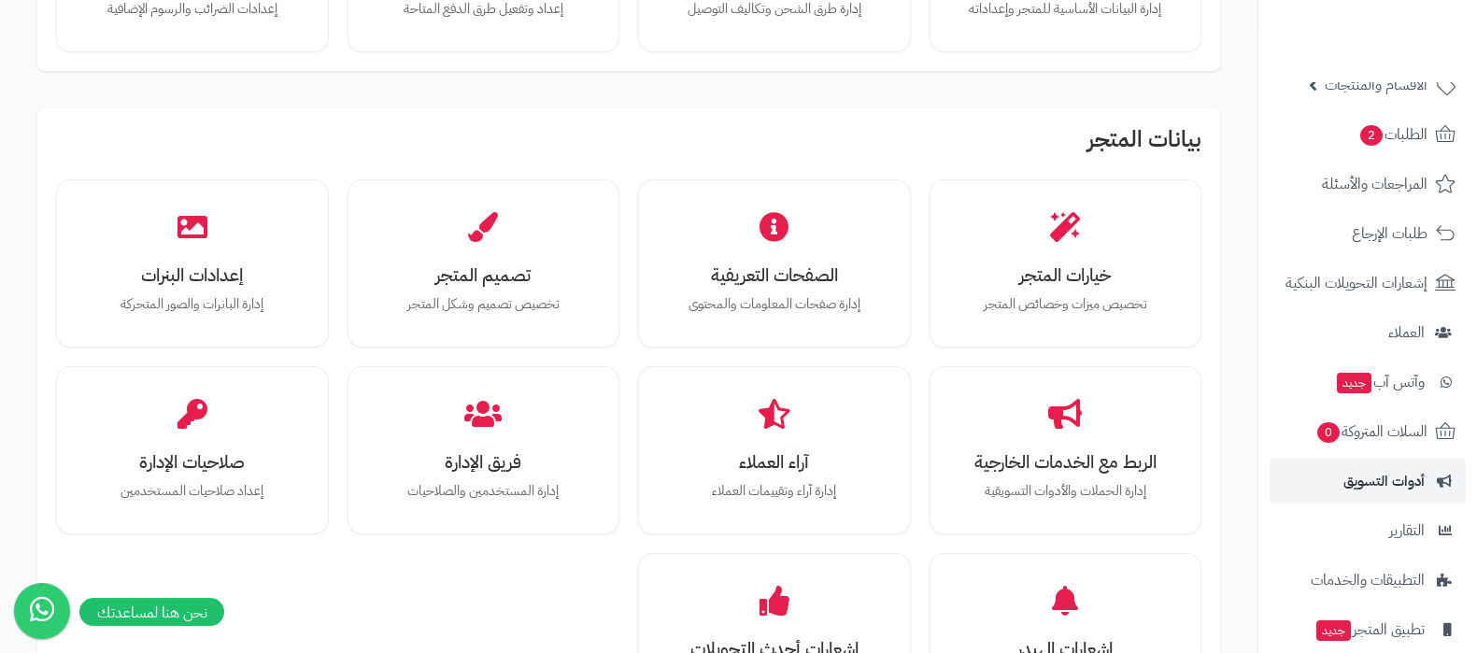
scroll to position [116, 0]
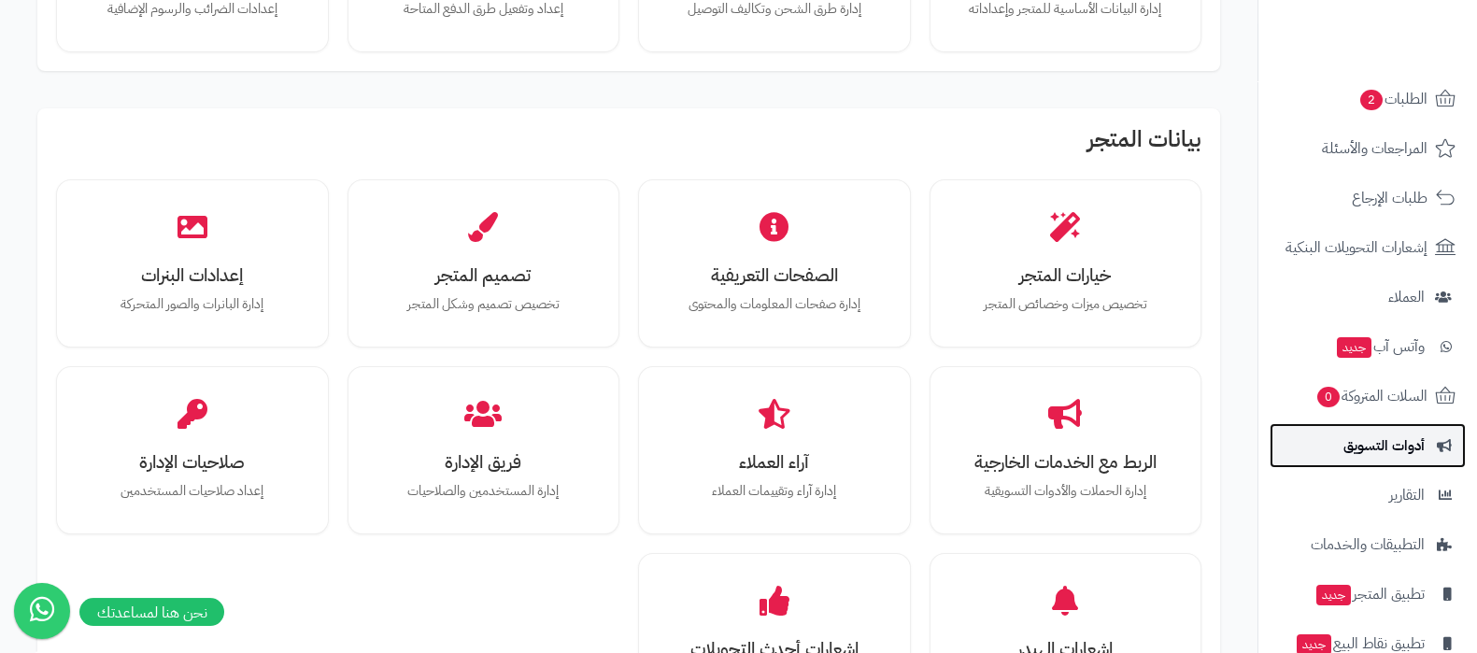
click at [1369, 454] on span "أدوات التسويق" at bounding box center [1384, 446] width 81 height 26
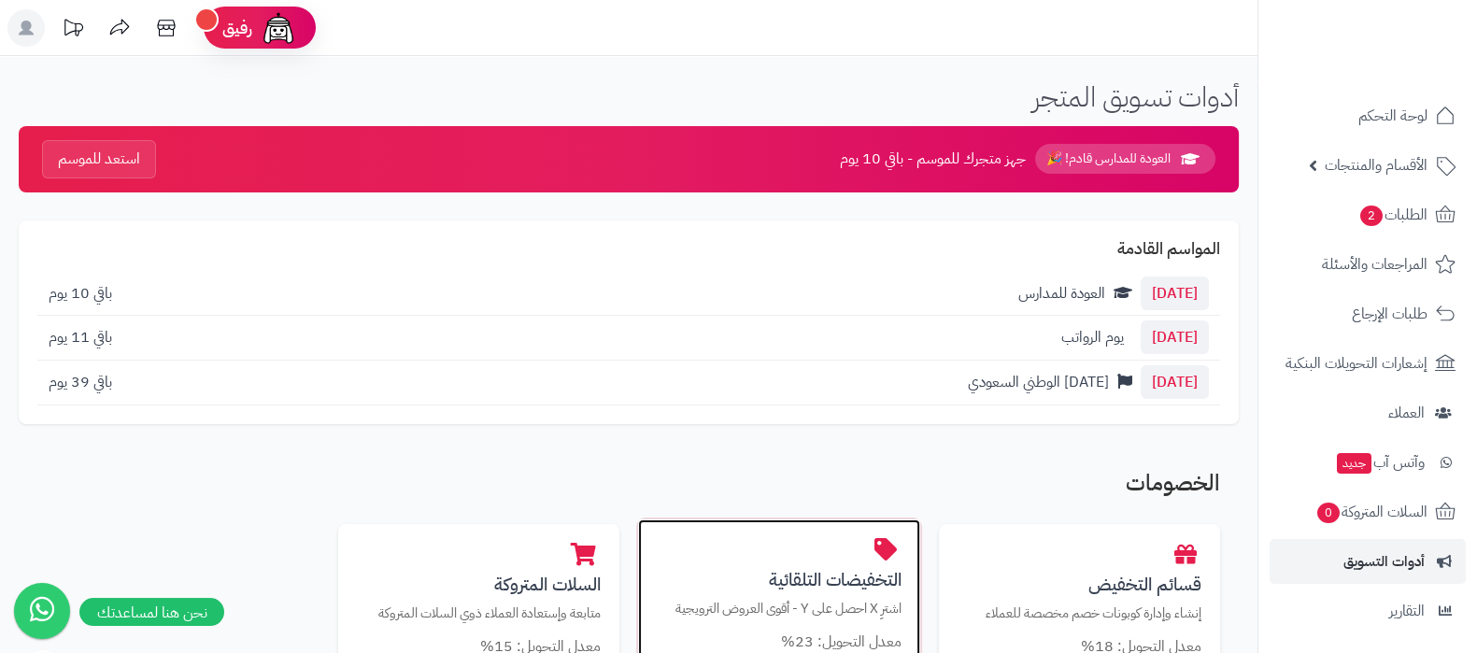
click at [836, 570] on h3 "التخفيضات التلقائية" at bounding box center [779, 580] width 245 height 20
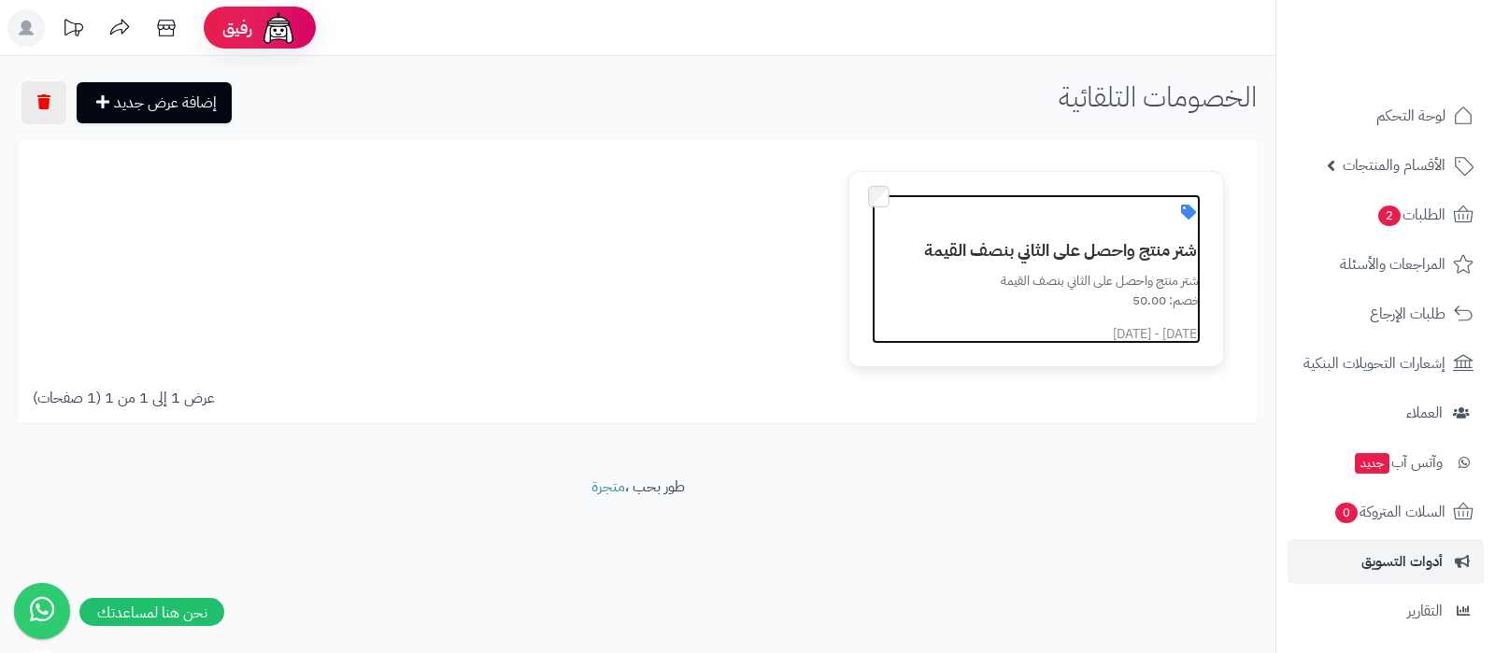
click at [1025, 244] on h3 "اشتر منتج واحصل على الثاني بنصف القيمة" at bounding box center [1047, 250] width 306 height 19
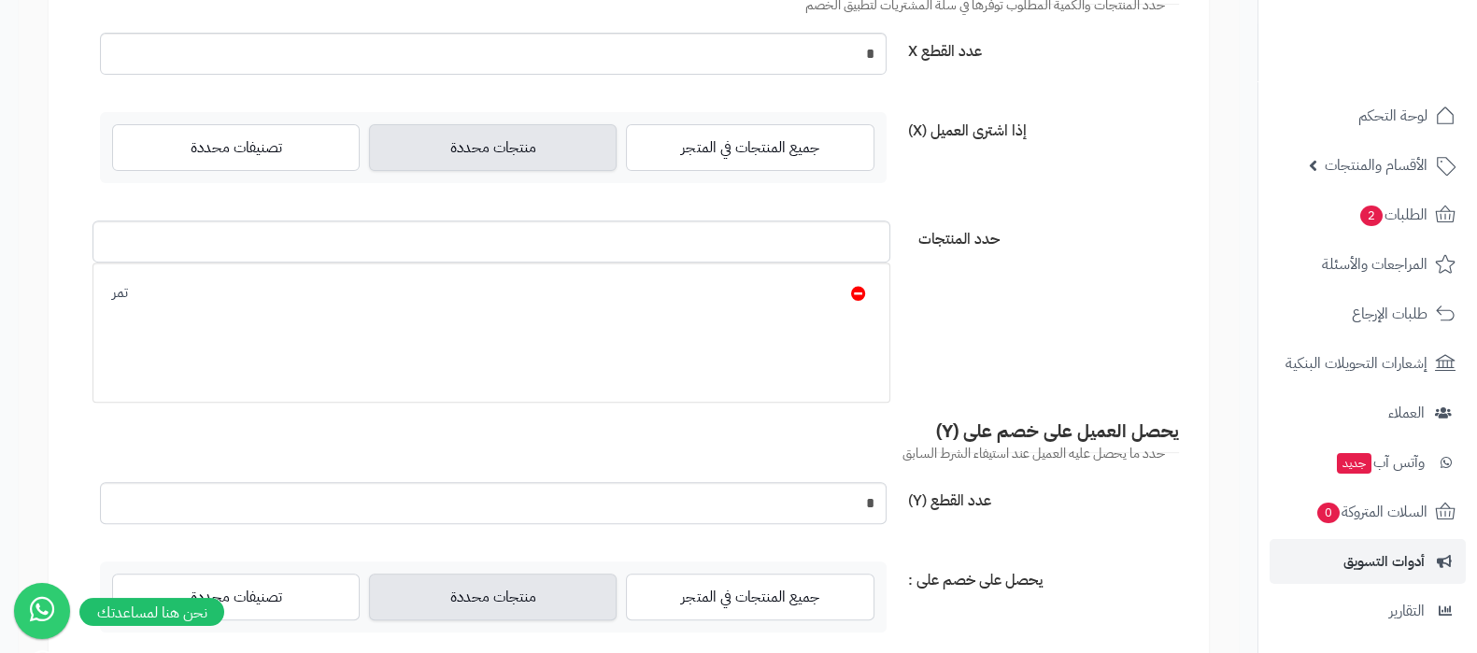
scroll to position [933, 0]
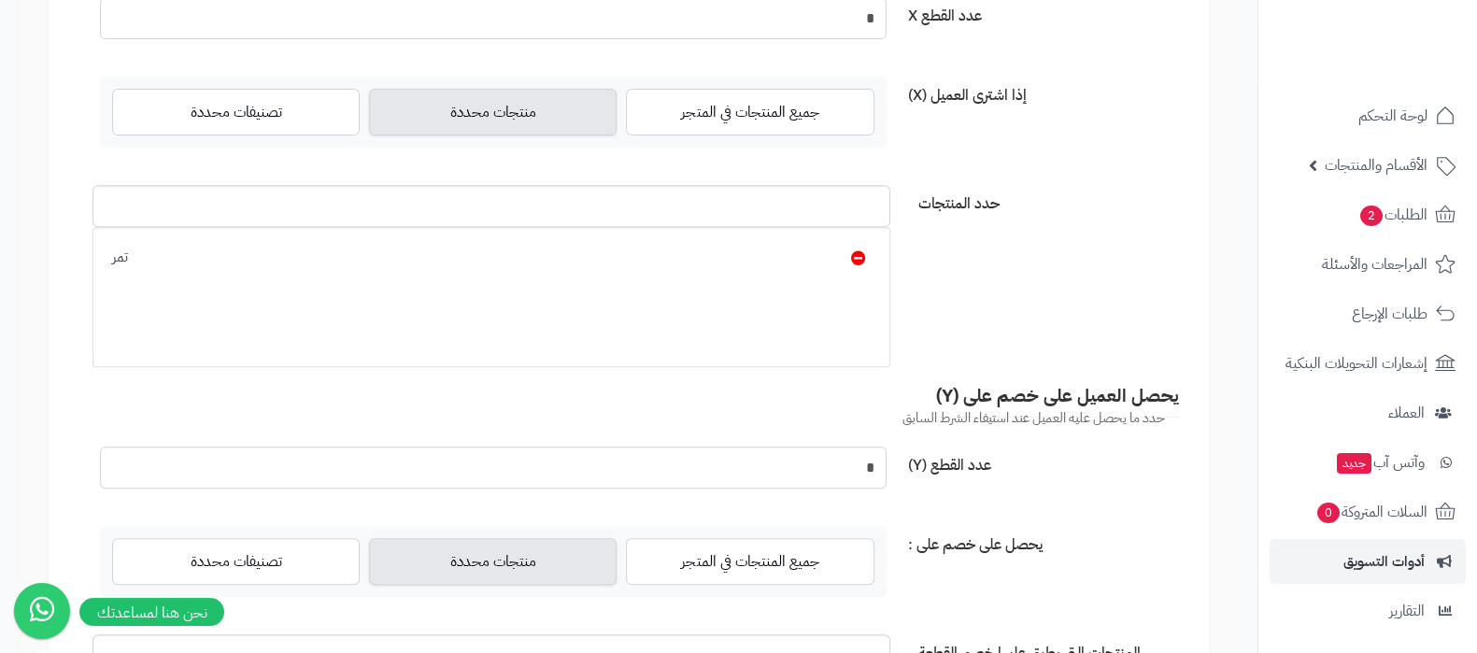
drag, startPoint x: 865, startPoint y: 460, endPoint x: 877, endPoint y: 456, distance: 12.7
click at [877, 456] on input "*" at bounding box center [493, 468] width 787 height 42
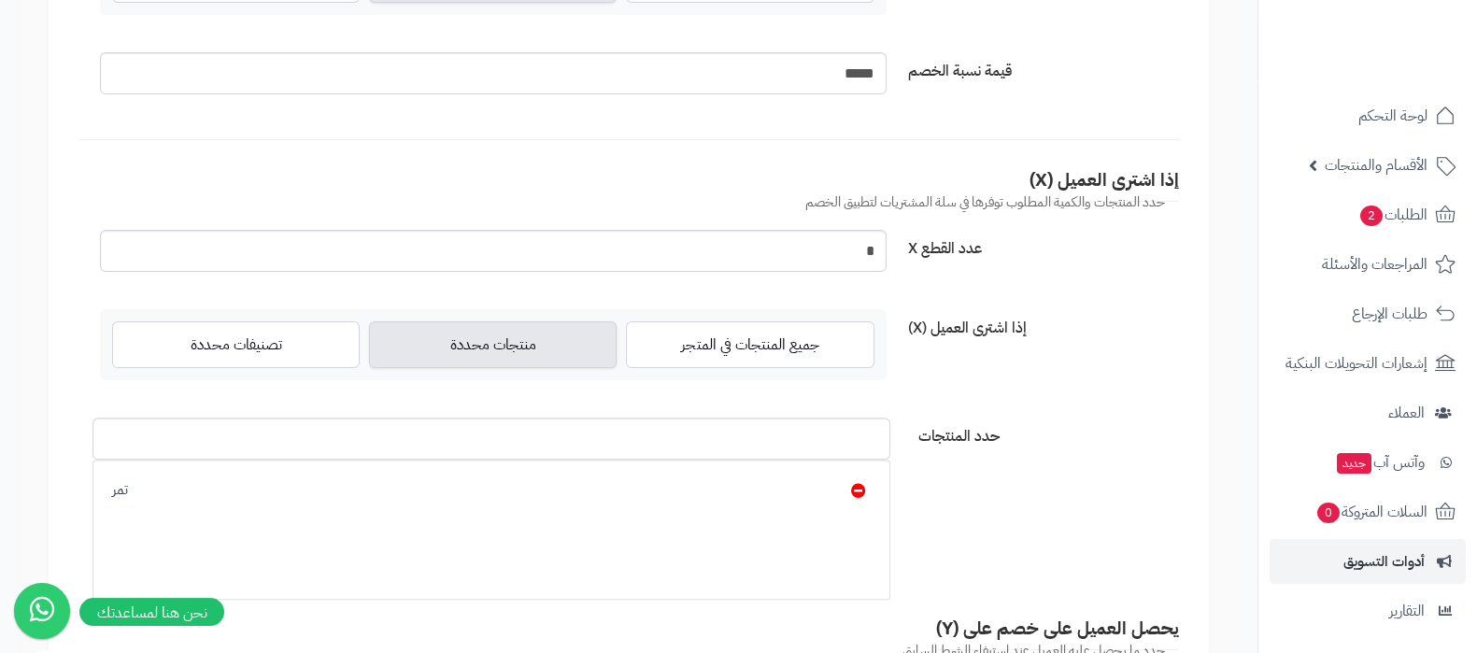
type input "*"
drag, startPoint x: 861, startPoint y: 254, endPoint x: 885, endPoint y: 249, distance: 24.9
click at [885, 249] on input "*" at bounding box center [493, 251] width 787 height 42
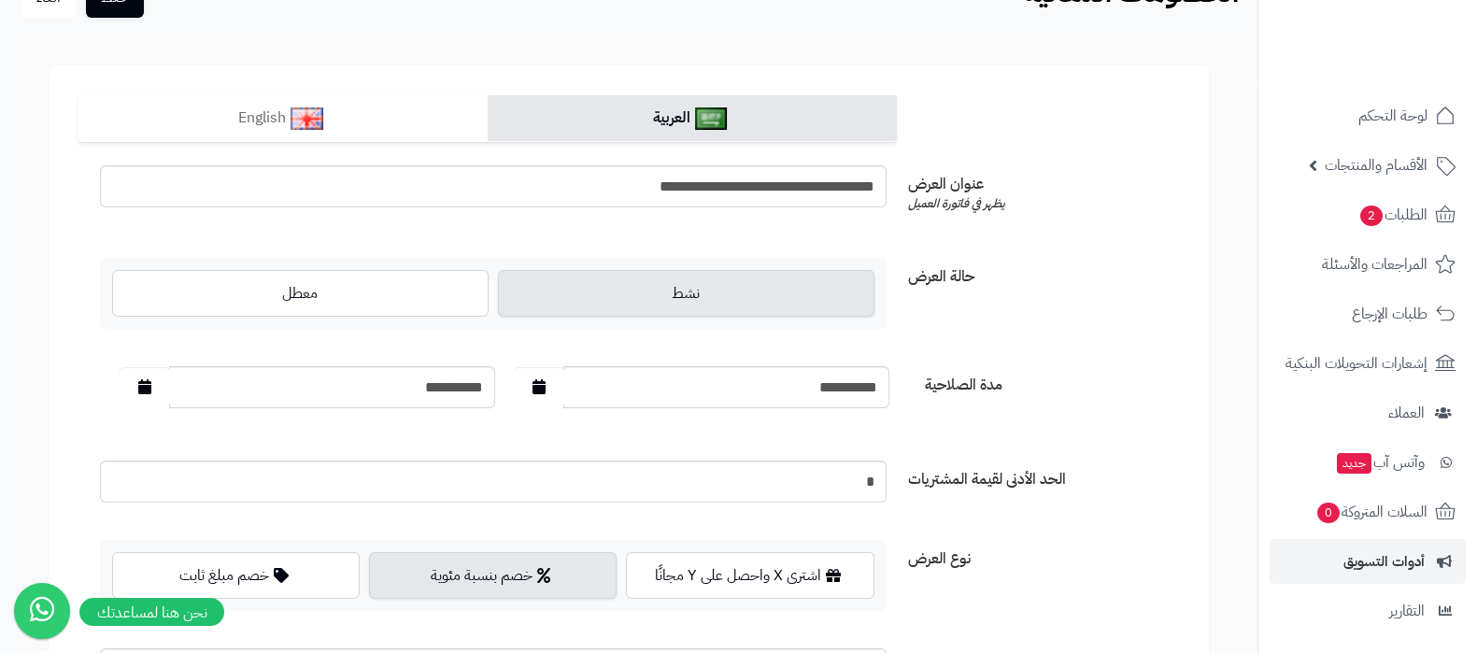
scroll to position [0, 0]
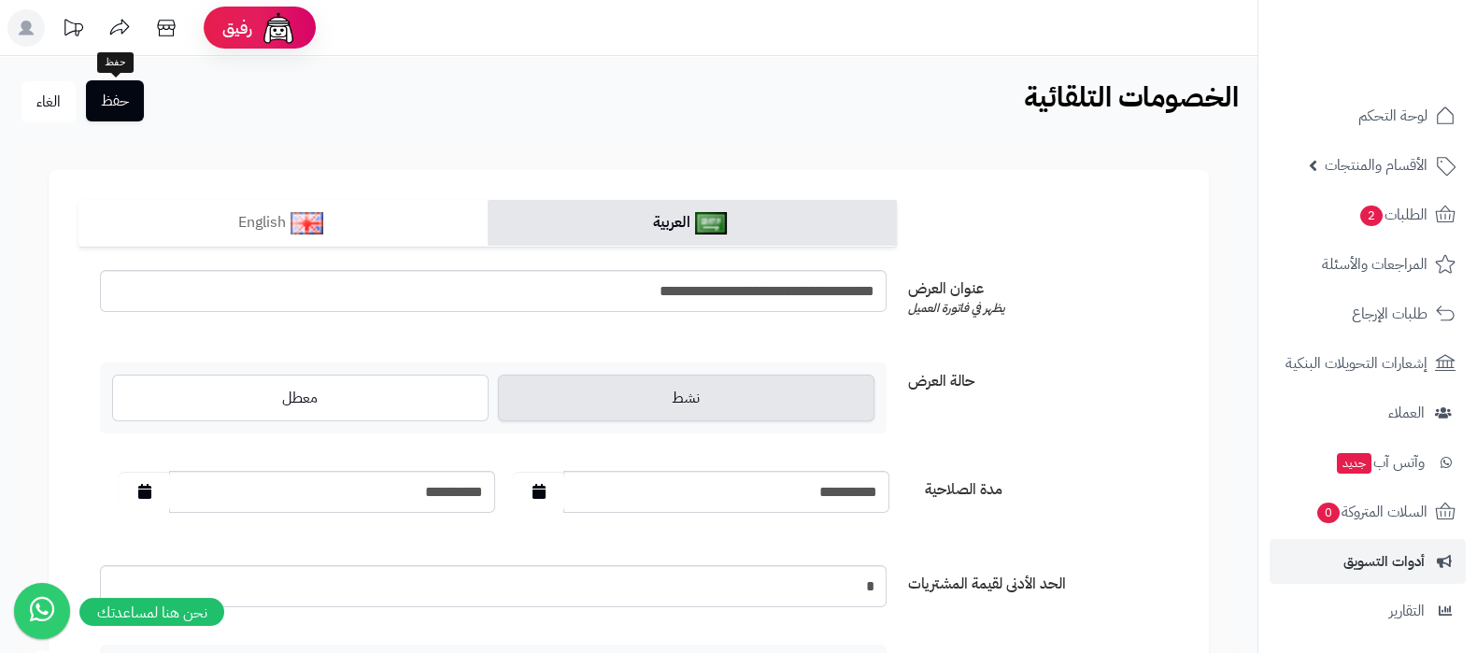
type input "*"
click at [133, 95] on button "حفظ" at bounding box center [115, 100] width 58 height 41
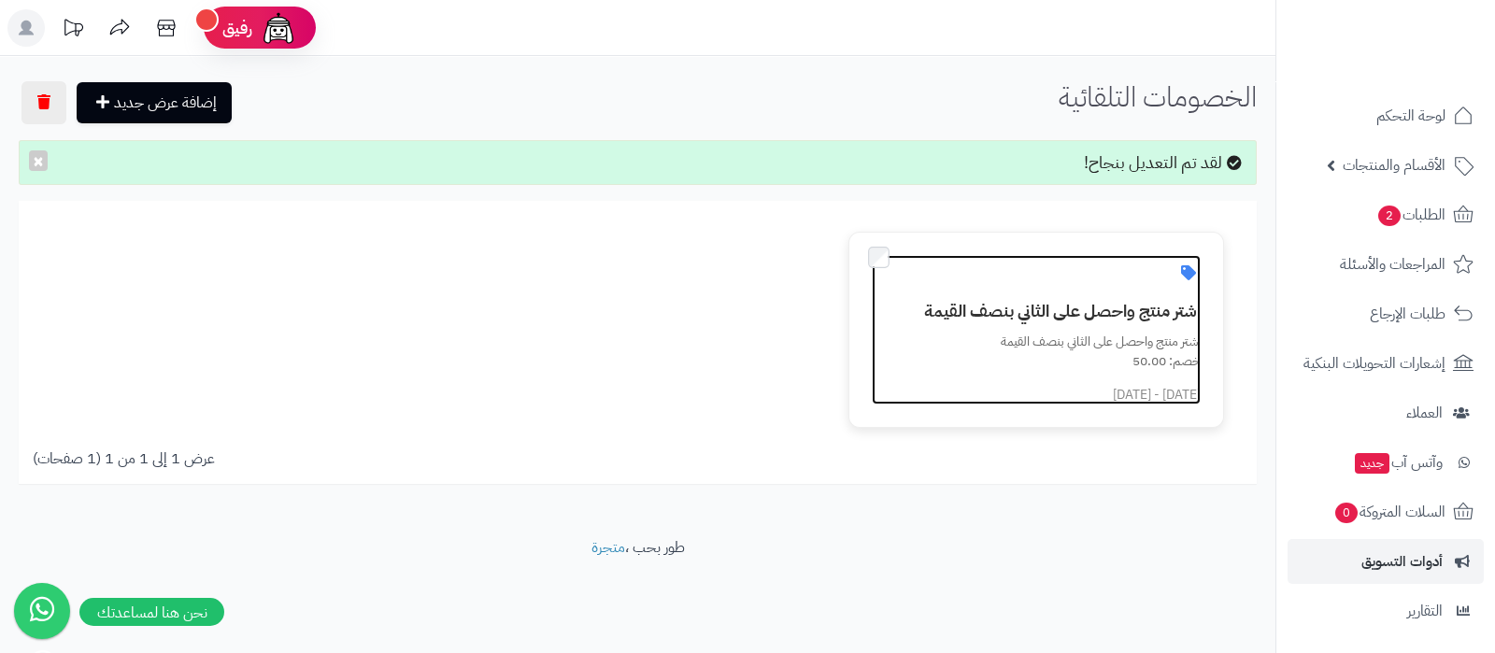
click at [1059, 310] on h3 "اشتر منتج واحصل على الثاني بنصف القيمة" at bounding box center [1047, 311] width 306 height 19
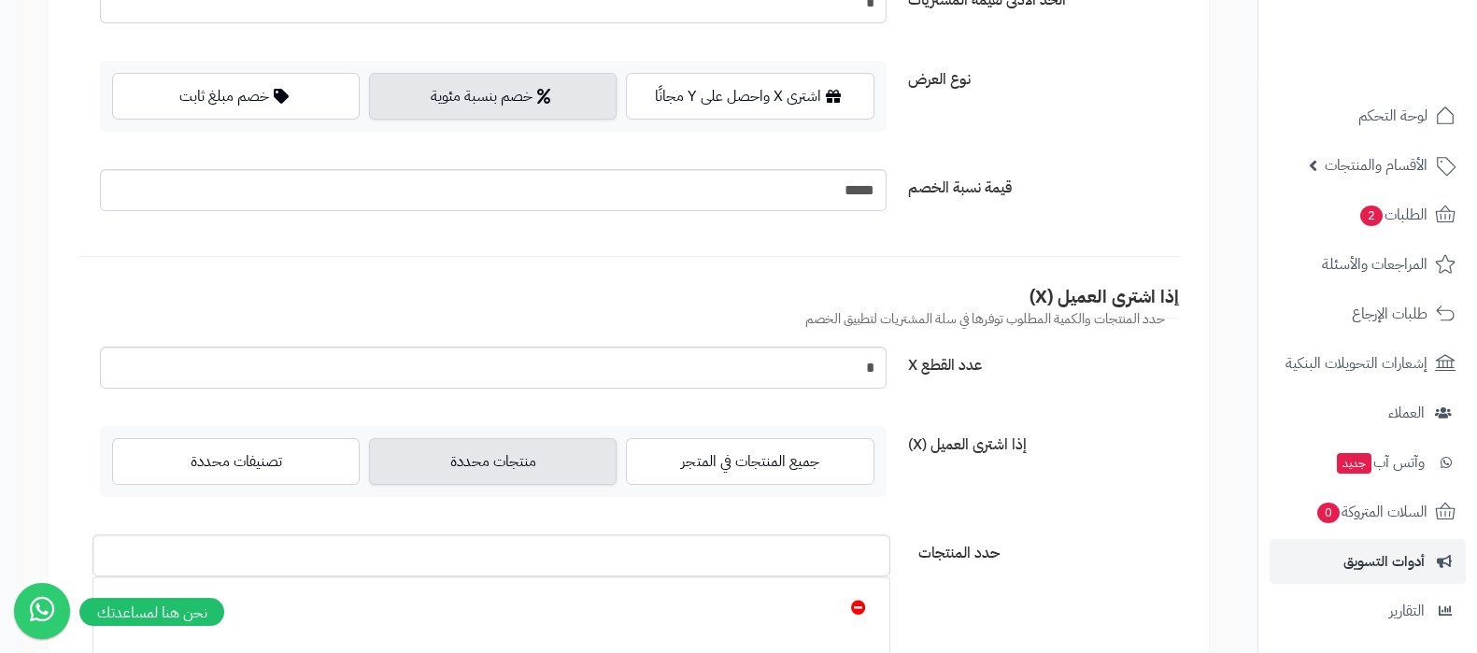
scroll to position [701, 0]
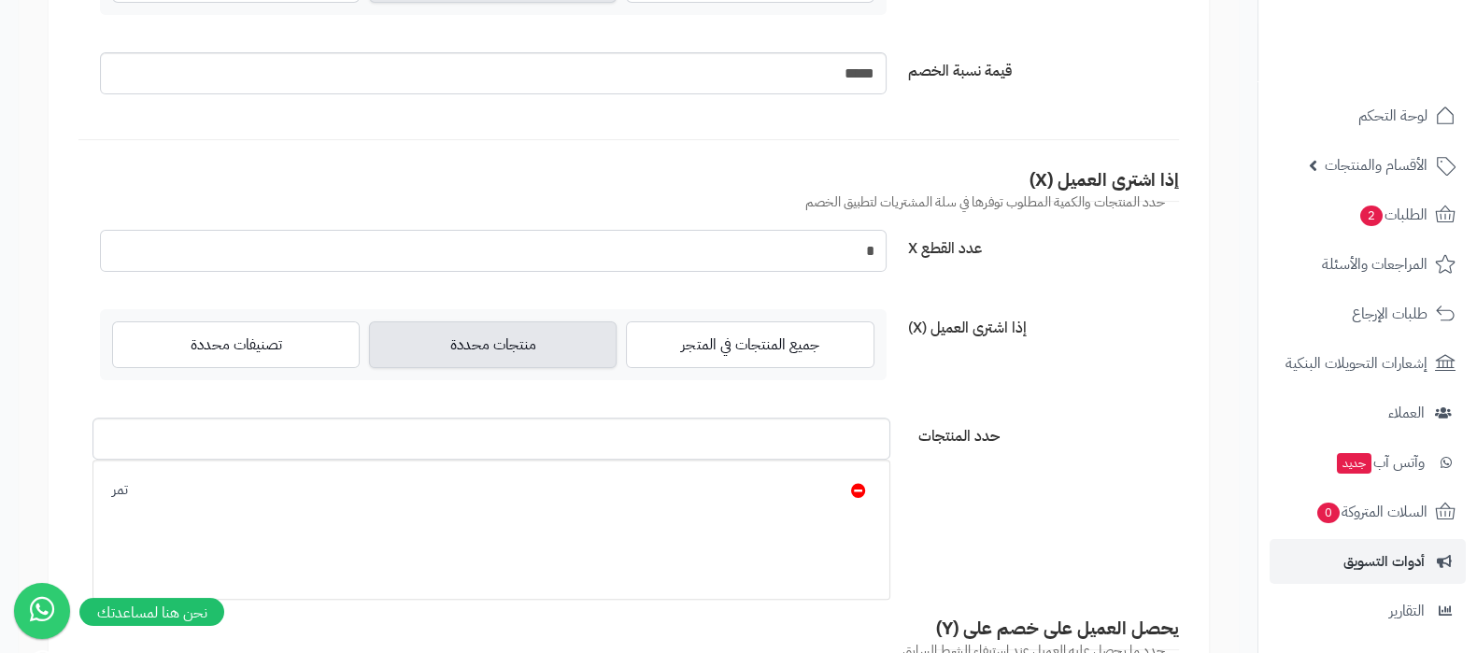
click at [846, 244] on input "*" at bounding box center [493, 251] width 787 height 42
drag, startPoint x: 846, startPoint y: 245, endPoint x: 875, endPoint y: 245, distance: 29.0
click at [875, 245] on input "*" at bounding box center [493, 251] width 787 height 42
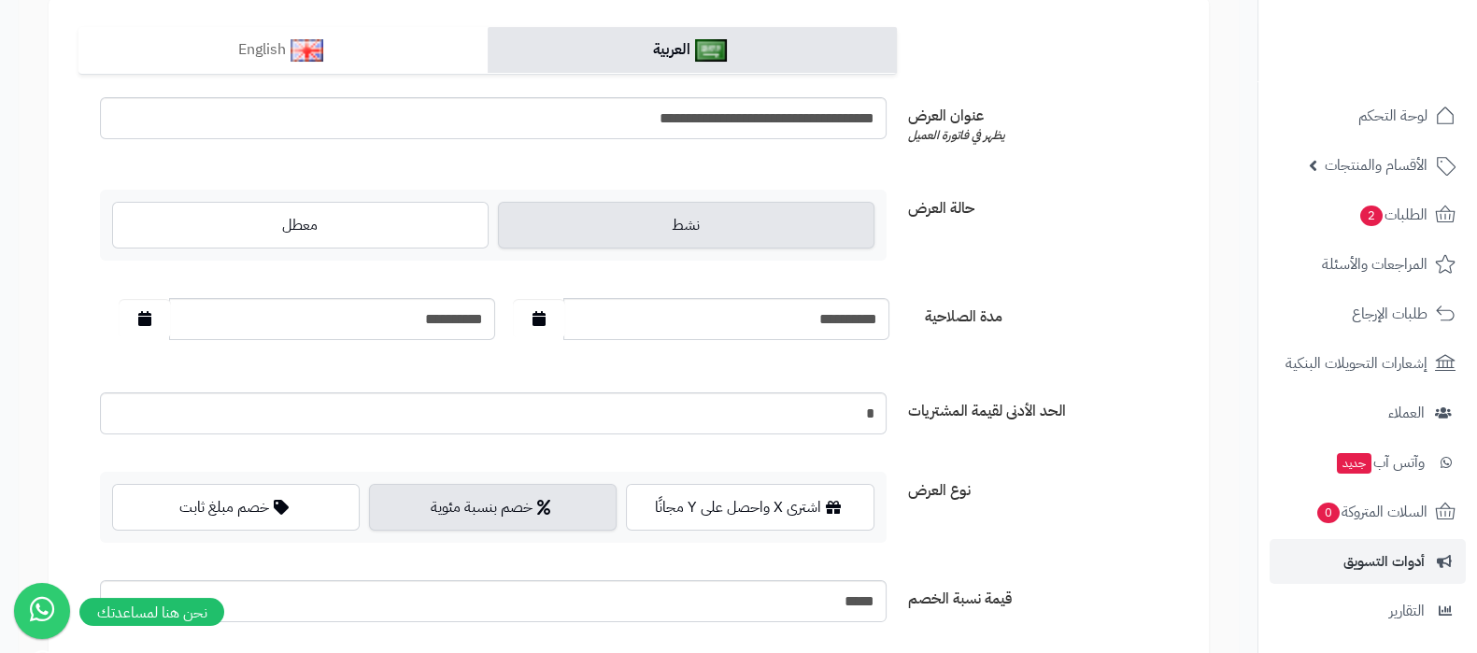
scroll to position [0, 0]
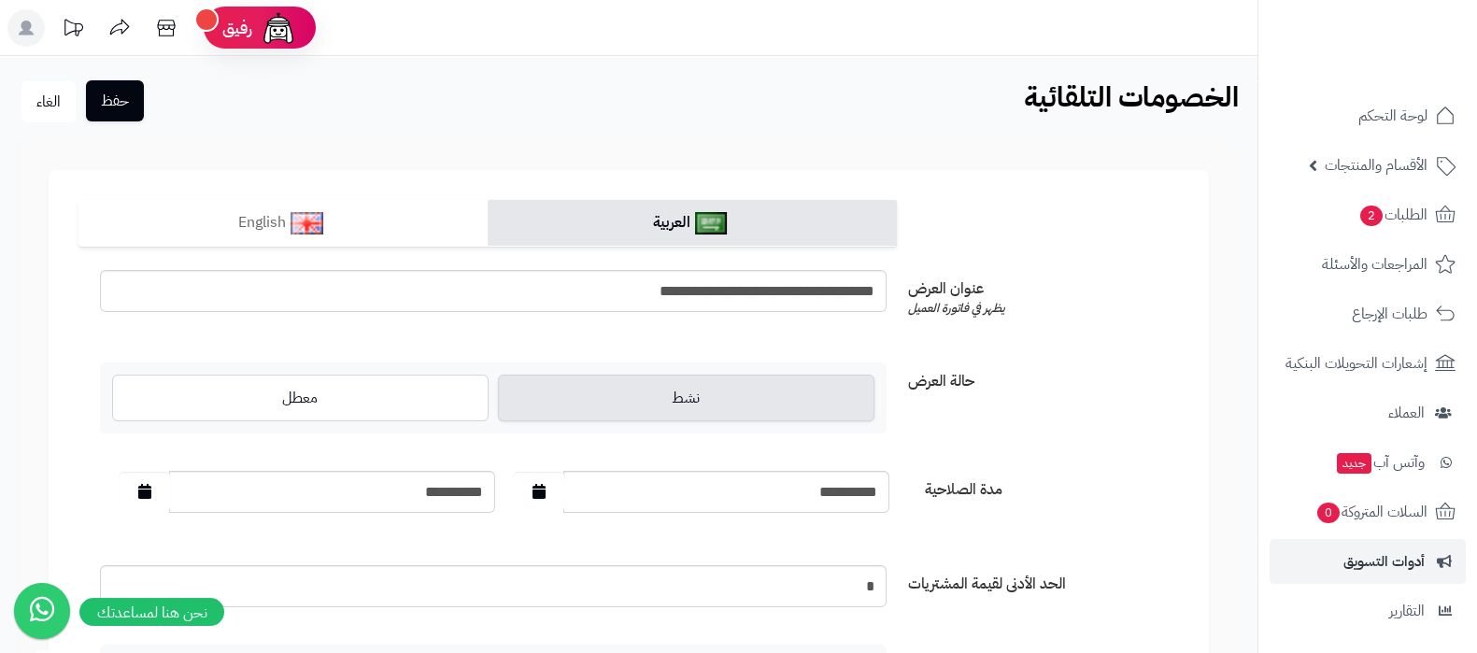
type input "**"
click at [129, 103] on button "حفظ" at bounding box center [115, 100] width 58 height 41
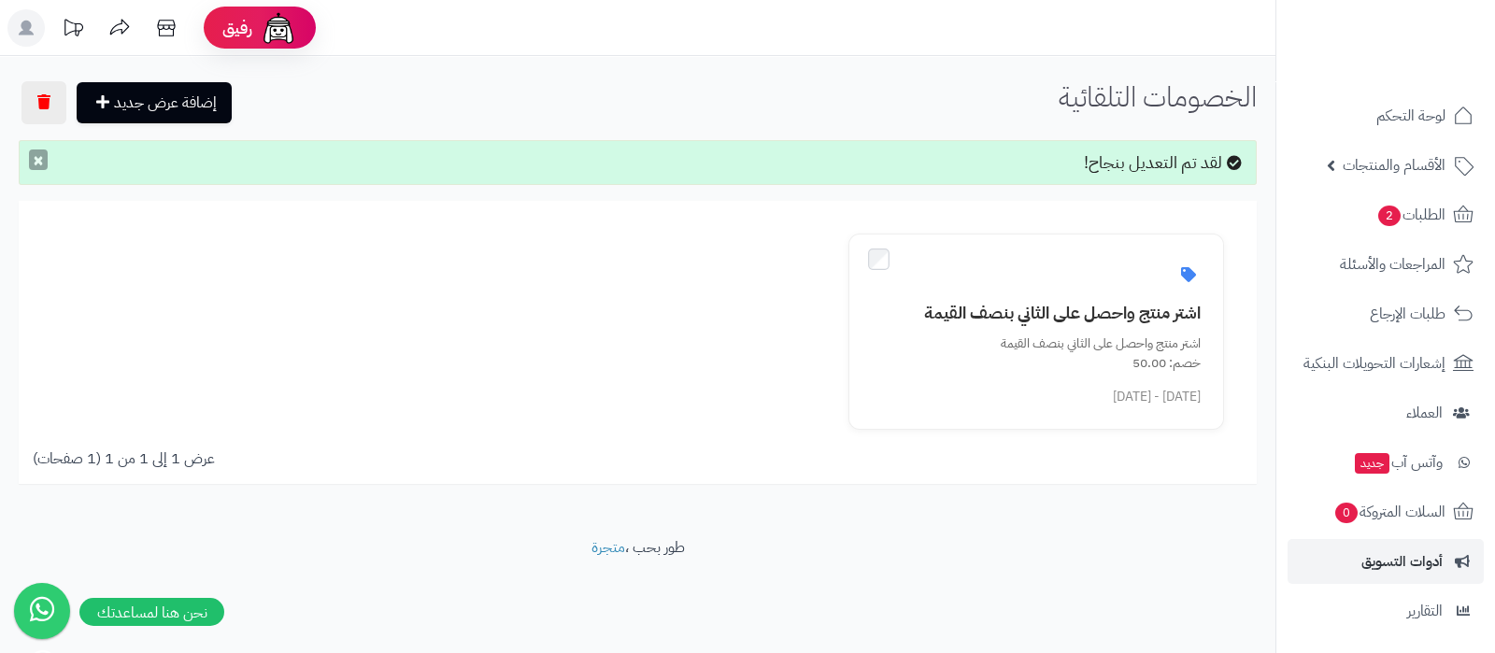
click at [37, 163] on button "×" at bounding box center [38, 159] width 19 height 21
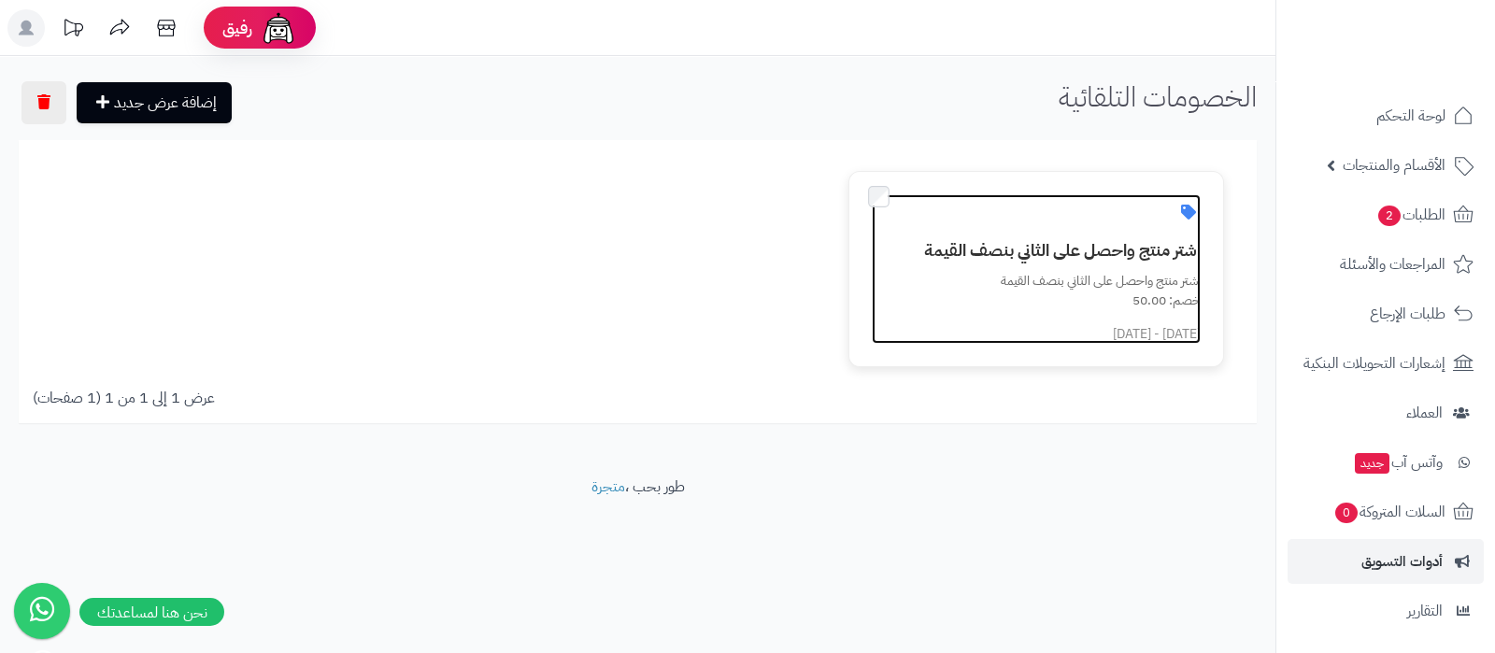
click at [1040, 241] on h3 "اشتر منتج واحصل على الثاني بنصف القيمة" at bounding box center [1047, 250] width 306 height 19
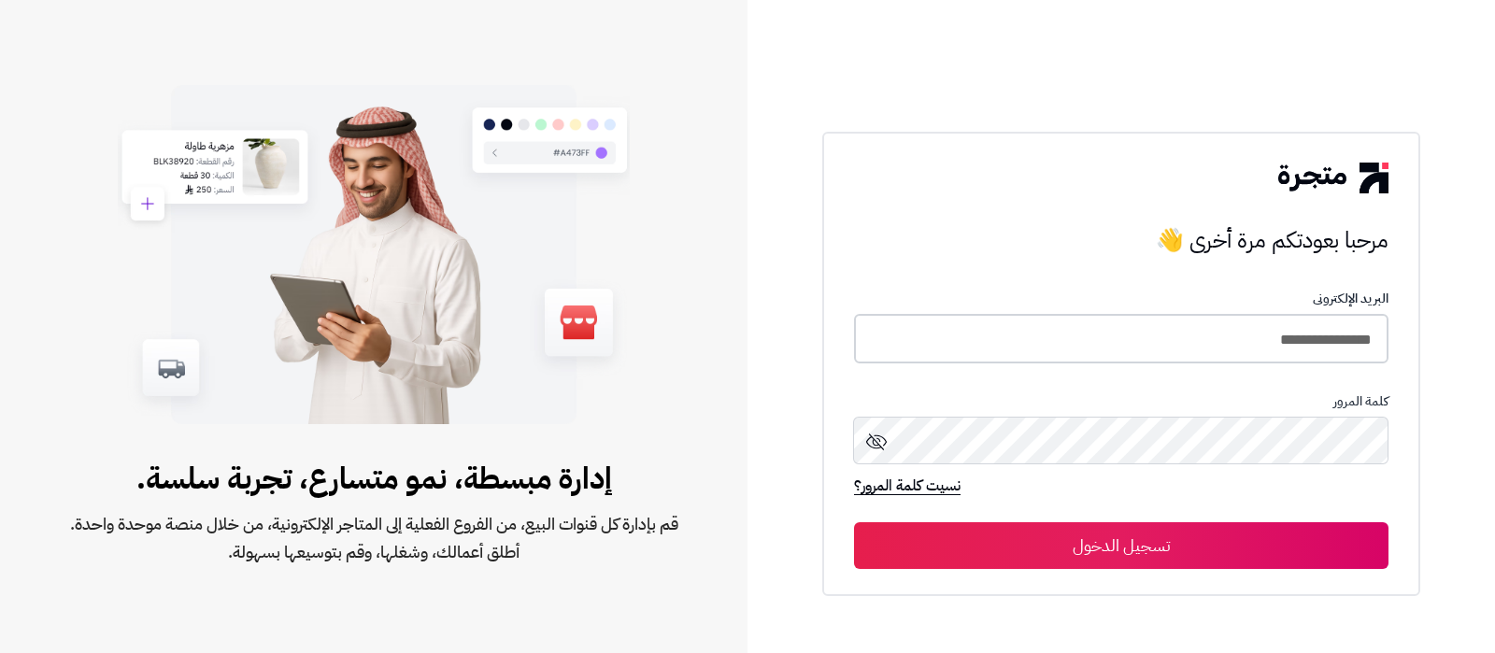
click at [1219, 332] on input "**********" at bounding box center [1121, 339] width 534 height 50
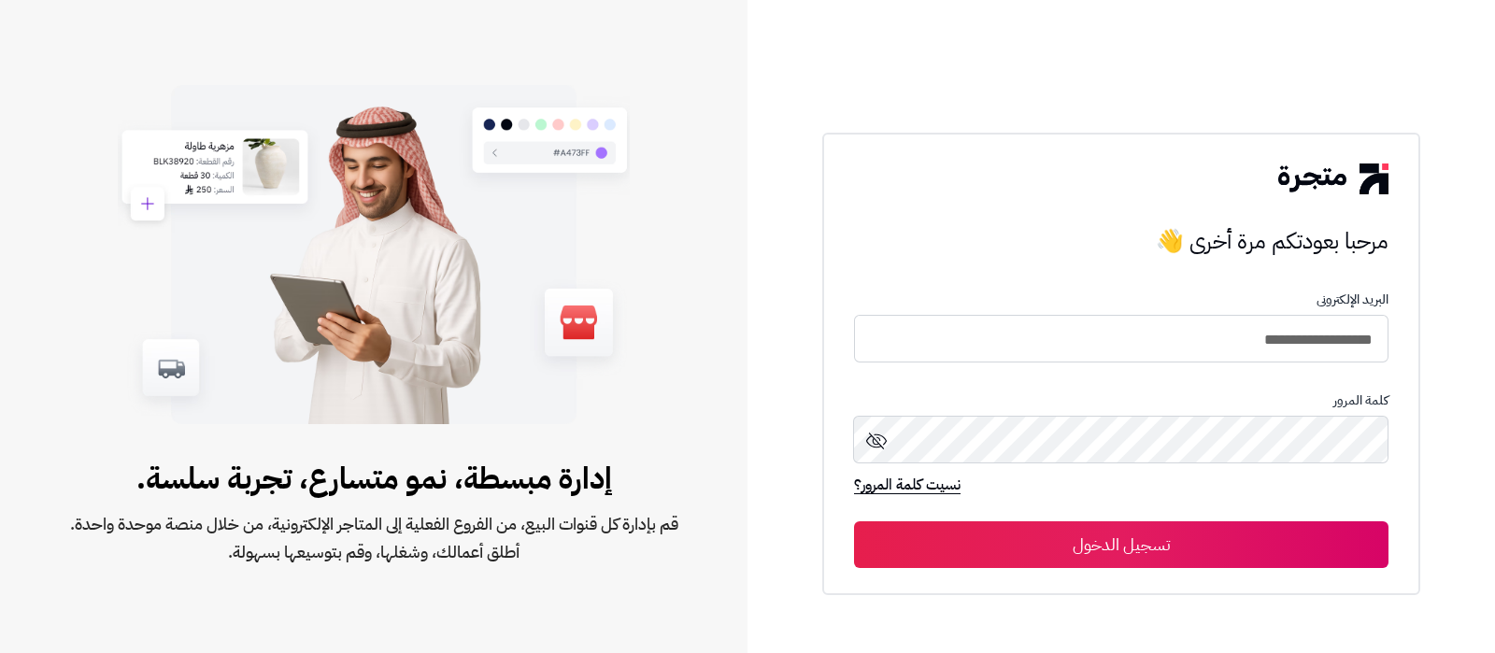
type input "**********"
click at [854, 521] on button "تسجيل الدخول" at bounding box center [1121, 544] width 534 height 47
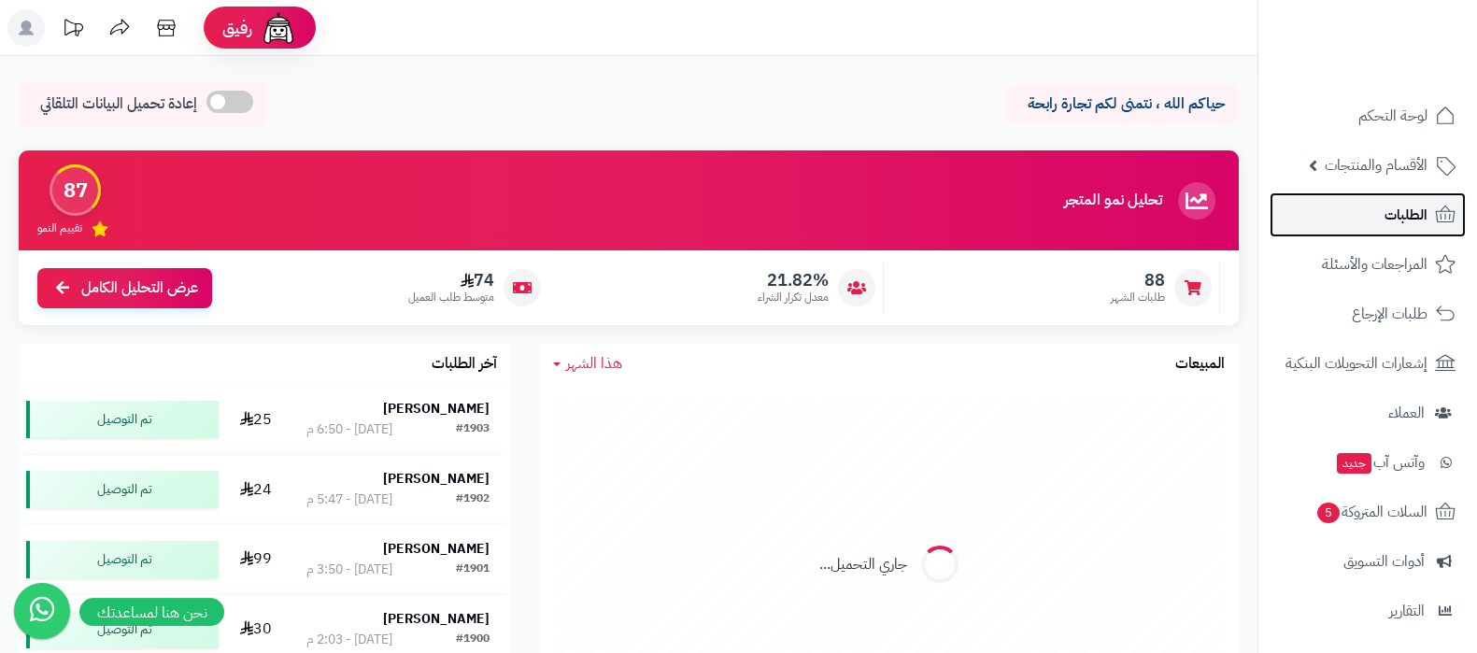
click at [1331, 212] on link "الطلبات" at bounding box center [1368, 214] width 196 height 45
click at [1373, 209] on link "الطلبات" at bounding box center [1368, 214] width 196 height 45
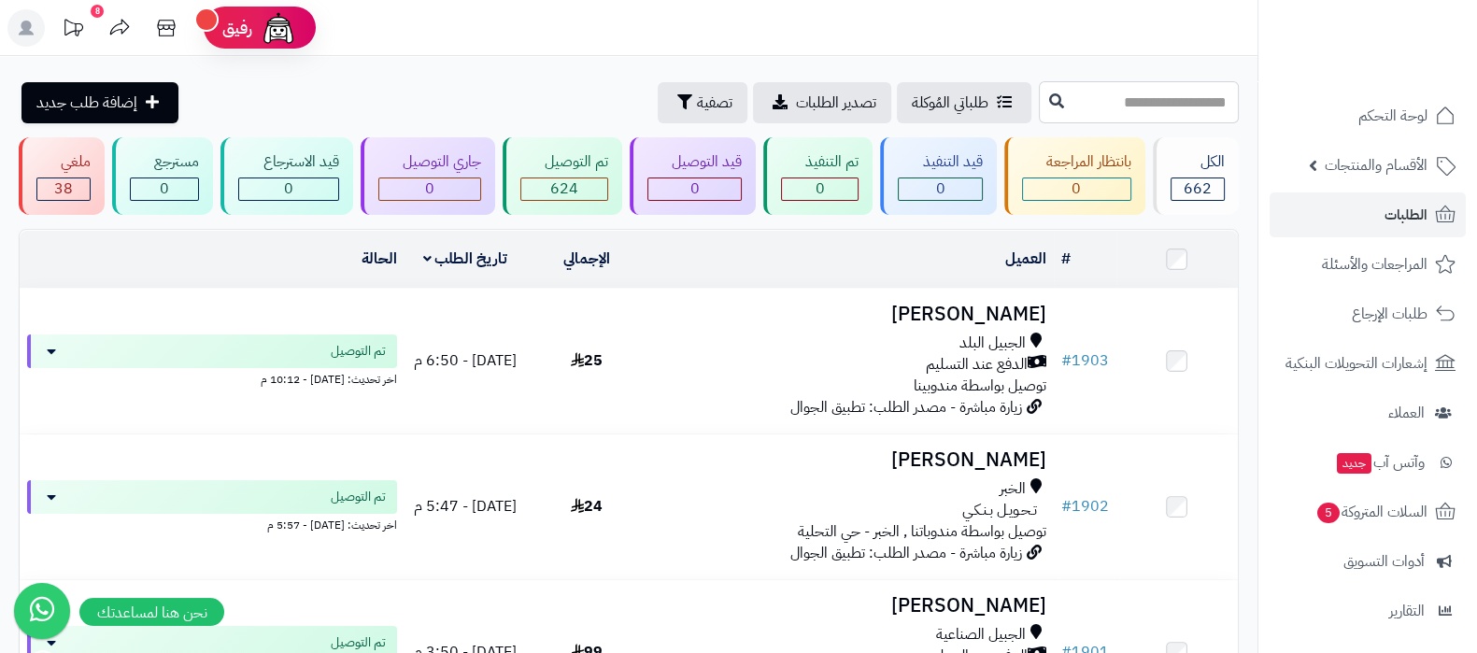
click at [1104, 110] on input "text" at bounding box center [1139, 102] width 200 height 42
type input "****"
click at [1049, 100] on icon at bounding box center [1056, 99] width 15 height 15
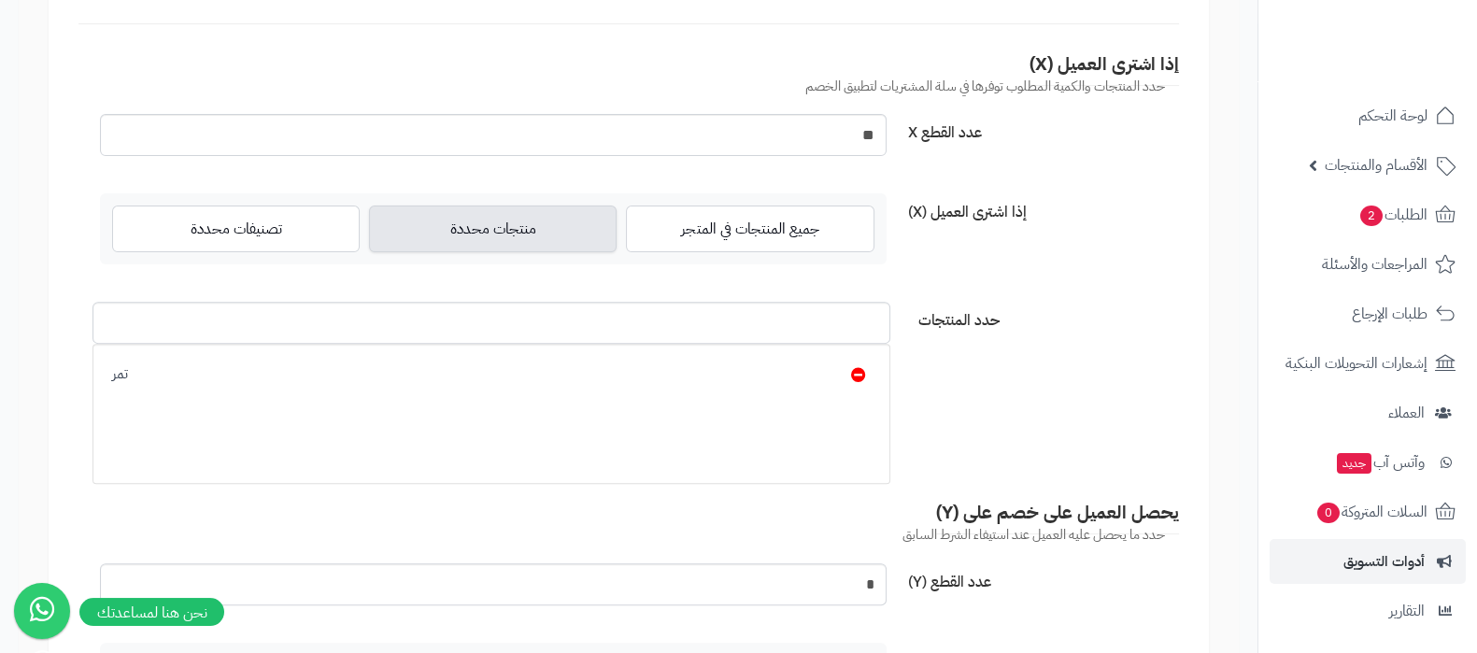
scroll to position [817, 0]
click at [865, 142] on input "**" at bounding box center [493, 135] width 787 height 42
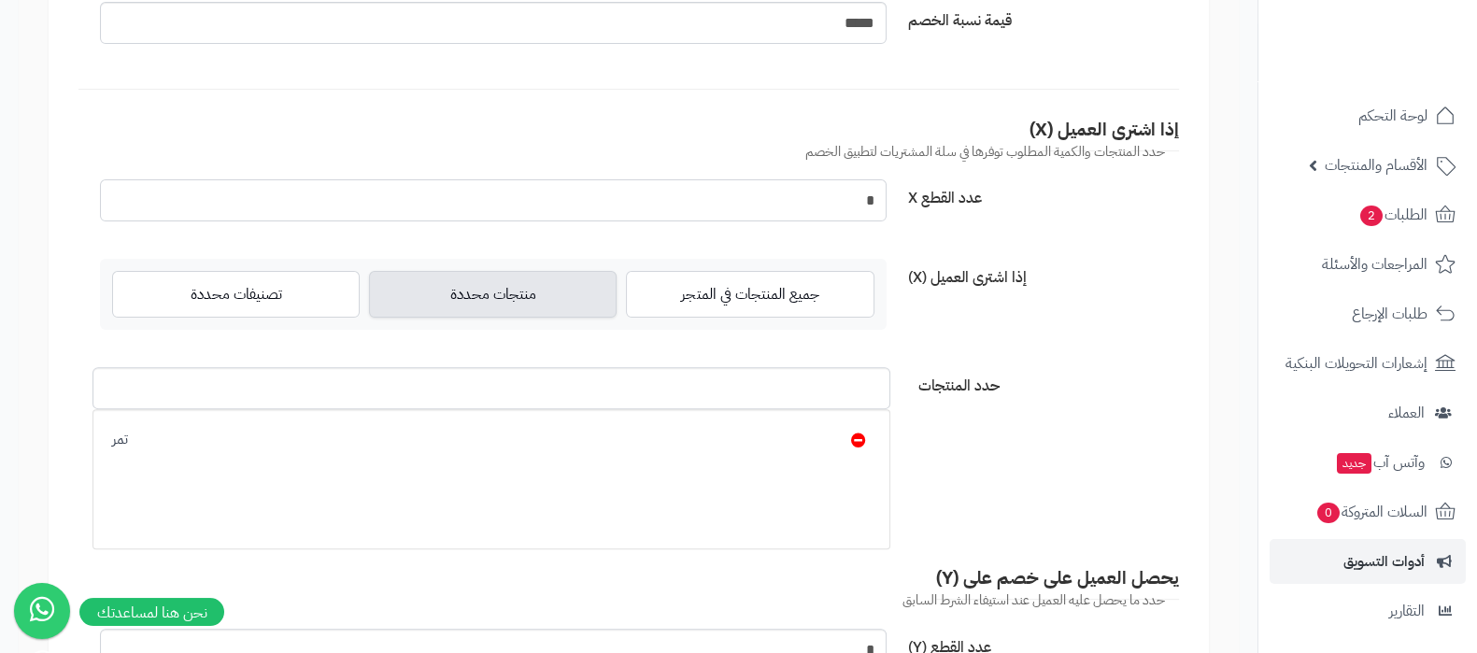
scroll to position [701, 0]
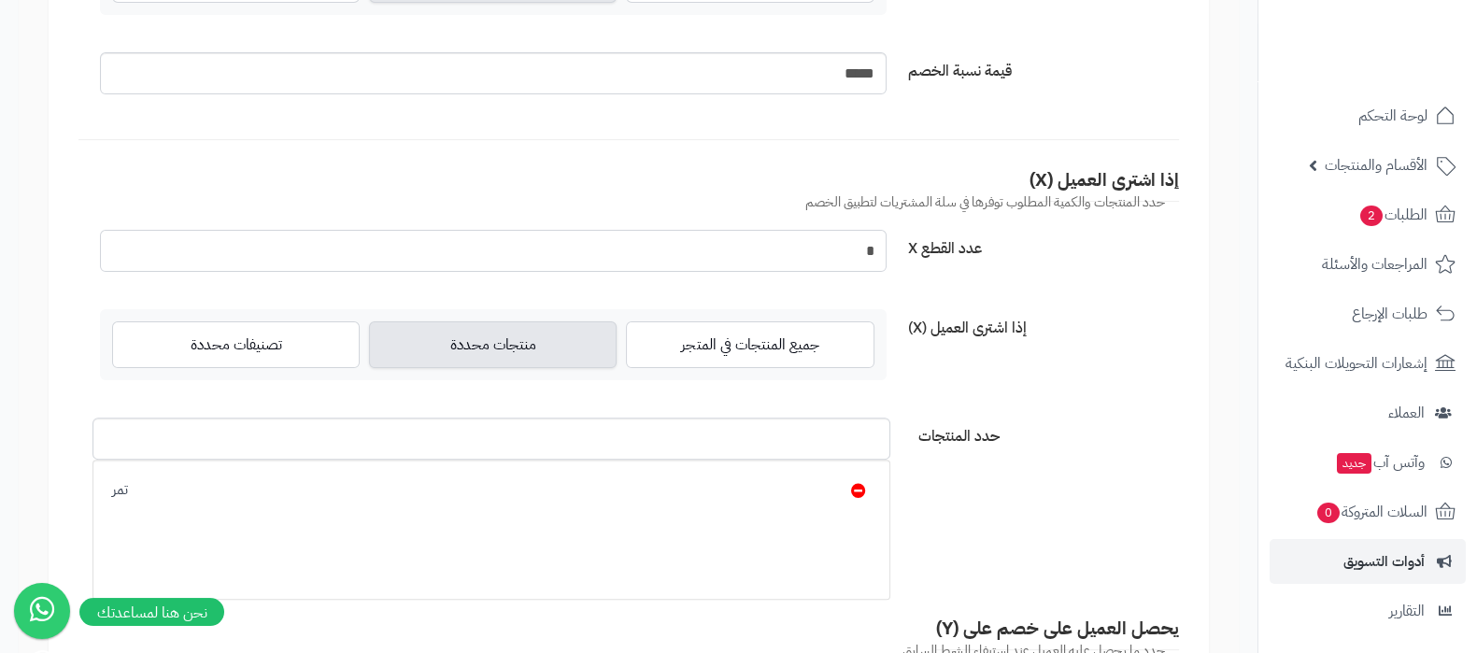
drag, startPoint x: 847, startPoint y: 236, endPoint x: 886, endPoint y: 230, distance: 38.9
click at [886, 230] on div "*" at bounding box center [493, 251] width 815 height 42
drag, startPoint x: 854, startPoint y: 249, endPoint x: 895, endPoint y: 248, distance: 41.2
click at [895, 248] on div "*" at bounding box center [493, 251] width 815 height 42
type input "*"
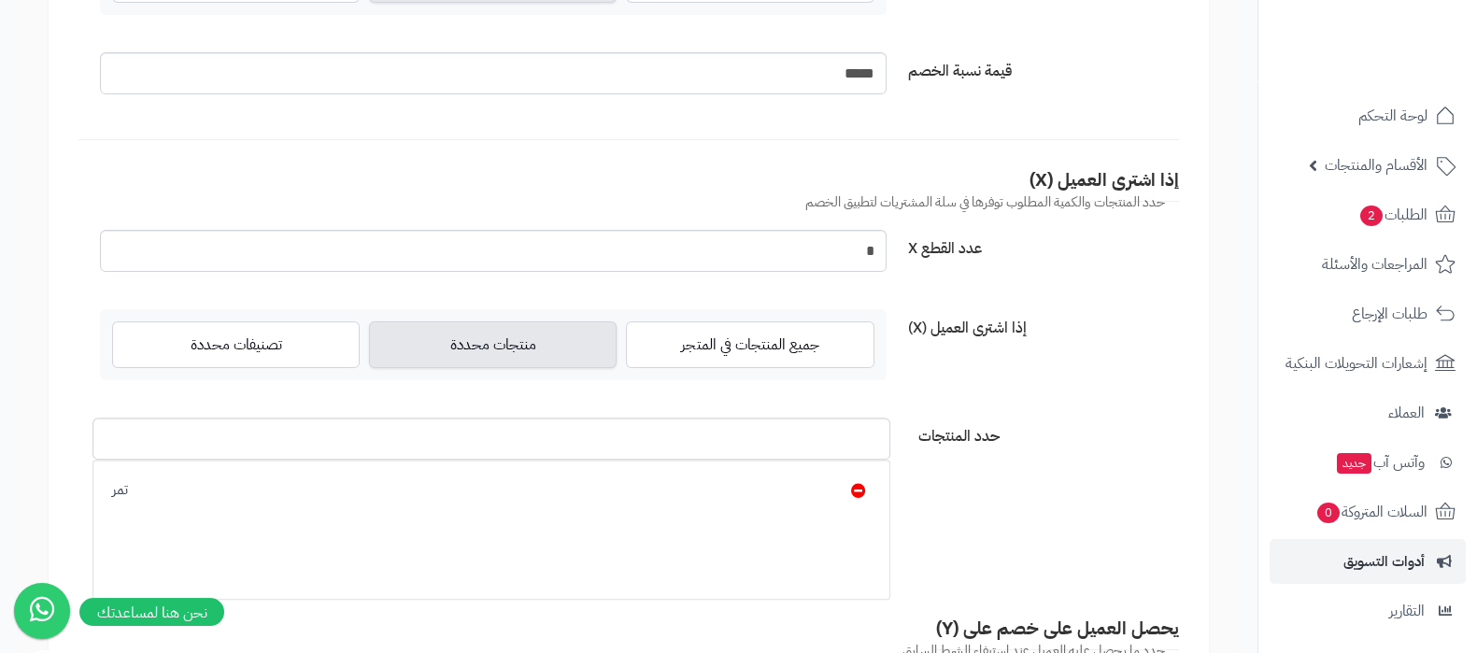
click at [1087, 302] on form "**********" at bounding box center [629, 456] width 1160 height 1975
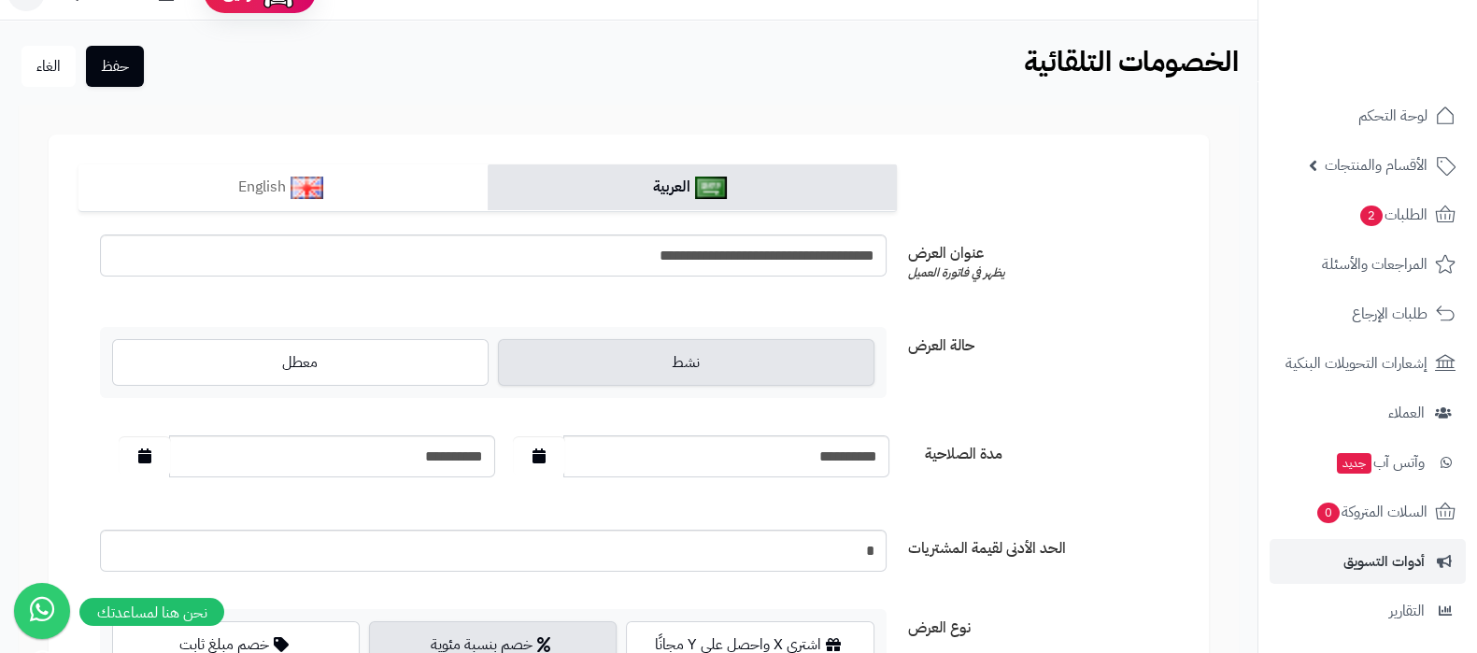
scroll to position [0, 0]
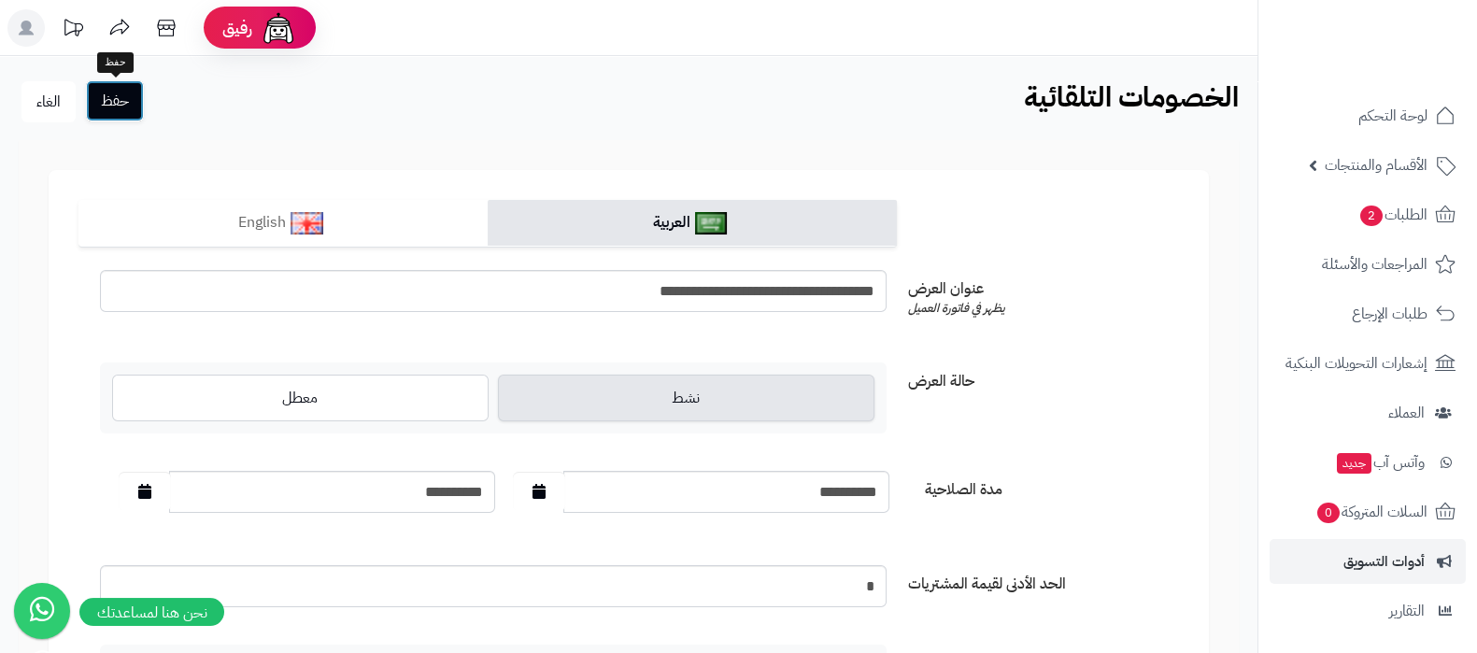
click at [133, 110] on button "حفظ" at bounding box center [115, 100] width 58 height 41
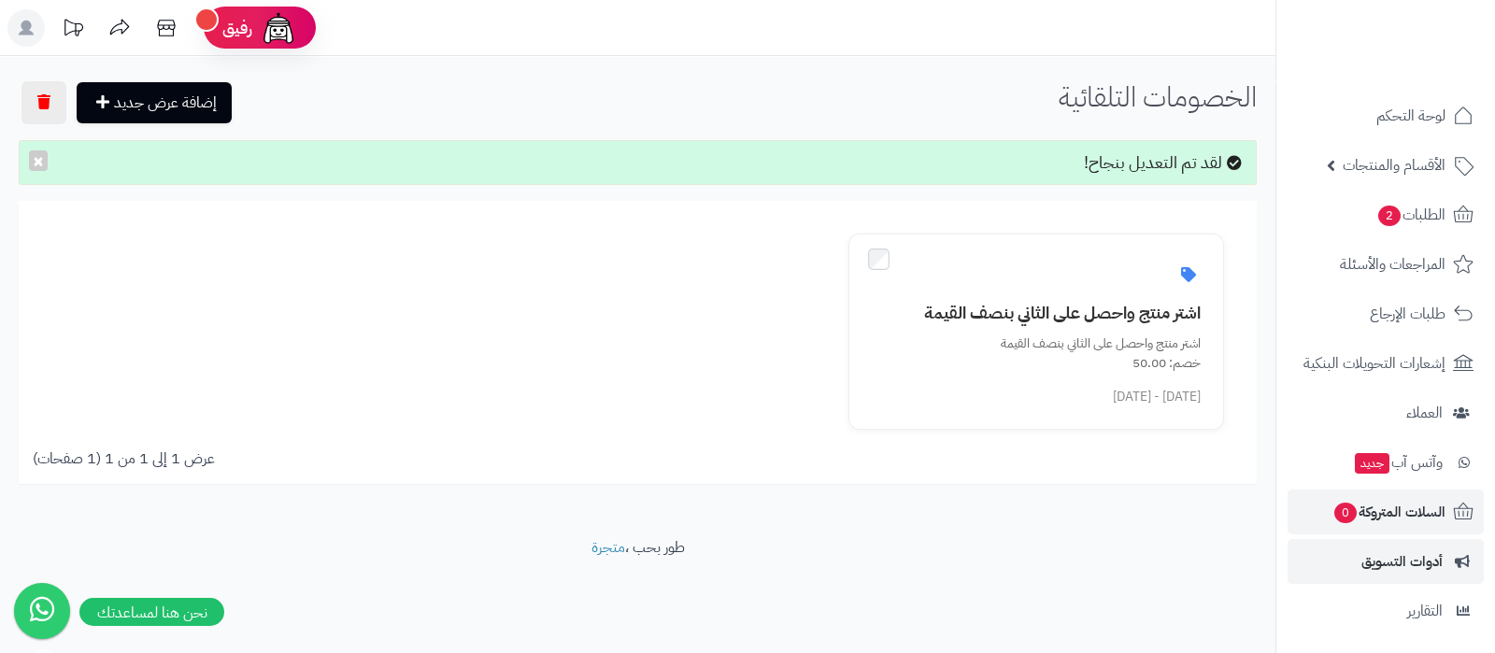
scroll to position [201, 0]
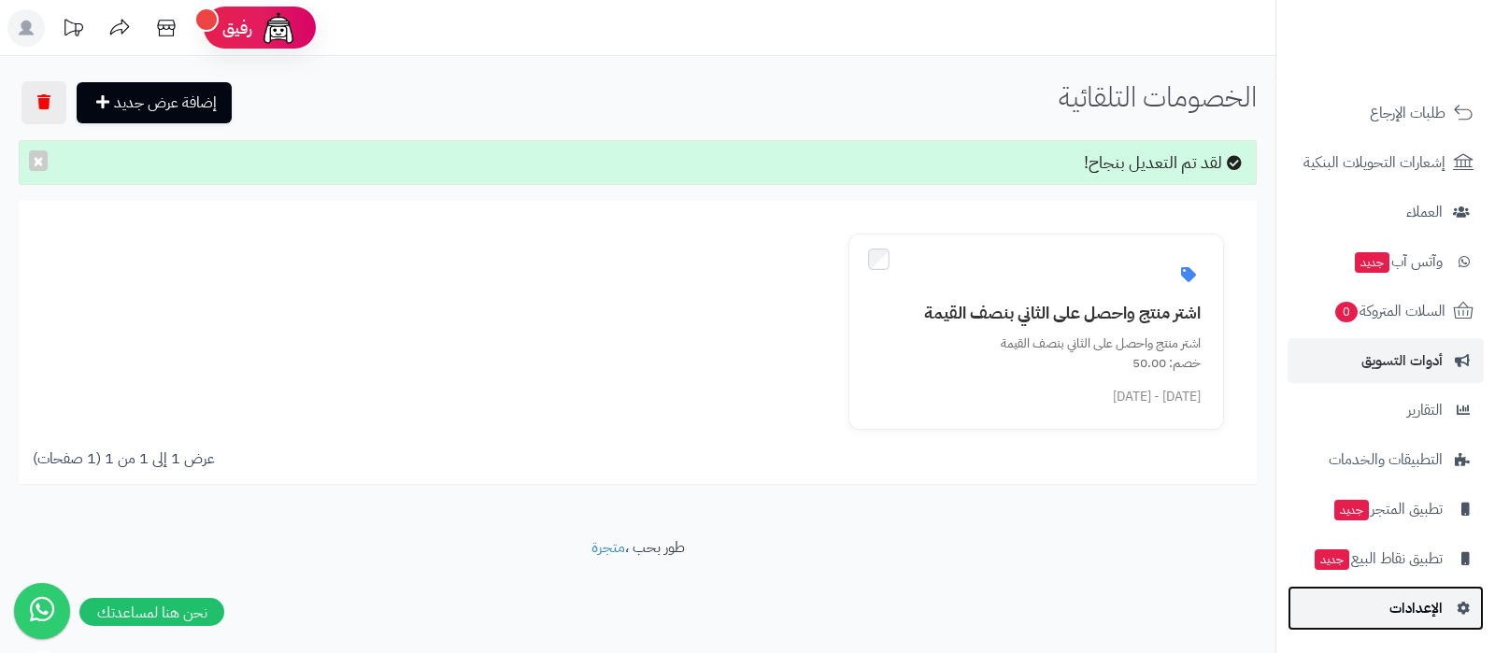
click at [1386, 590] on link "الإعدادات" at bounding box center [1386, 608] width 196 height 45
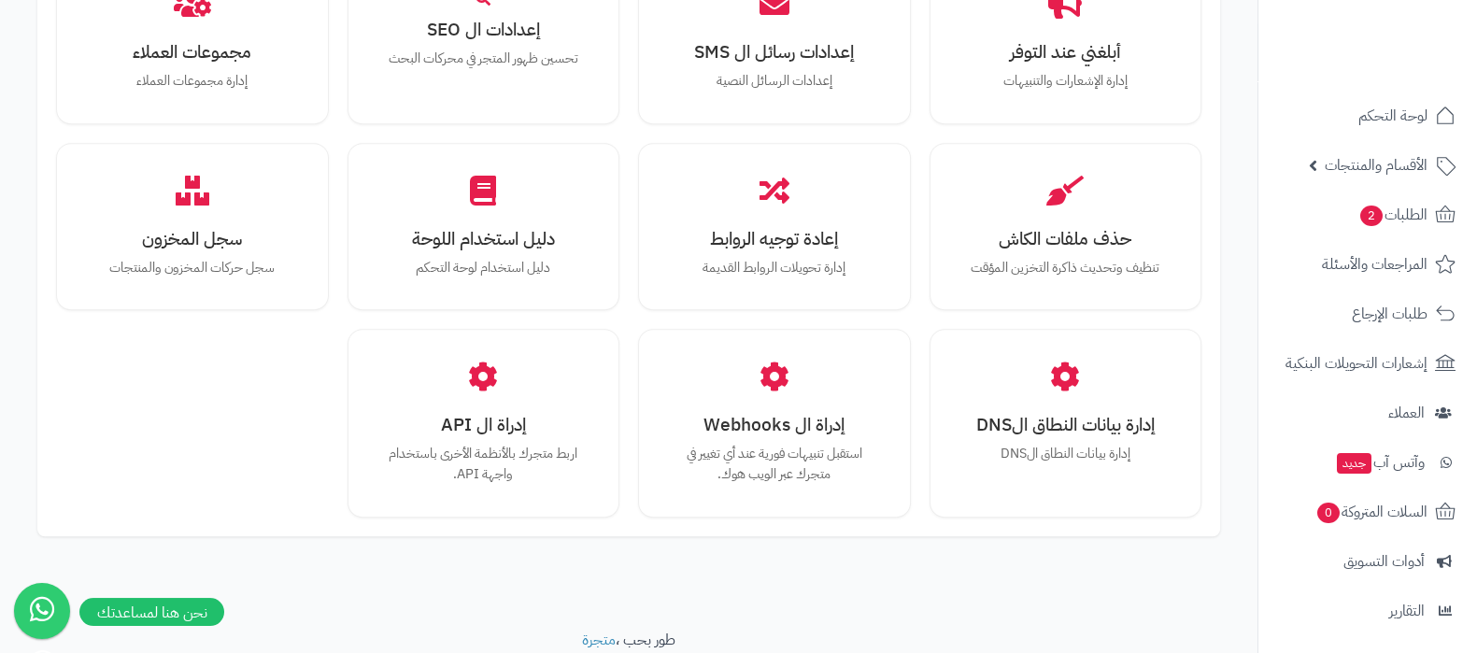
scroll to position [1728, 0]
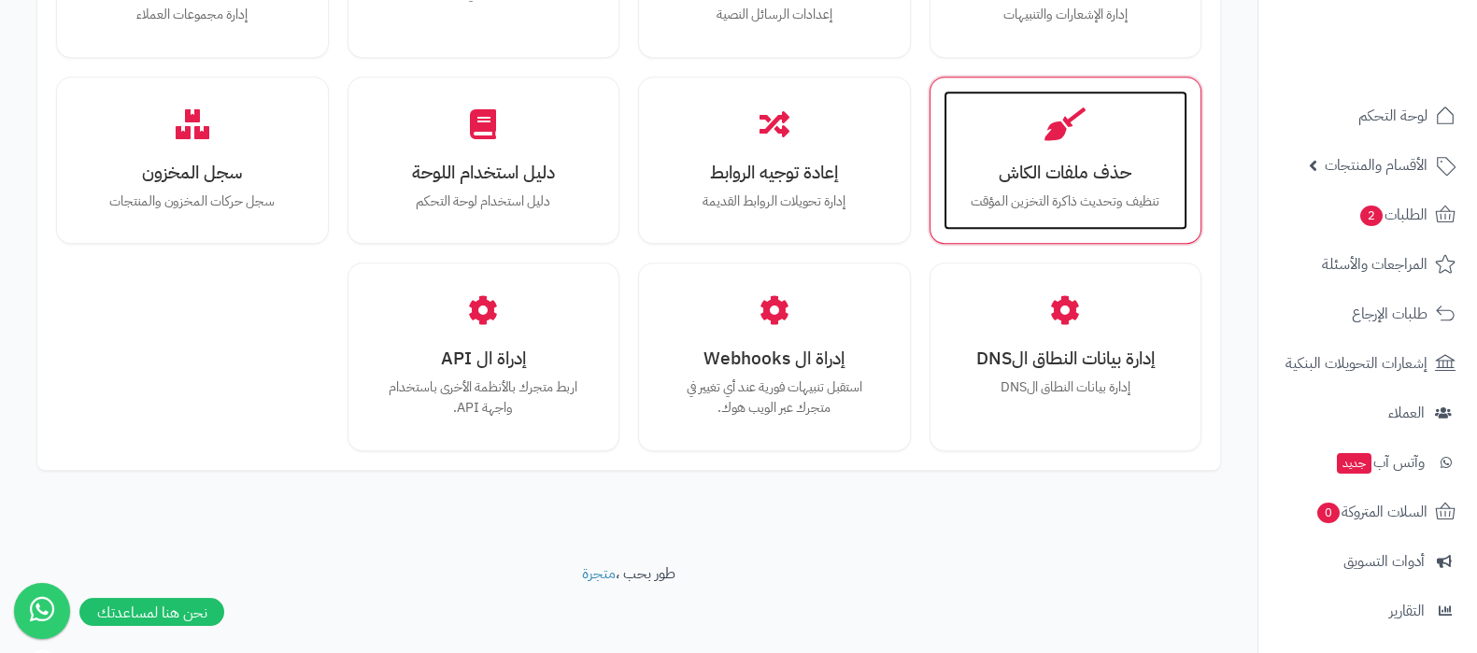
click at [1050, 184] on div "حذف ملفات الكاش تنظيف وتحديث ذاكرة التخزين المؤقت" at bounding box center [1066, 161] width 245 height 140
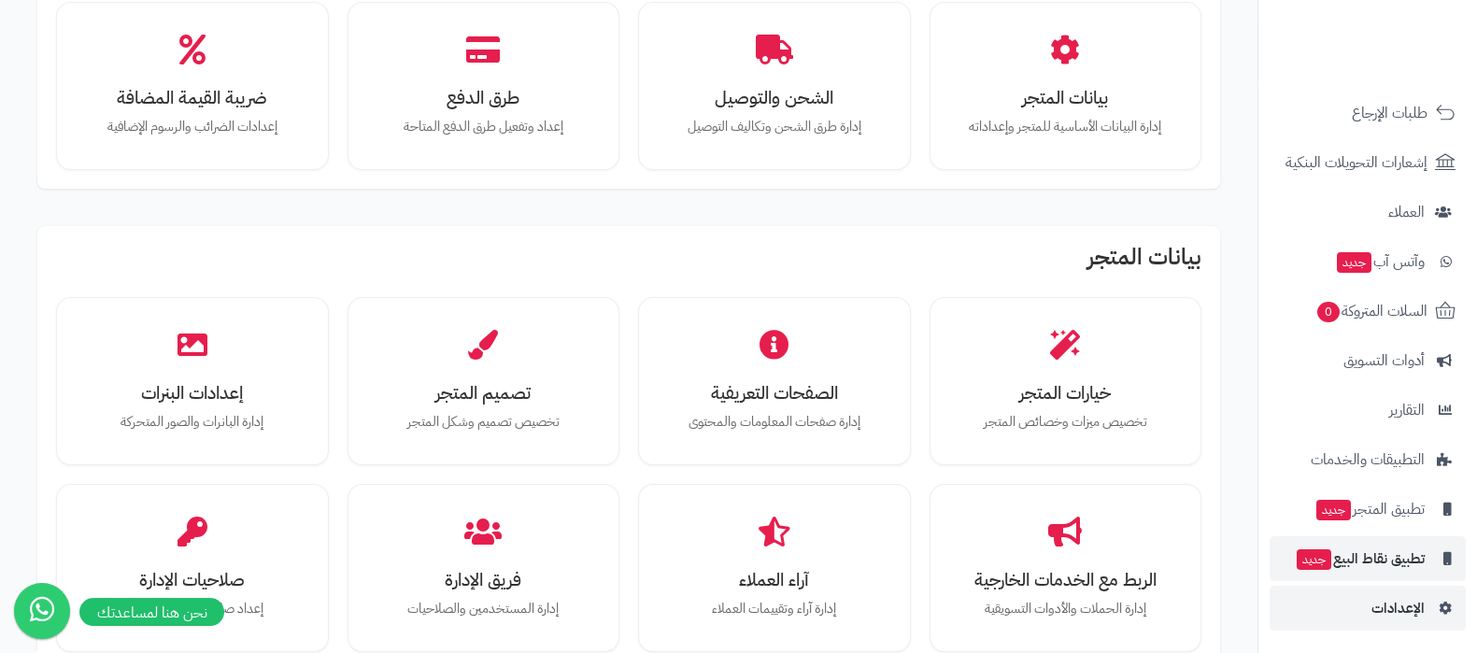
scroll to position [584, 0]
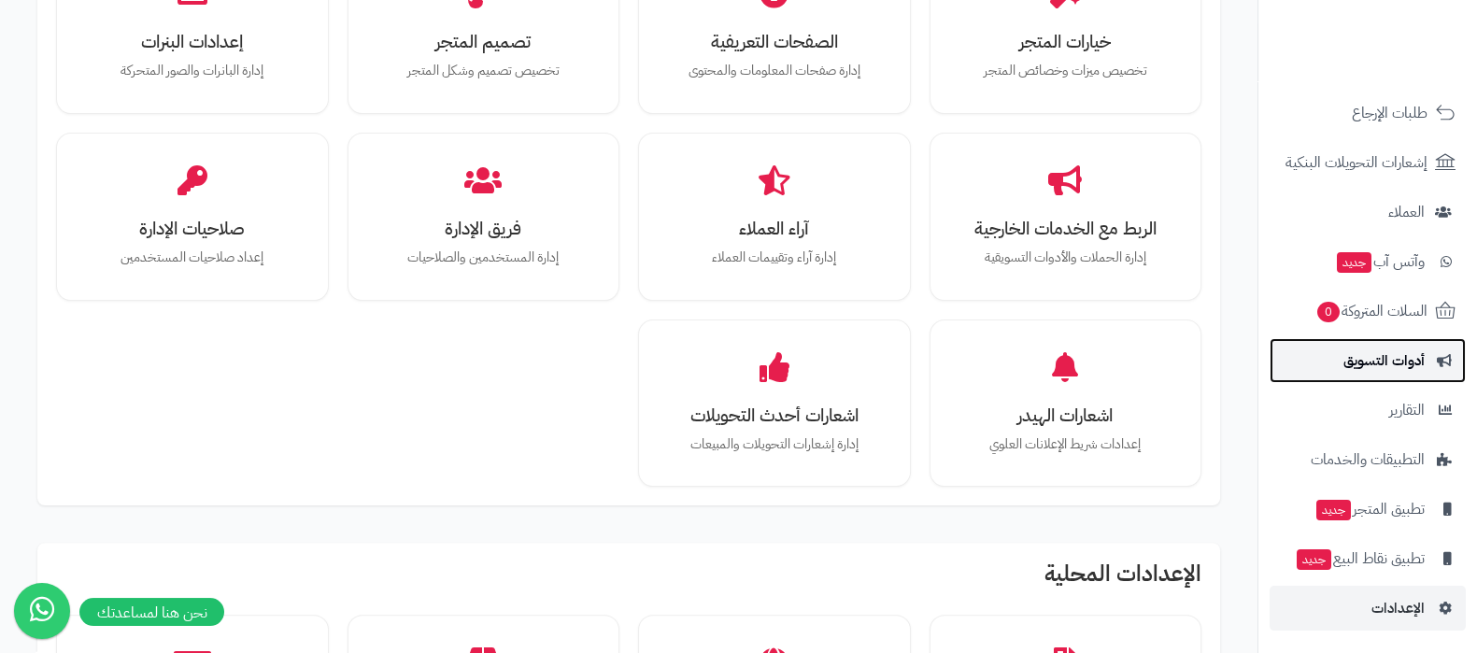
click at [1374, 338] on link "أدوات التسويق" at bounding box center [1368, 360] width 196 height 45
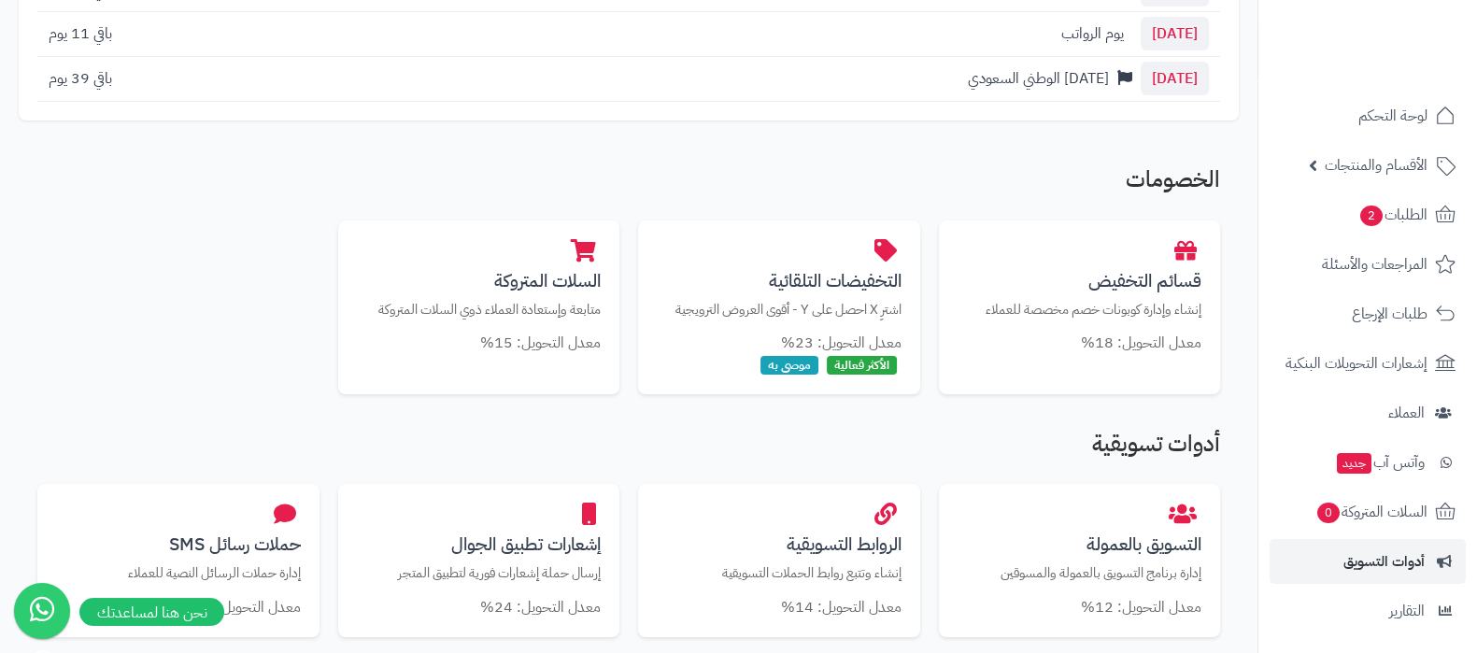
scroll to position [350, 0]
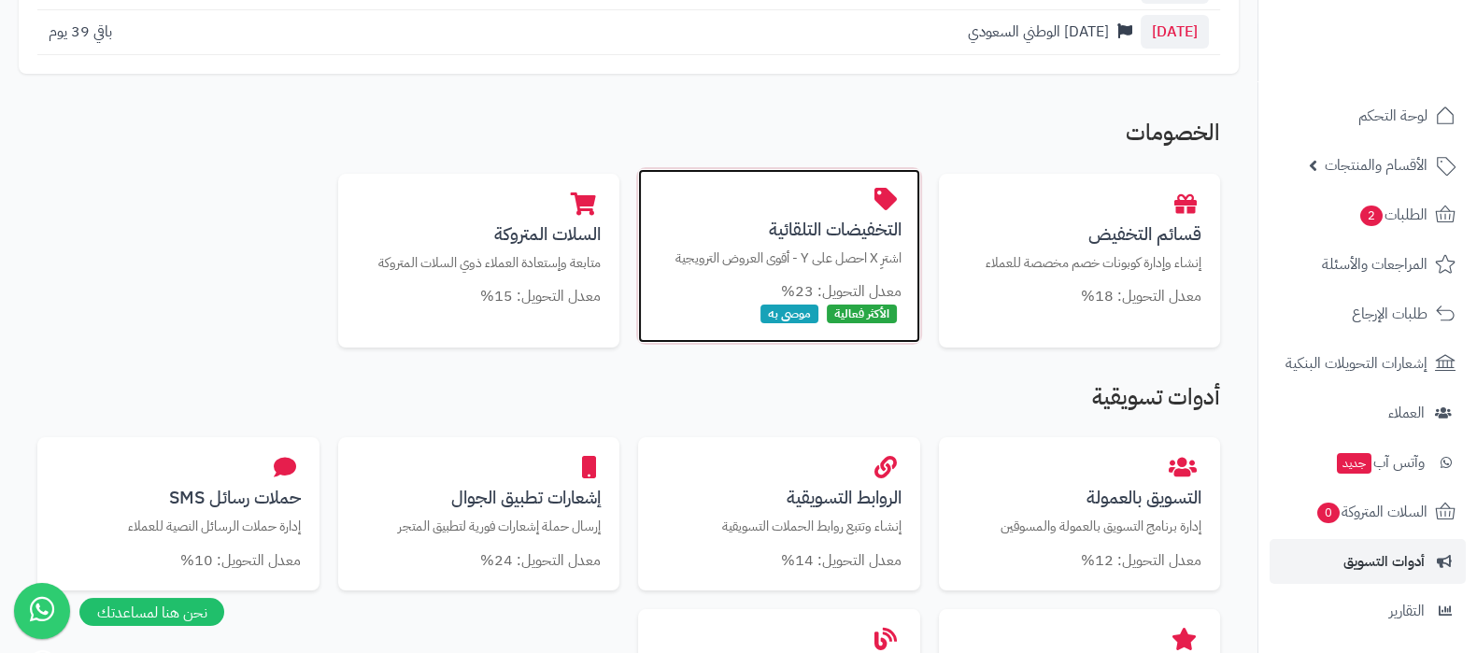
click at [794, 230] on h3 "التخفيضات التلقائية" at bounding box center [779, 230] width 245 height 20
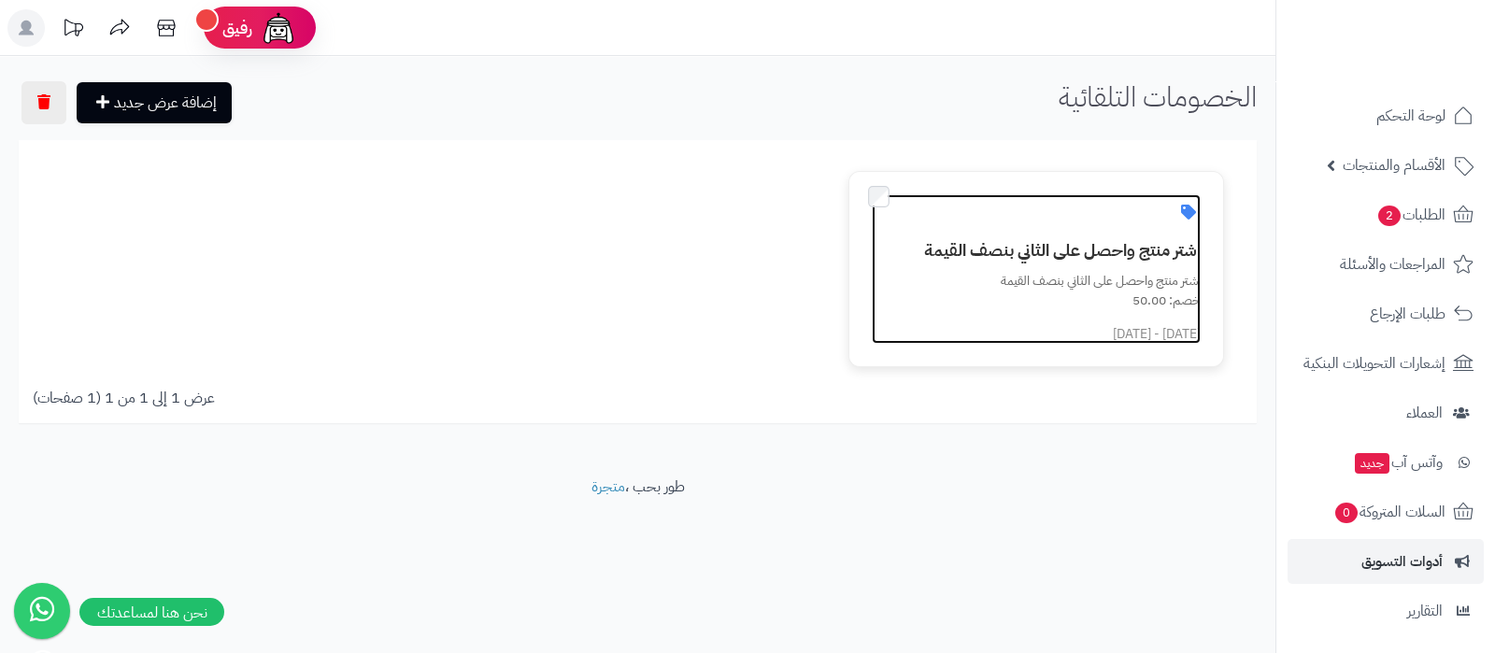
click at [1003, 248] on h3 "اشتر منتج واحصل على الثاني بنصف القيمة" at bounding box center [1047, 250] width 306 height 19
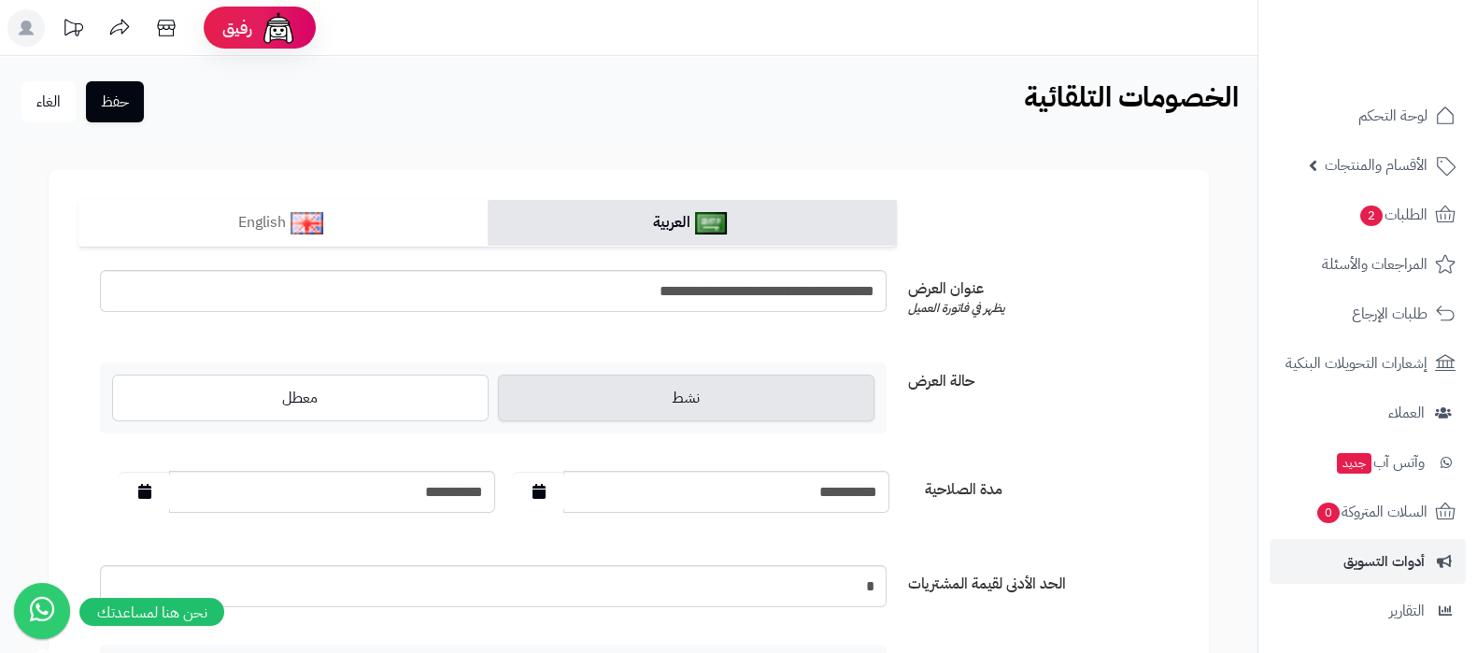
click at [1146, 448] on div "**********" at bounding box center [628, 555] width 1101 height 571
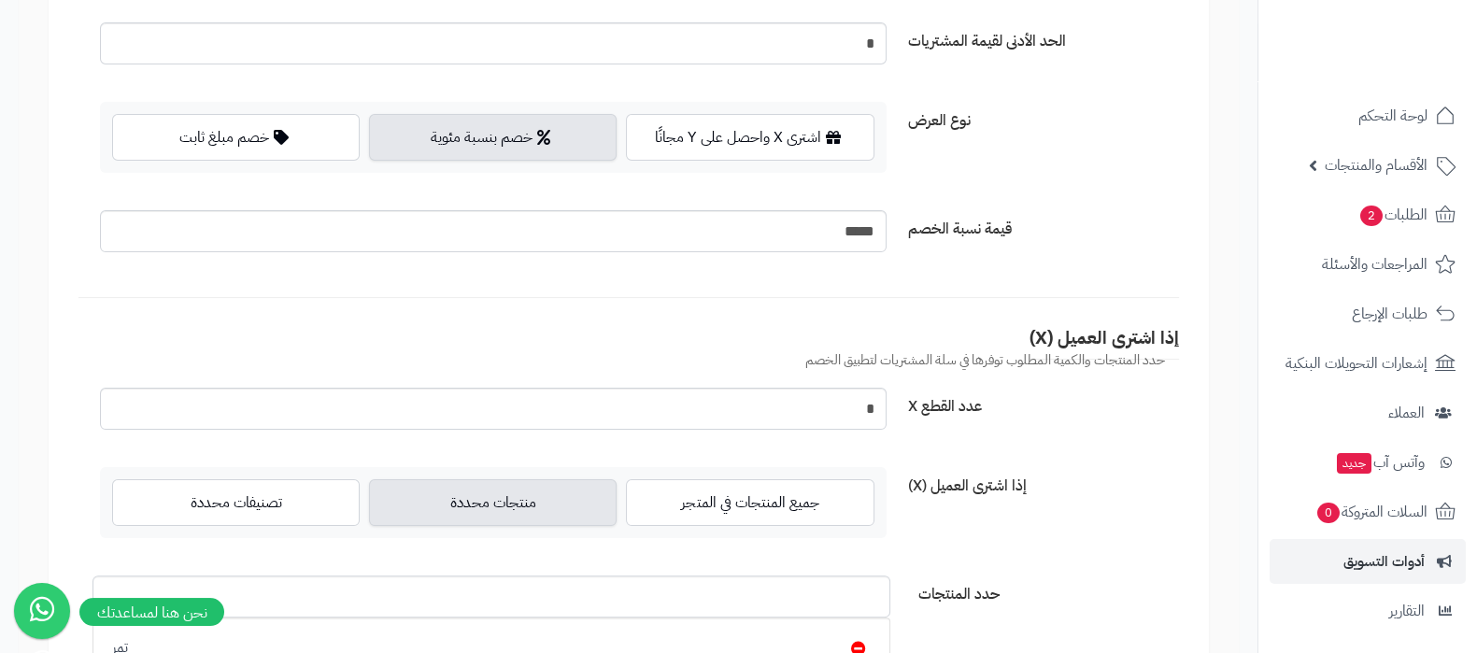
scroll to position [495, 0]
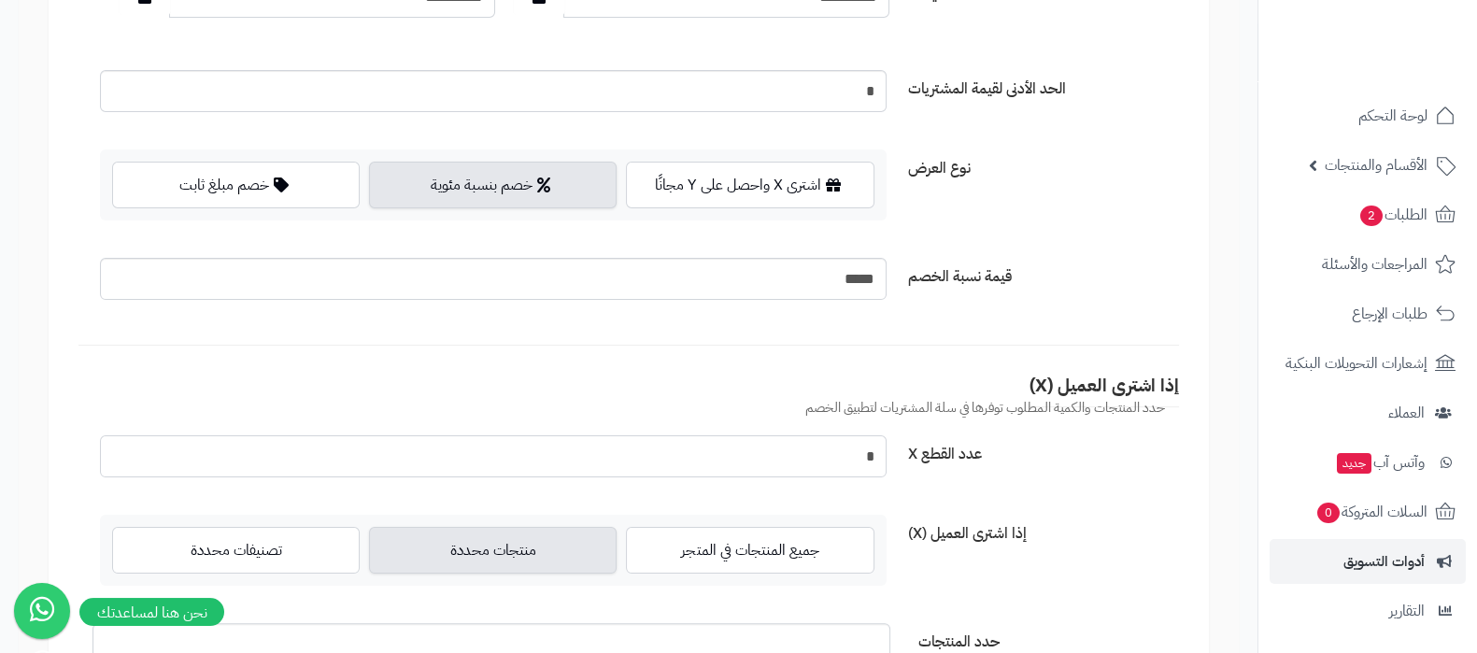
drag, startPoint x: 856, startPoint y: 461, endPoint x: 904, endPoint y: 459, distance: 47.7
click at [904, 459] on div "عدد القطع X *" at bounding box center [629, 463] width 1116 height 57
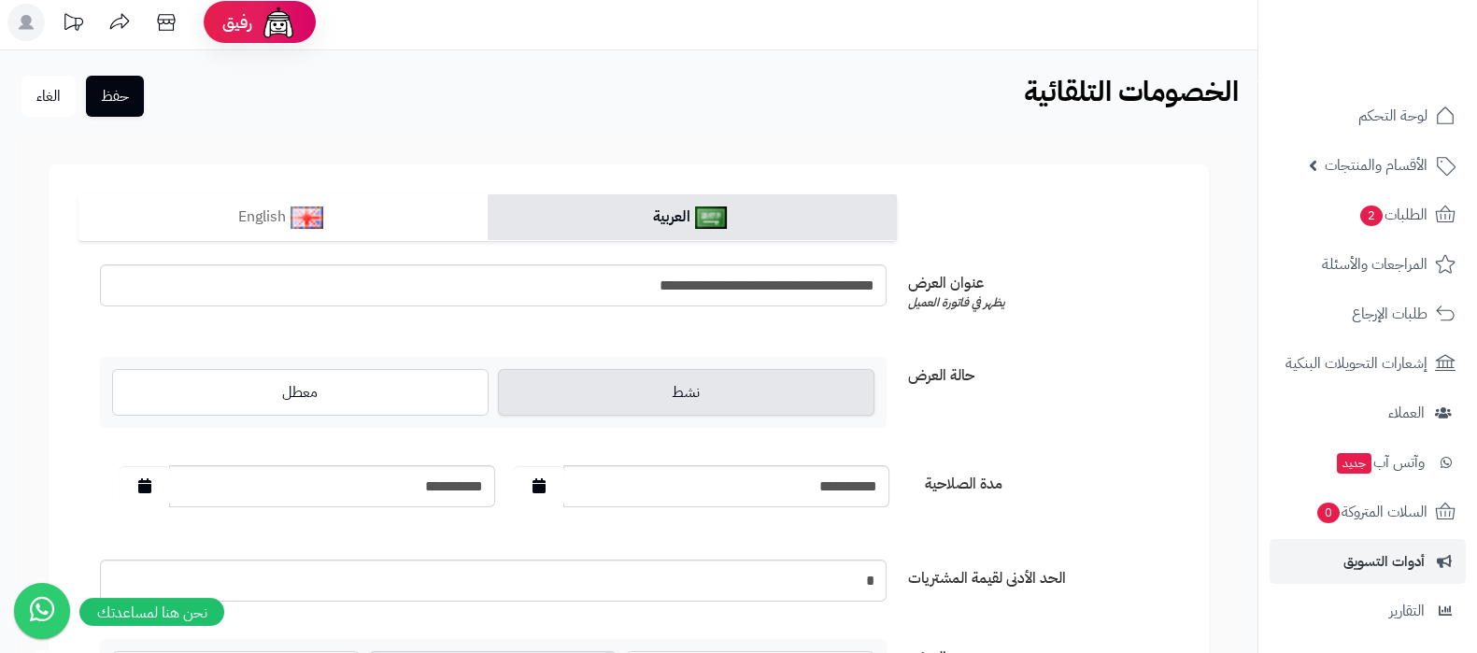
scroll to position [0, 0]
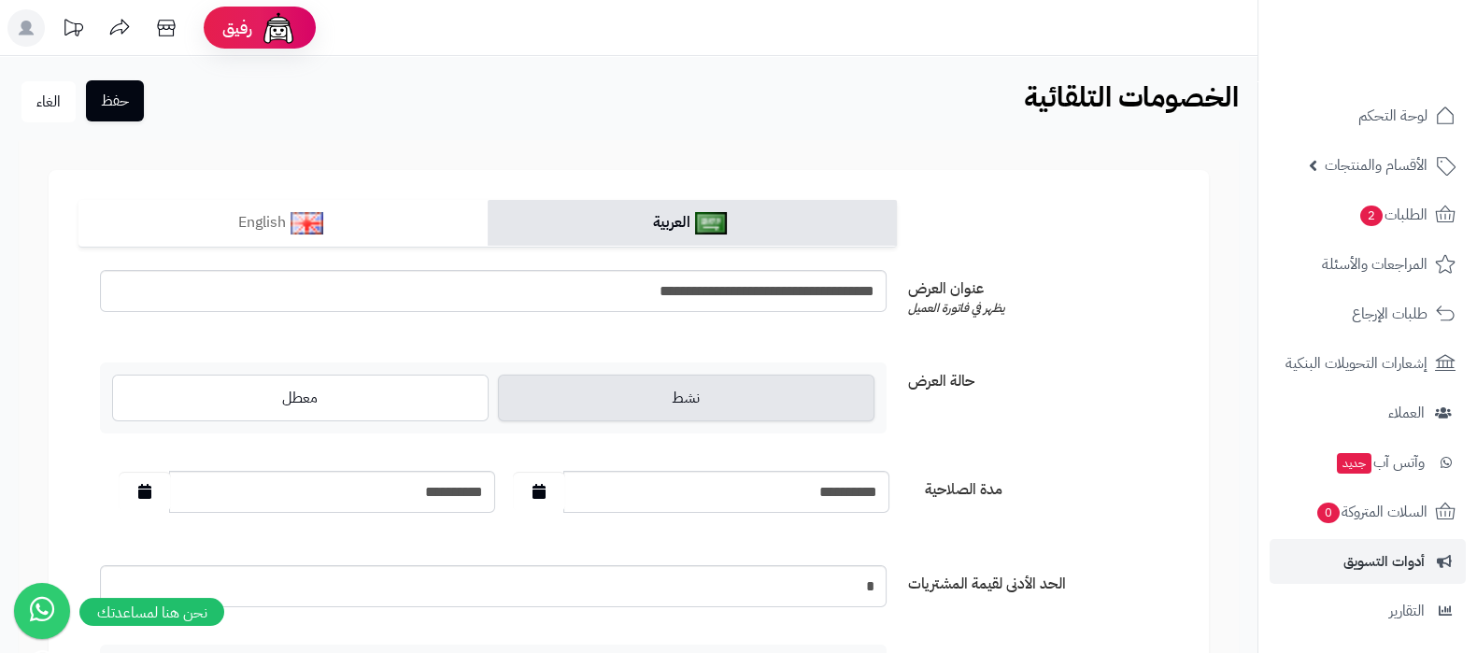
type input "*"
click at [111, 98] on button "حفظ" at bounding box center [115, 100] width 58 height 41
